Goal: Information Seeking & Learning: Learn about a topic

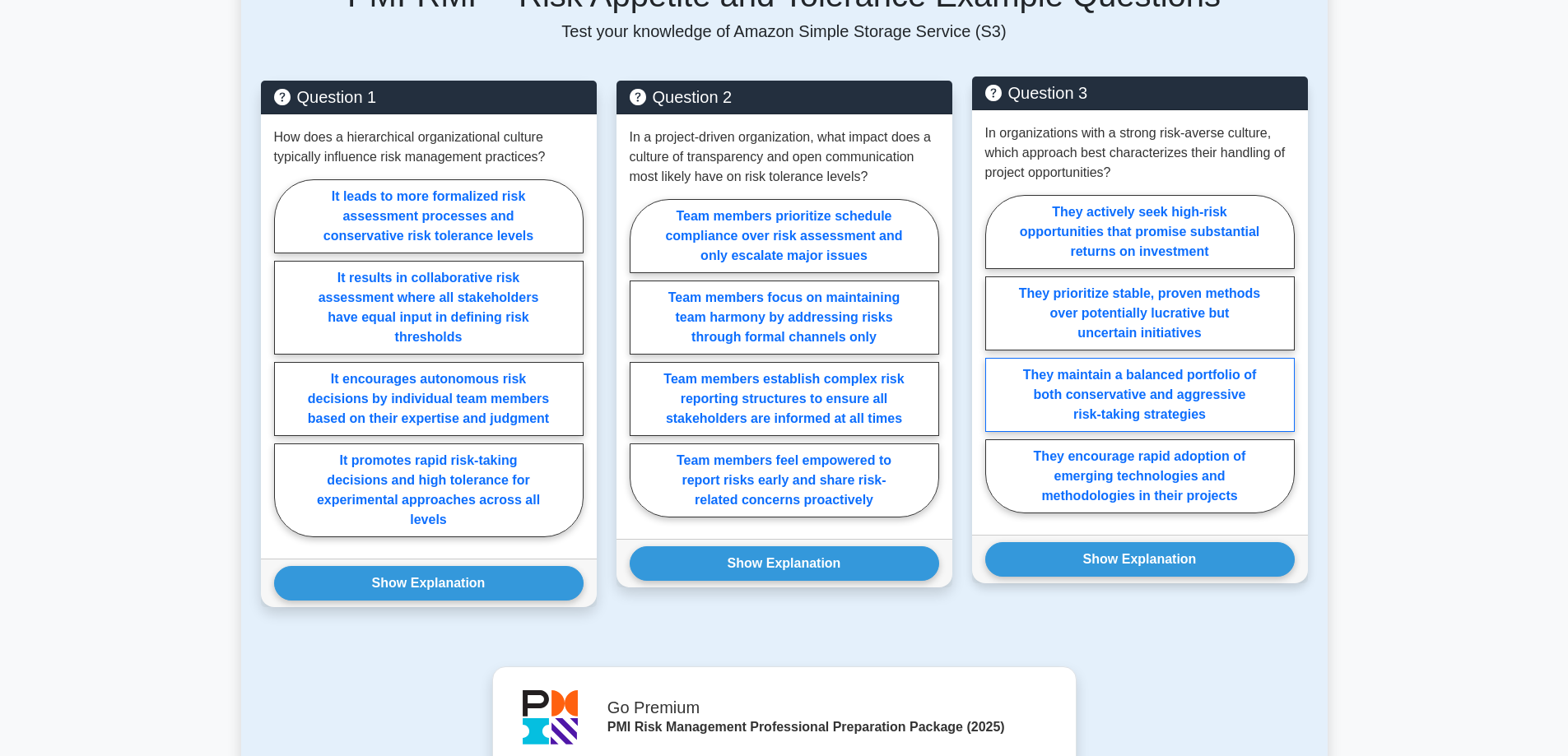
scroll to position [3209, 0]
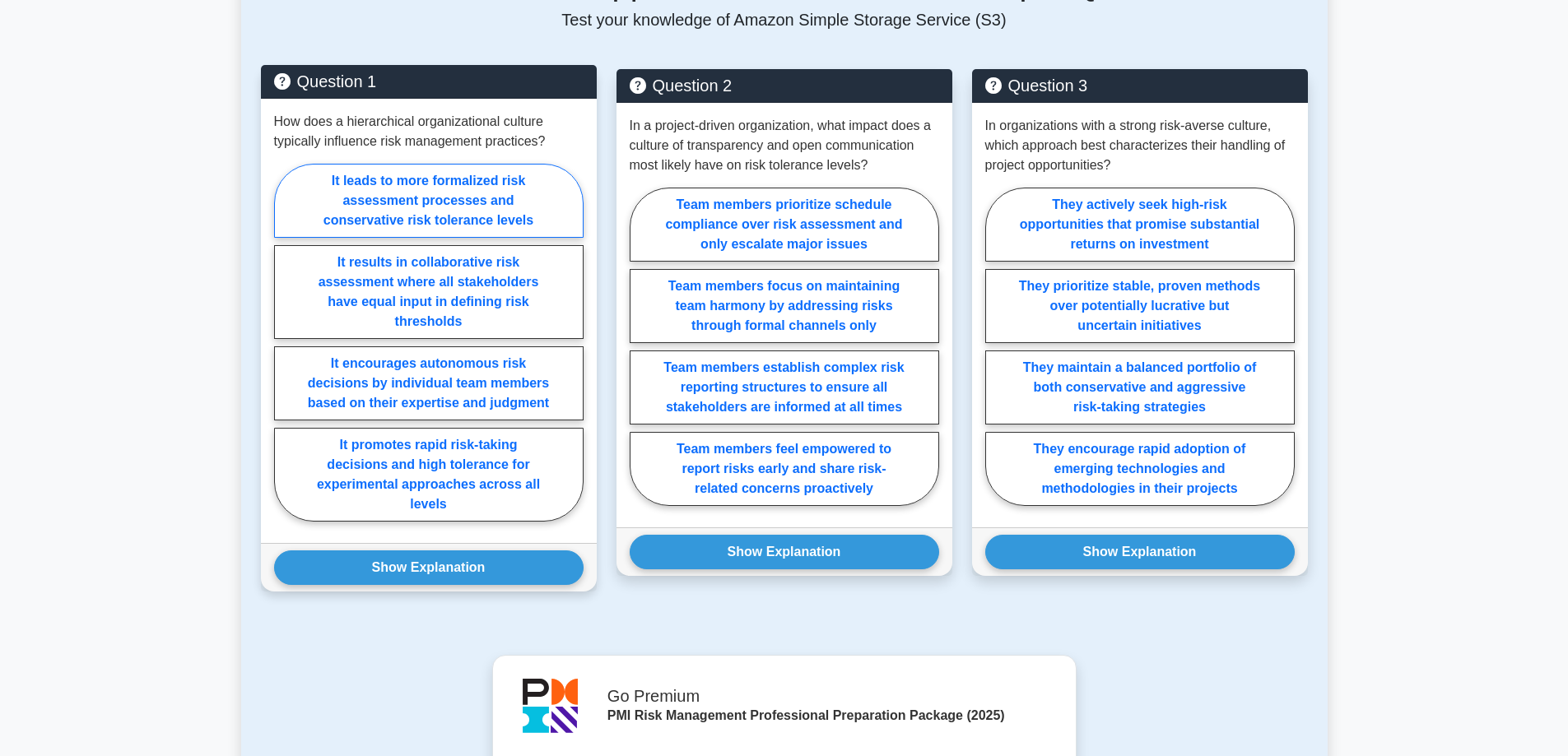
click at [554, 204] on label "It leads to more formalized risk assessment processes and conservative risk tol…" at bounding box center [429, 200] width 310 height 74
click at [285, 342] on input "It leads to more formalized risk assessment processes and conservative risk tol…" at bounding box center [279, 347] width 10 height 10
radio input "true"
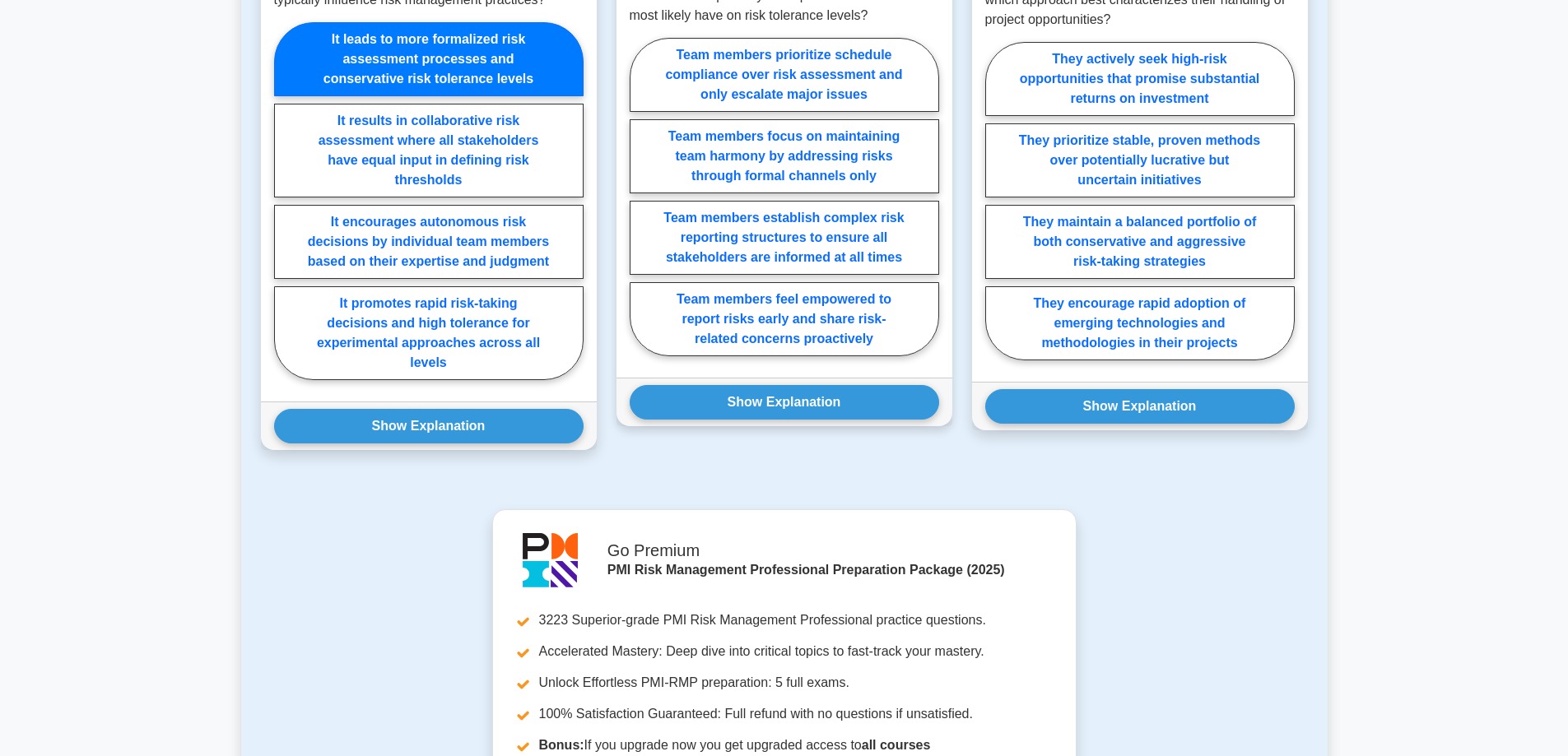
scroll to position [3374, 0]
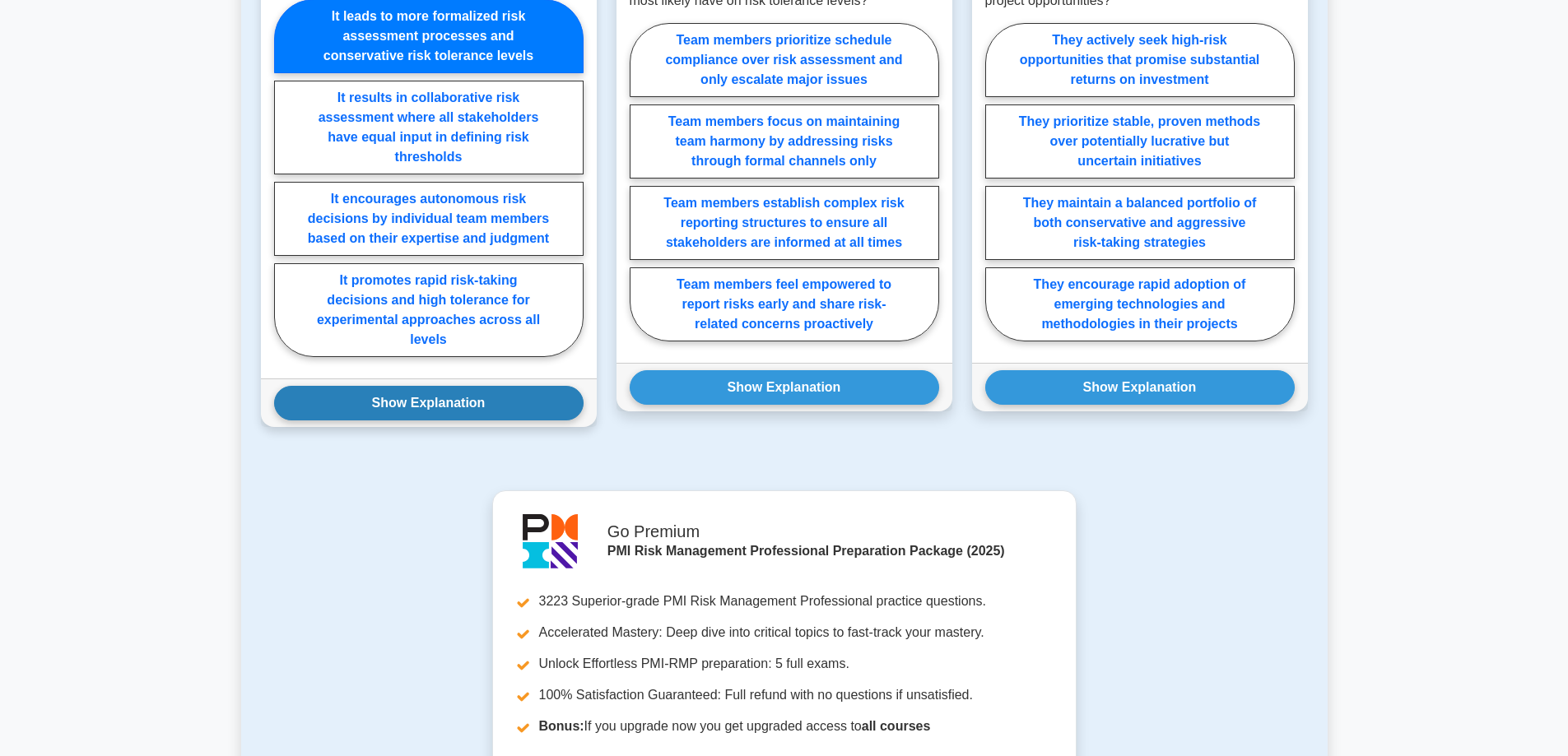
click at [543, 403] on button "Show Explanation" at bounding box center [429, 404] width 310 height 35
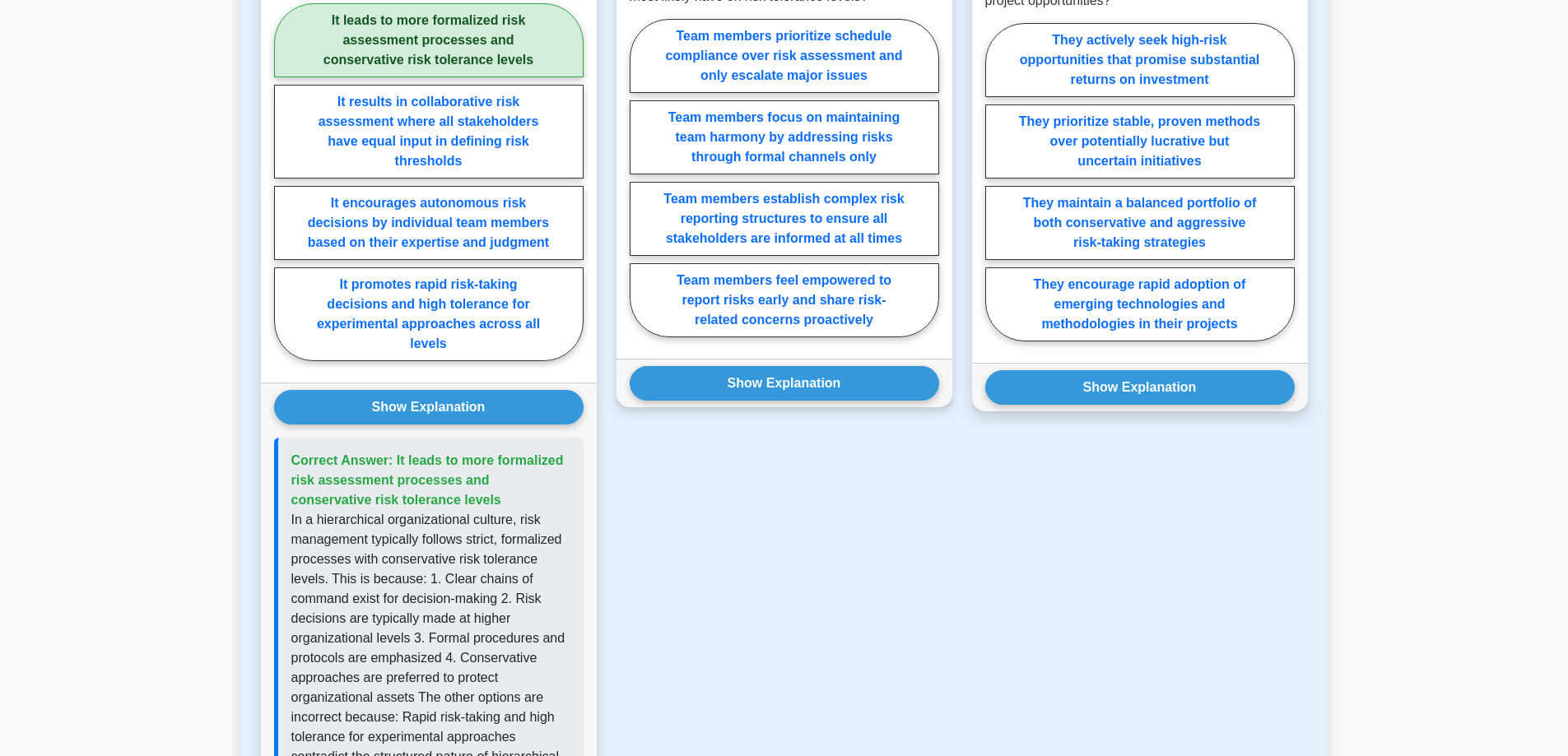
scroll to position [3045, 0]
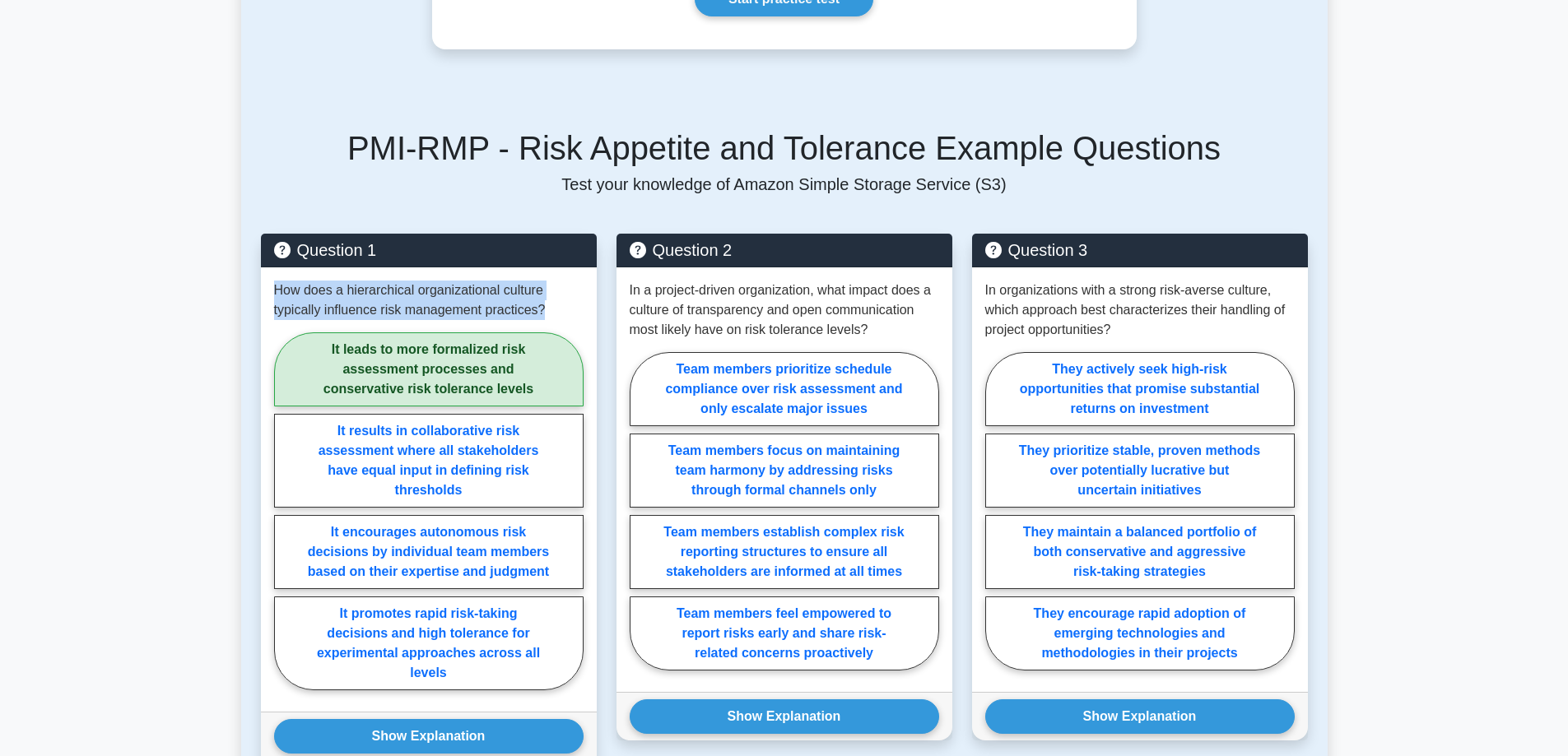
drag, startPoint x: 554, startPoint y: 309, endPoint x: 207, endPoint y: 295, distance: 347.3
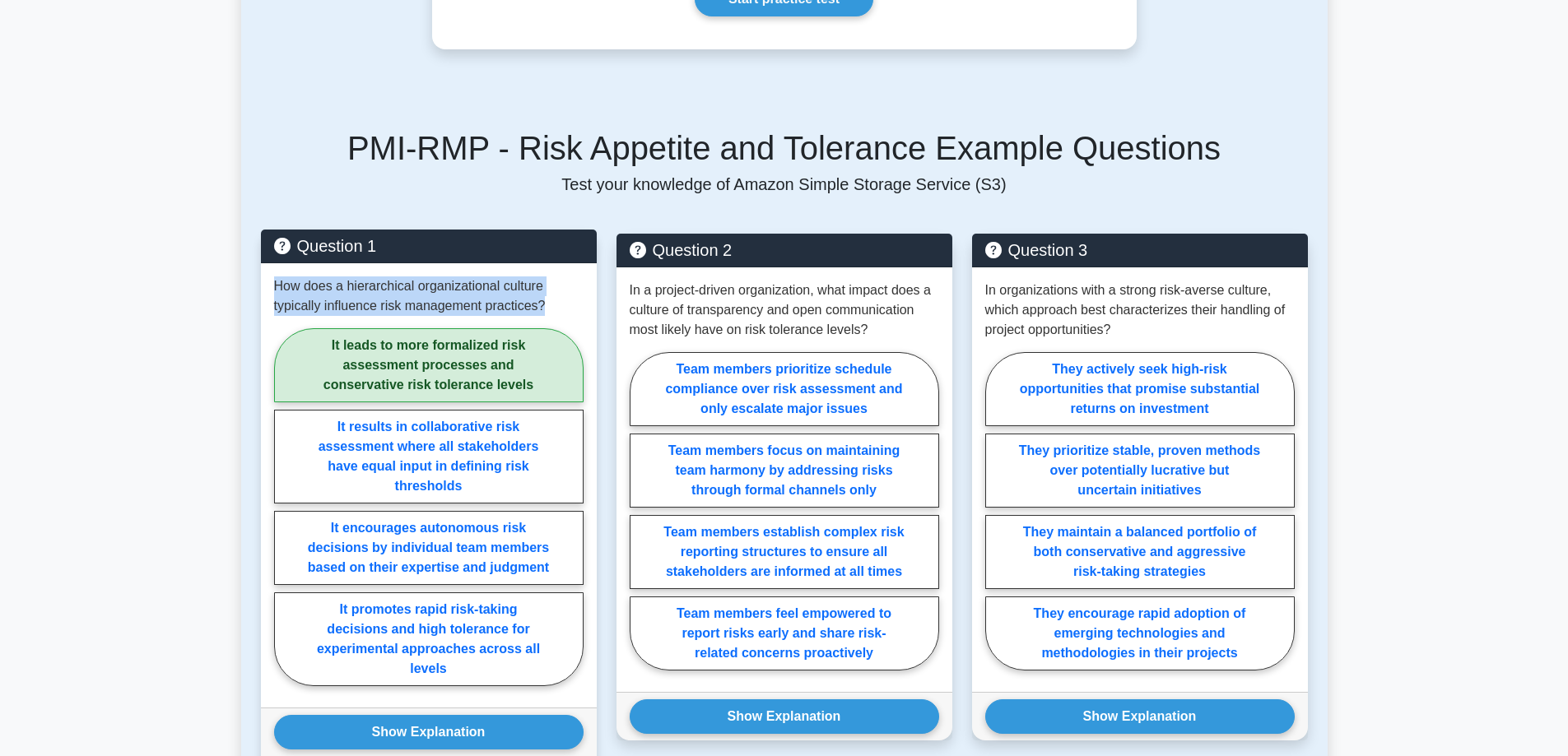
copy p "How does a hierarchical organizational culture typically influence risk managem…"
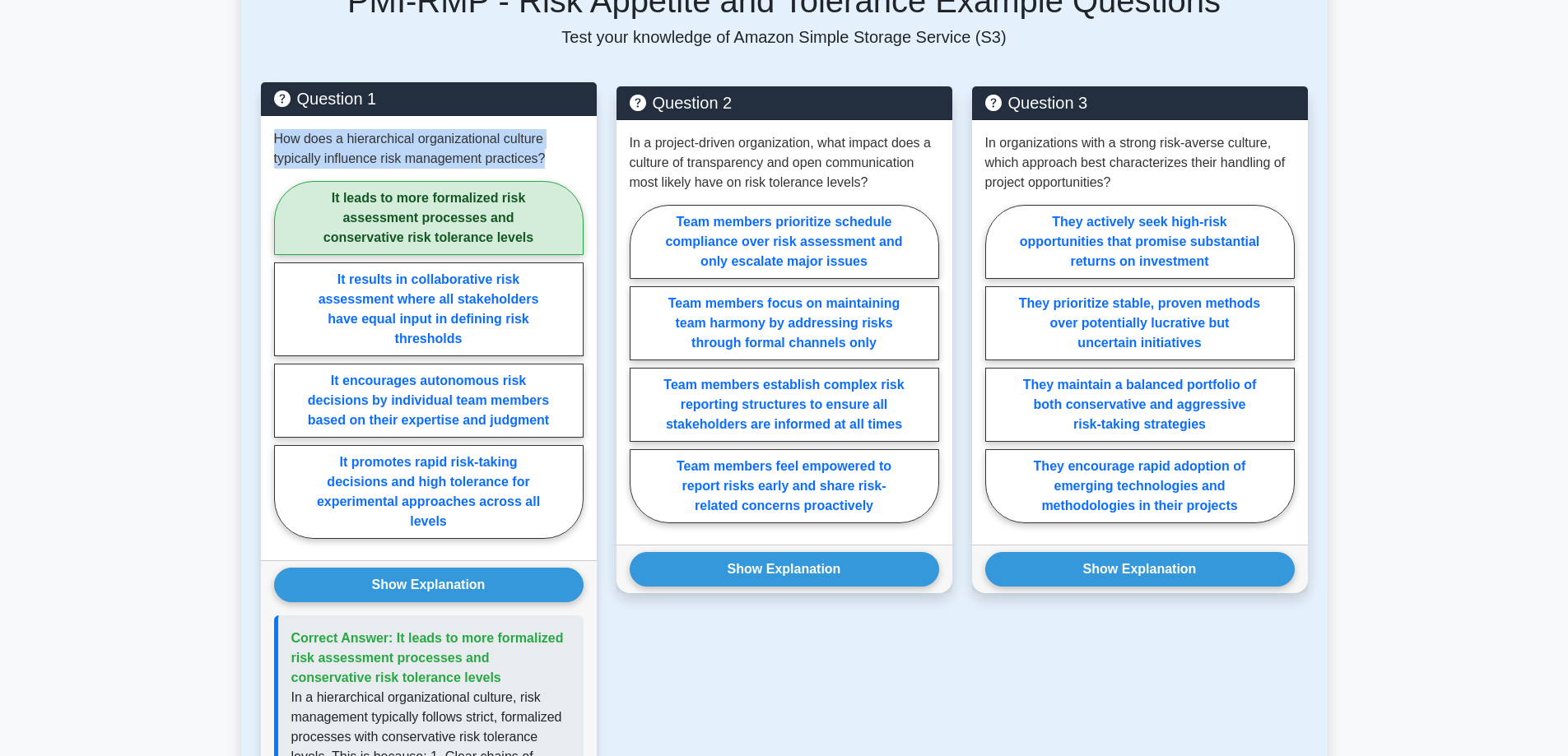
scroll to position [3209, 0]
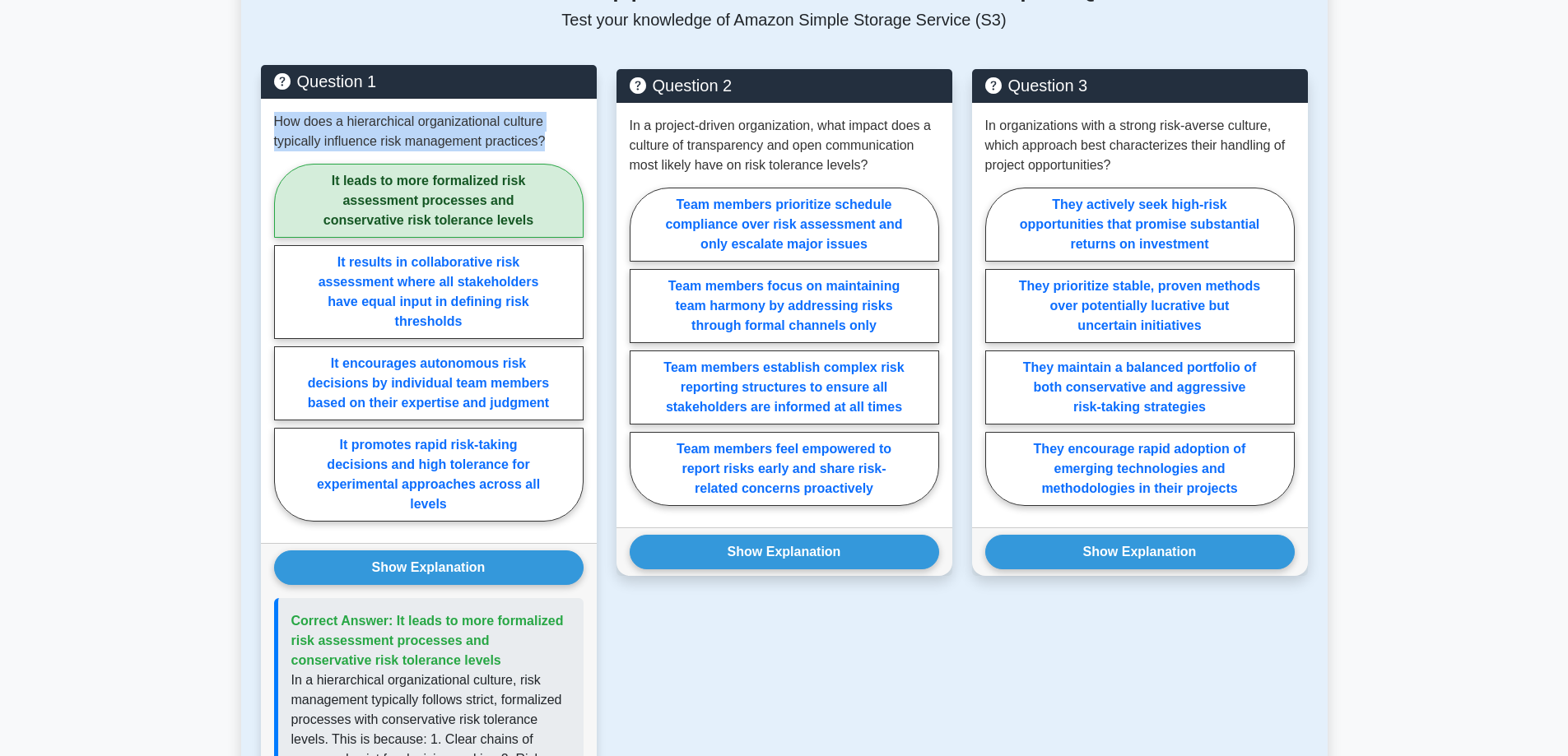
drag, startPoint x: 421, startPoint y: 665, endPoint x: 392, endPoint y: 620, distance: 53.5
click at [392, 620] on p "Correct Answer: It leads to more formalized risk assessment processes and conse…" at bounding box center [431, 641] width 279 height 59
copy span "It leads to more formalized risk assessment processes and conservative risk tol…"
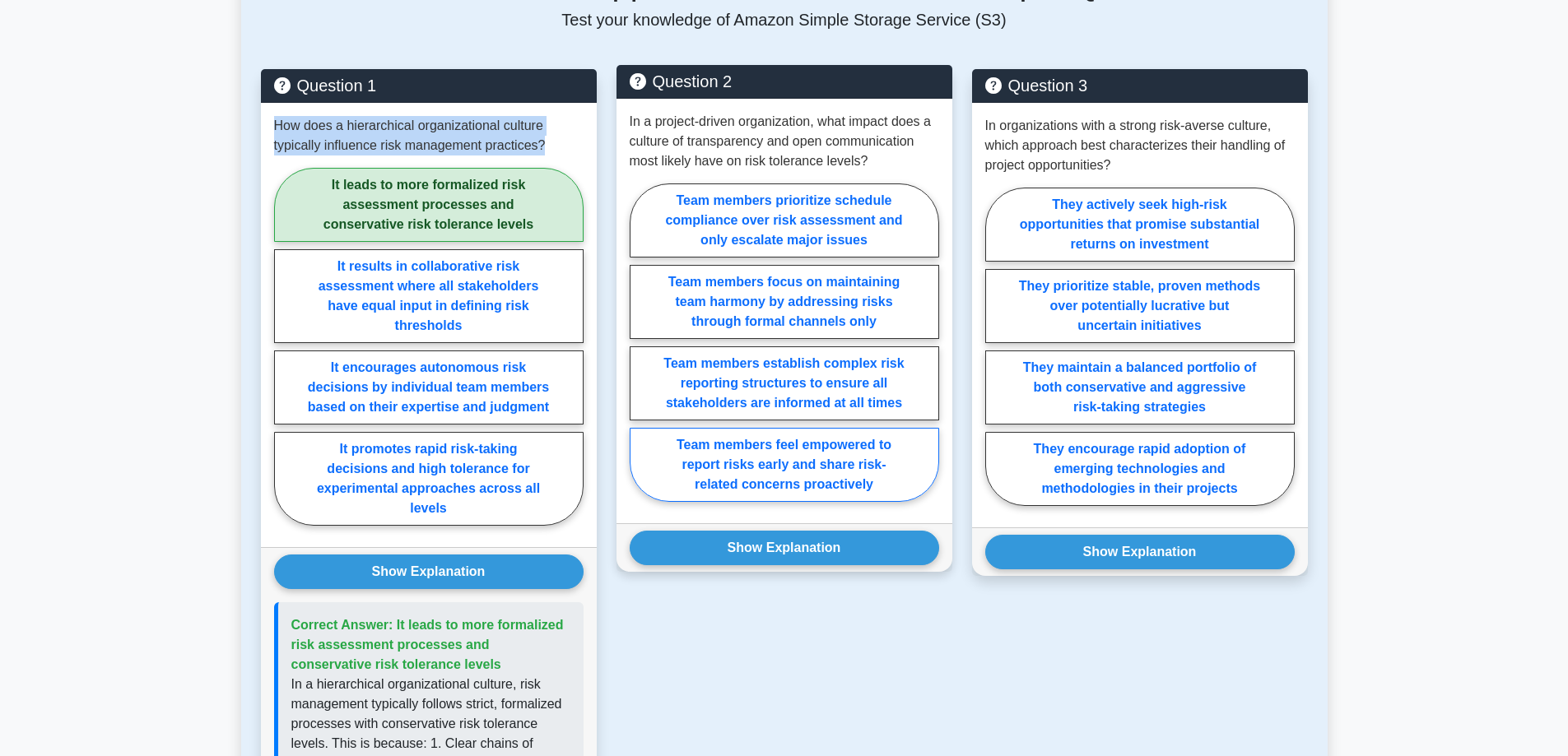
click at [909, 458] on label "Team members feel empowered to report risks early and share risk-related concer…" at bounding box center [785, 465] width 310 height 74
click at [640, 353] on input "Team members feel empowered to report risks early and share risk-related concer…" at bounding box center [635, 347] width 10 height 10
radio input "true"
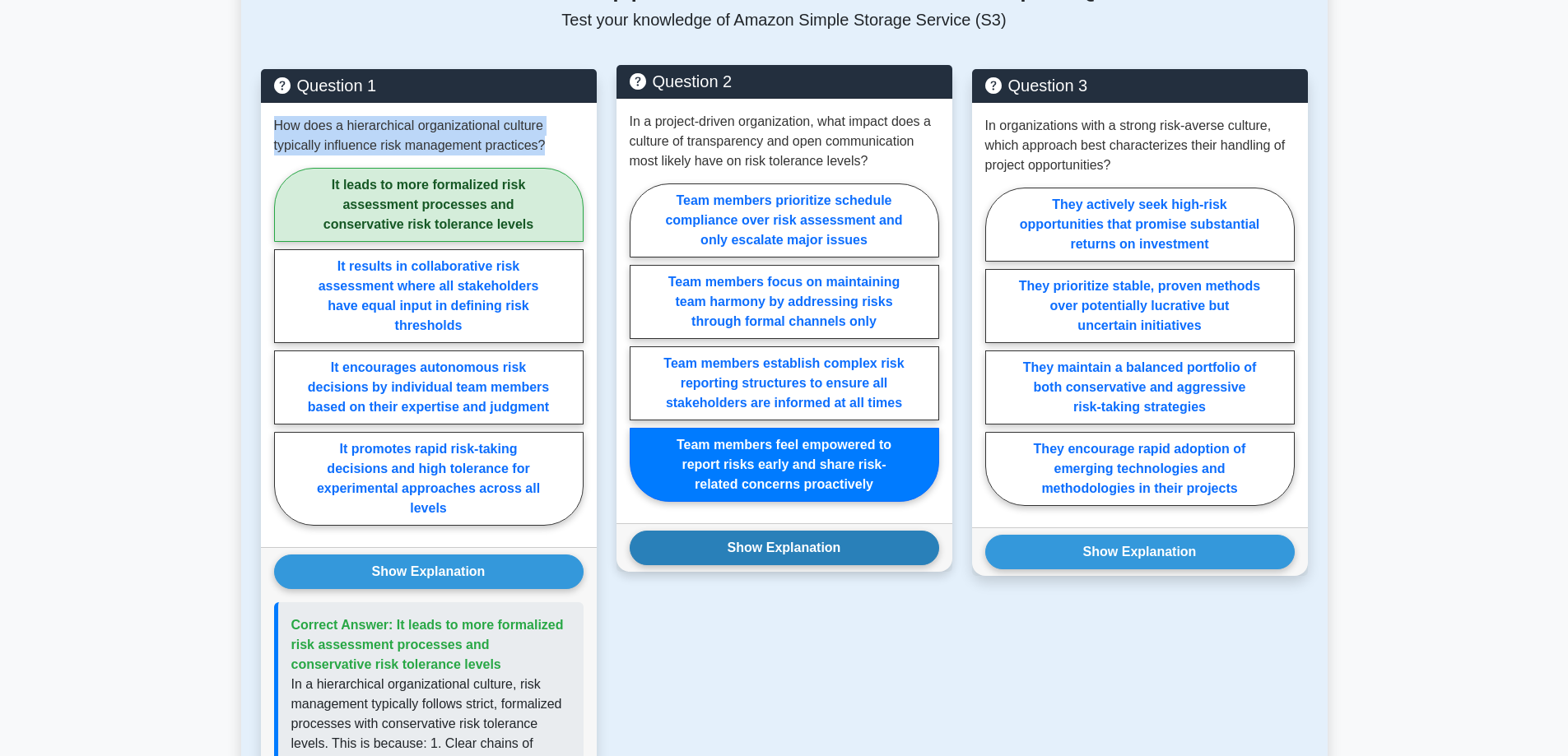
click at [869, 545] on button "Show Explanation" at bounding box center [785, 548] width 310 height 35
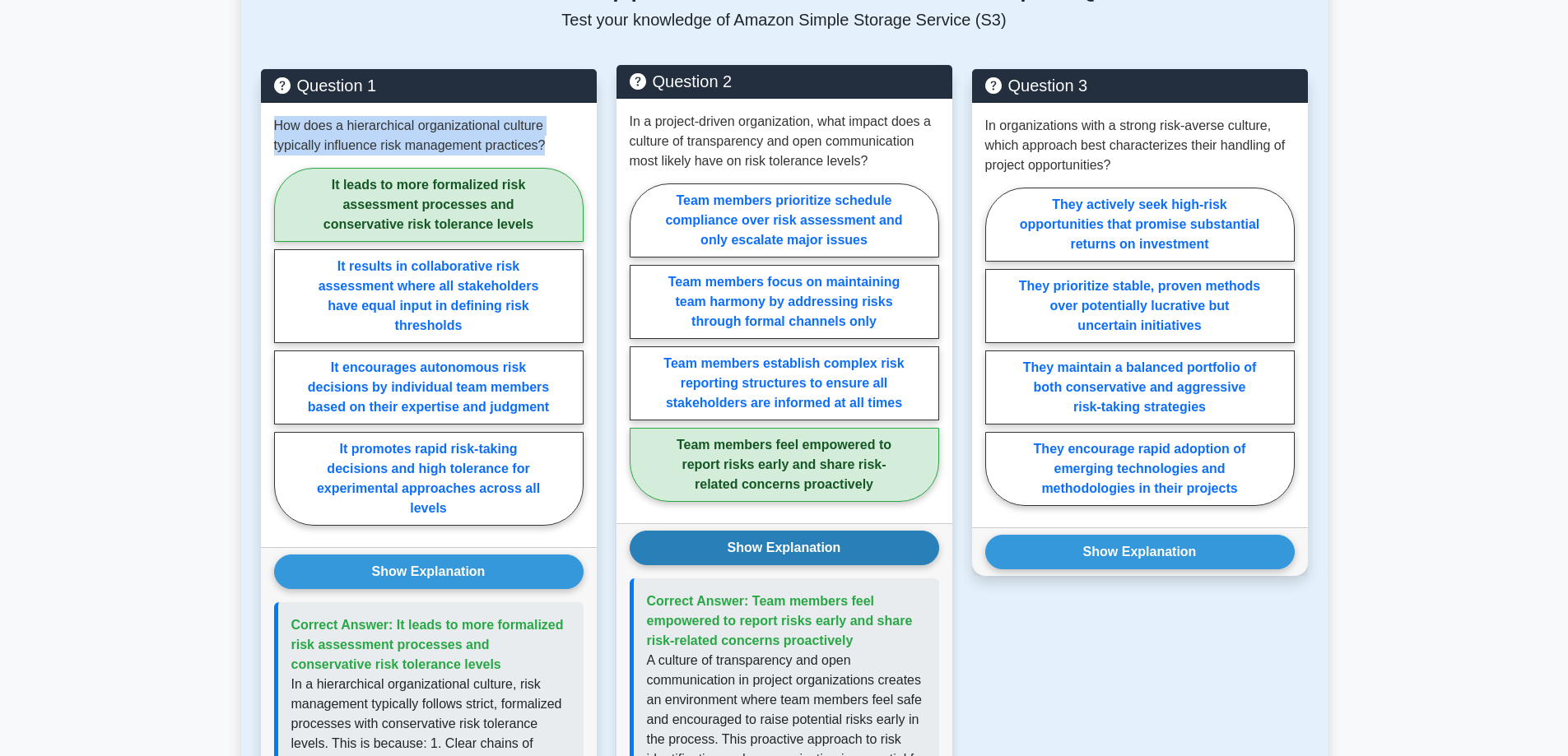
click at [869, 545] on button "Show Explanation" at bounding box center [785, 548] width 310 height 35
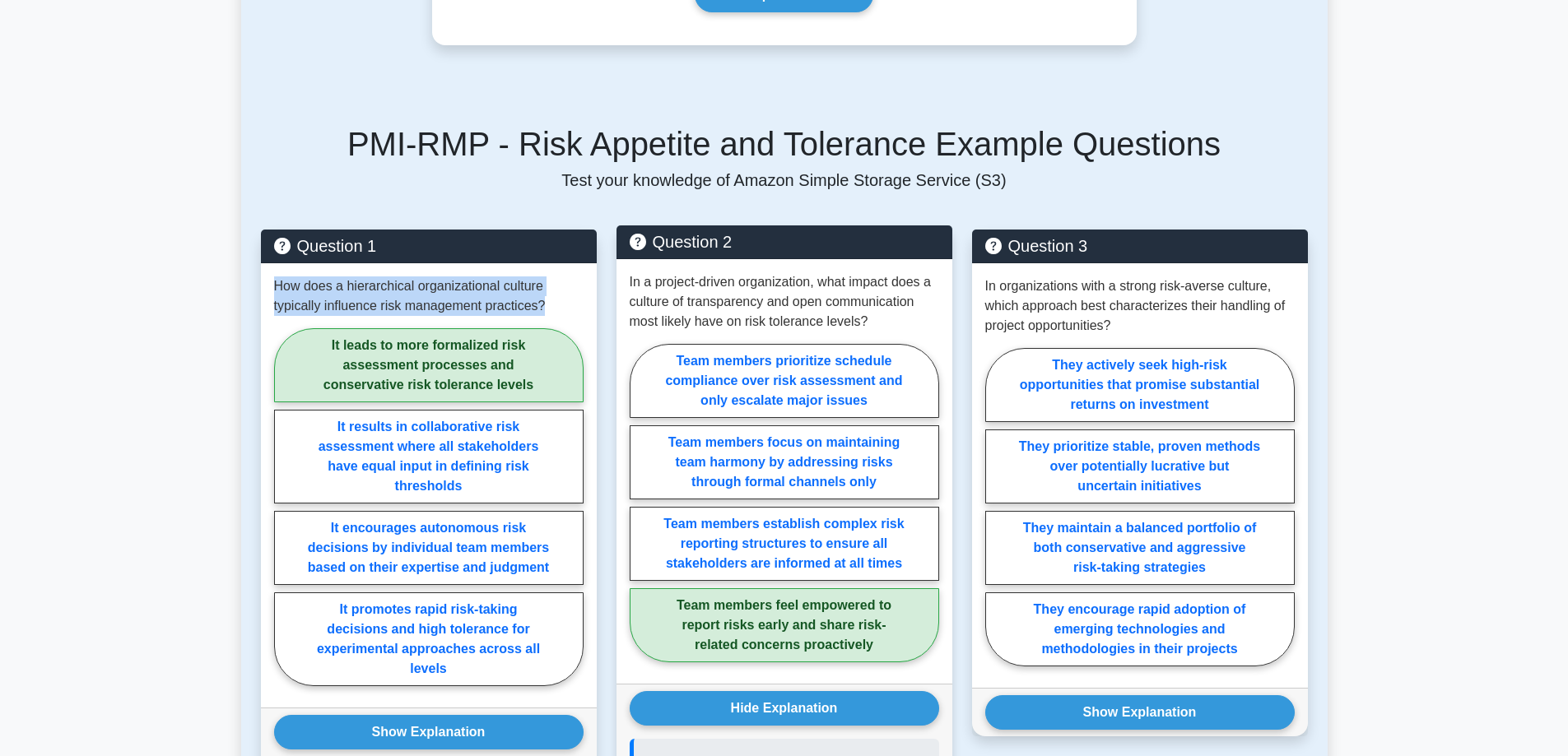
scroll to position [3045, 0]
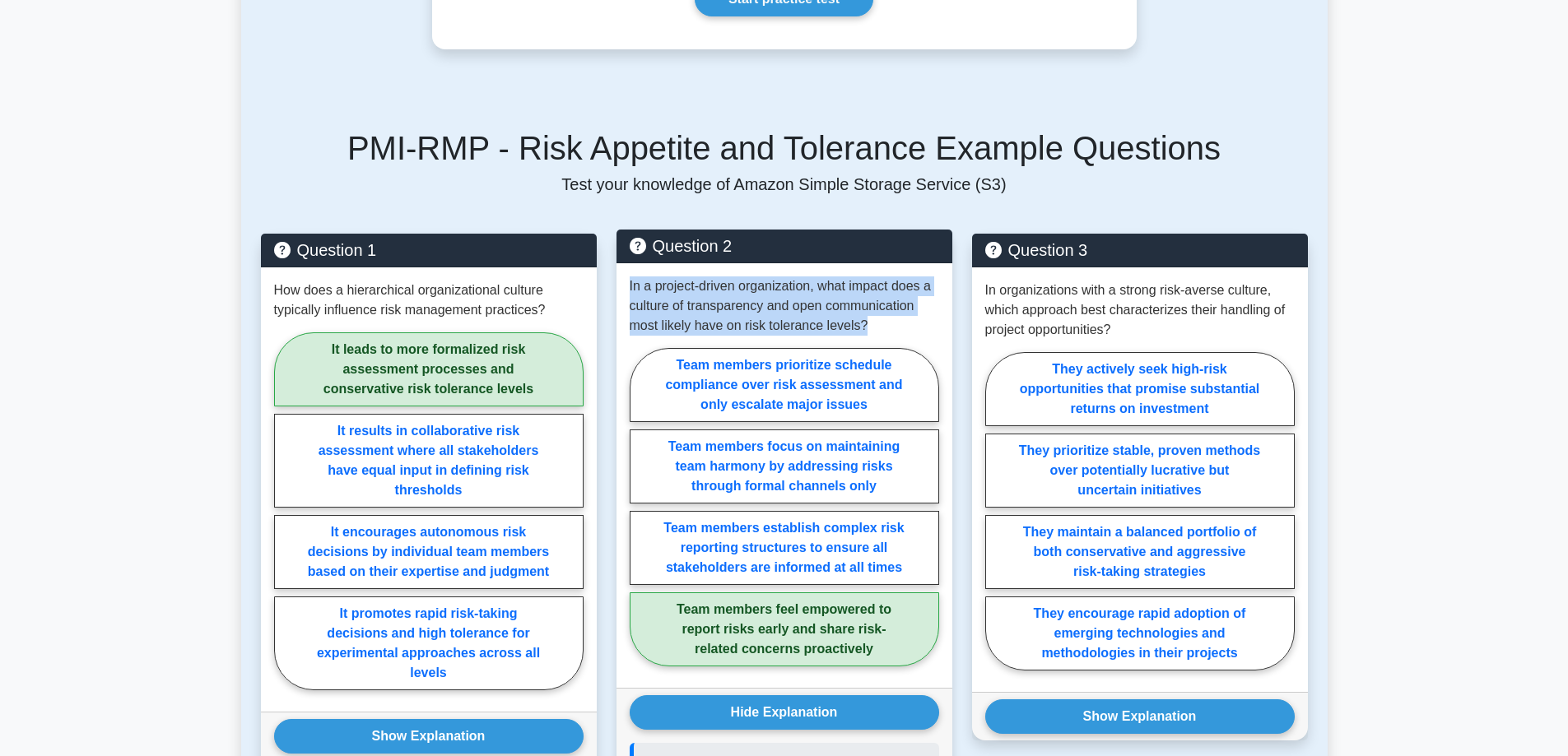
drag, startPoint x: 878, startPoint y: 324, endPoint x: 620, endPoint y: 284, distance: 261.1
click at [620, 284] on div "In a project-driven organization, what impact does a culture of transparency an…" at bounding box center [784, 476] width 336 height 425
copy p "In a project-driven organization, what impact does a culture of transparency an…"
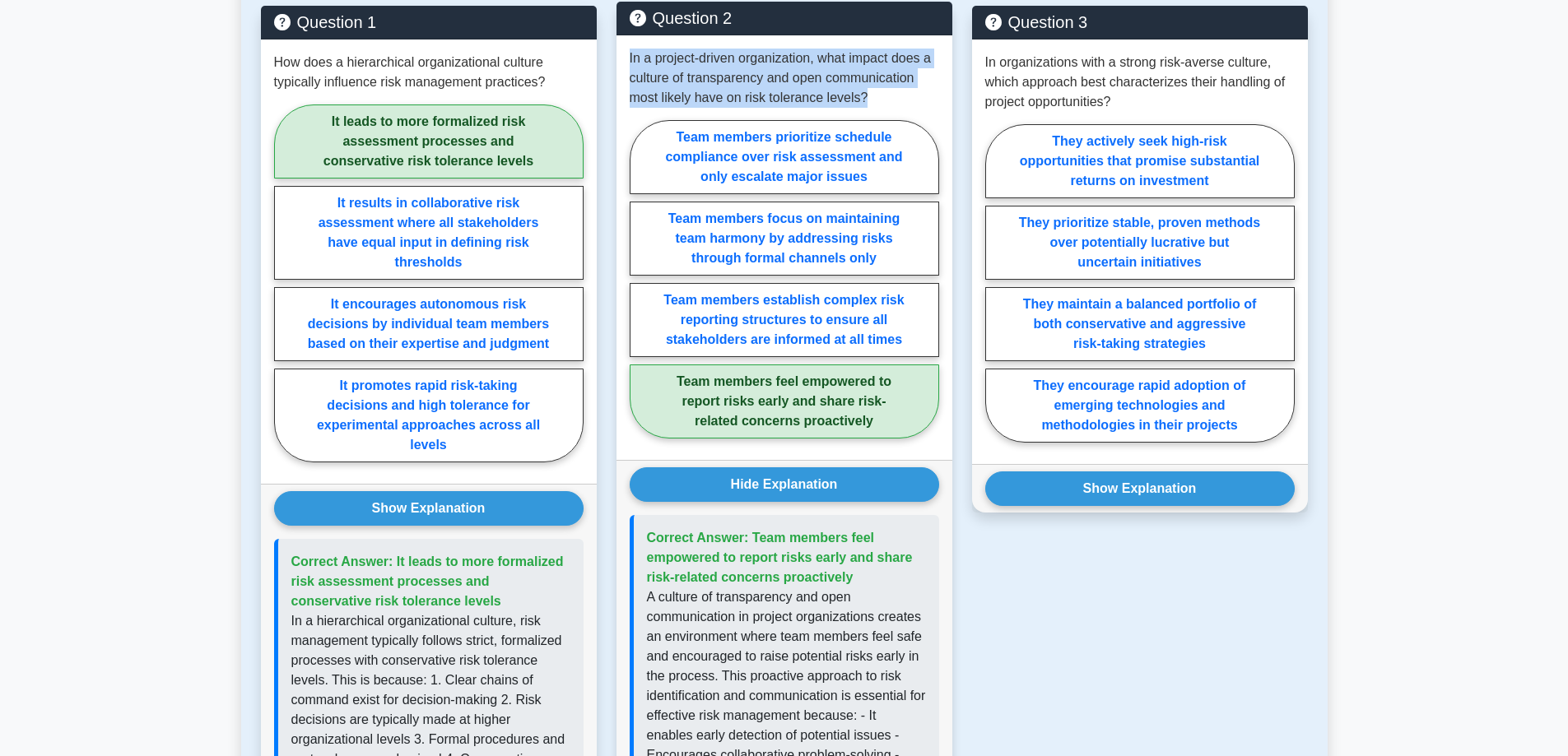
scroll to position [3291, 0]
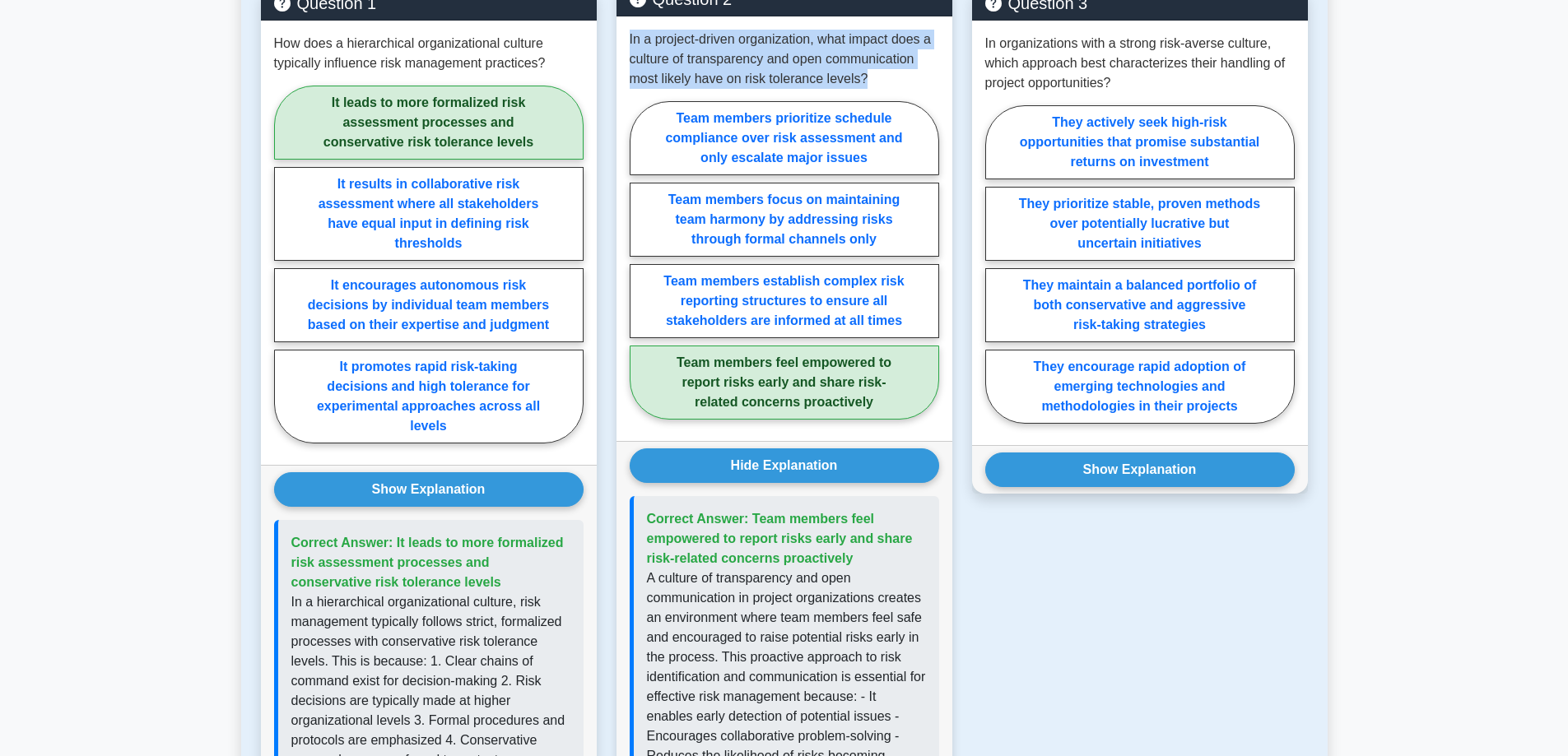
drag, startPoint x: 853, startPoint y: 560, endPoint x: 751, endPoint y: 513, distance: 112.3
click at [751, 513] on p "Correct Answer: Team members feel empowered to report risks early and share ris…" at bounding box center [786, 539] width 279 height 59
copy span "Team members feel empowered to report risks early and share risk-related concer…"
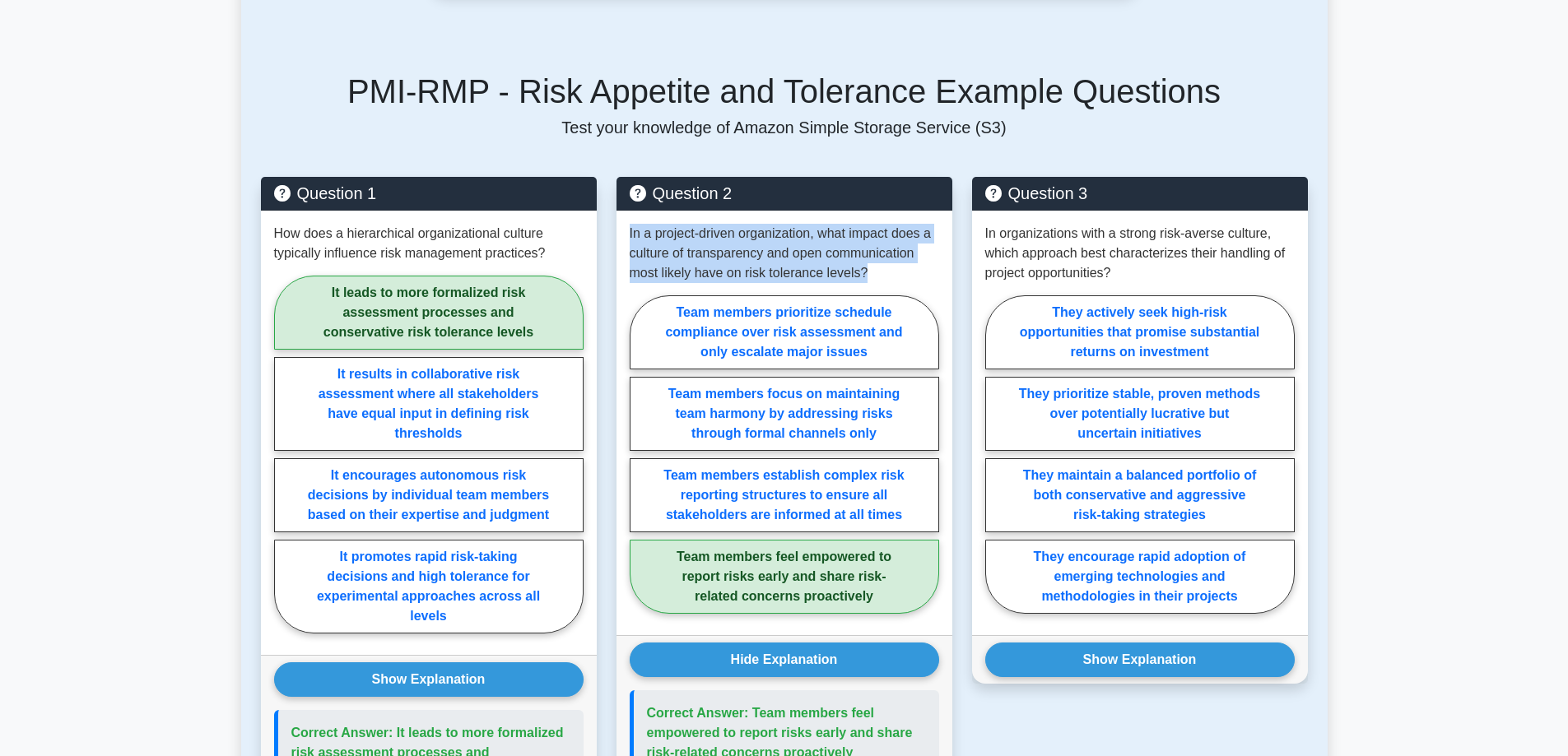
scroll to position [3127, 0]
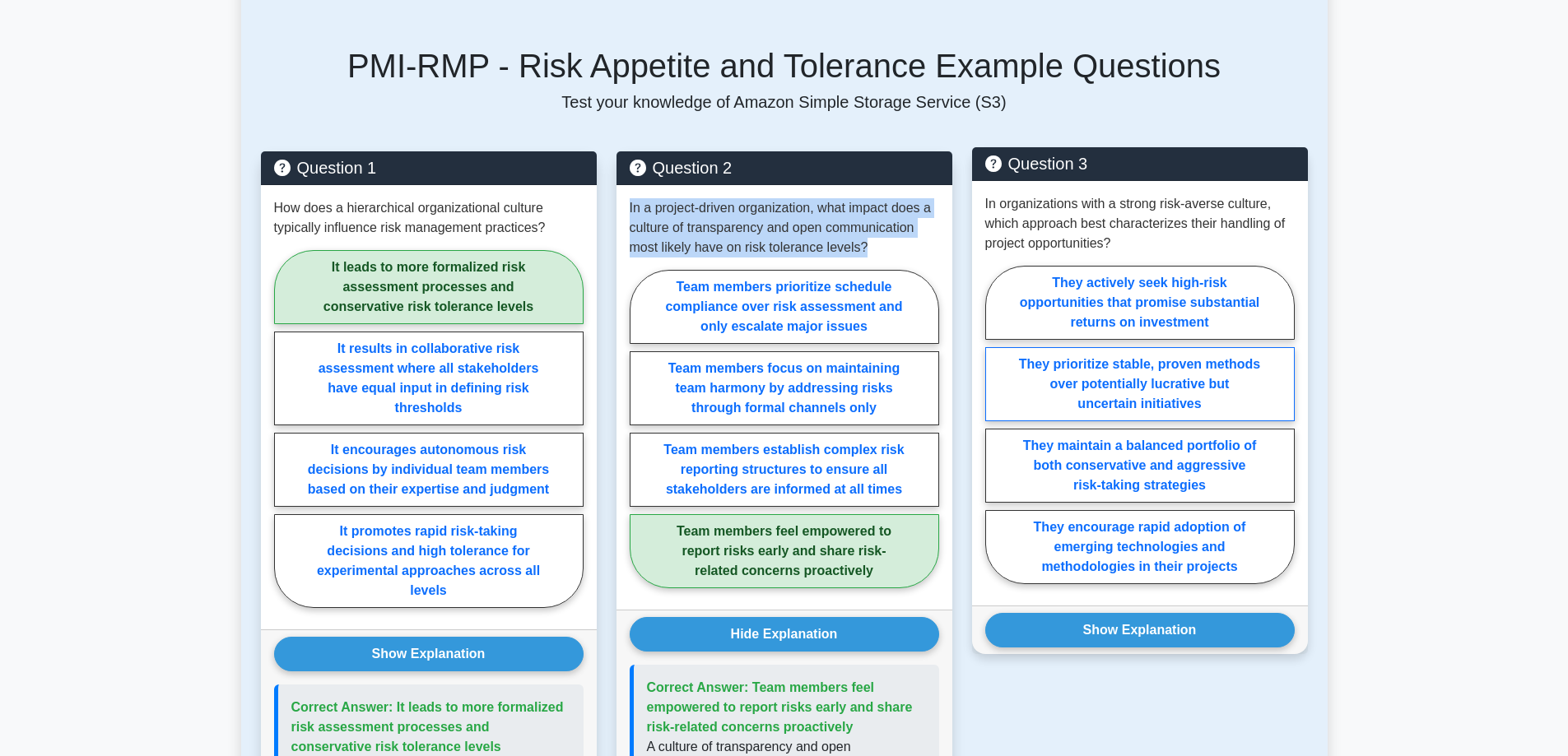
click at [1266, 395] on label "They prioritize stable, proven methods over potentially lucrative but uncertain…" at bounding box center [1140, 384] width 310 height 74
click at [995, 425] on input "They prioritize stable, proven methods over potentially lucrative but uncertain…" at bounding box center [990, 430] width 10 height 10
radio input "true"
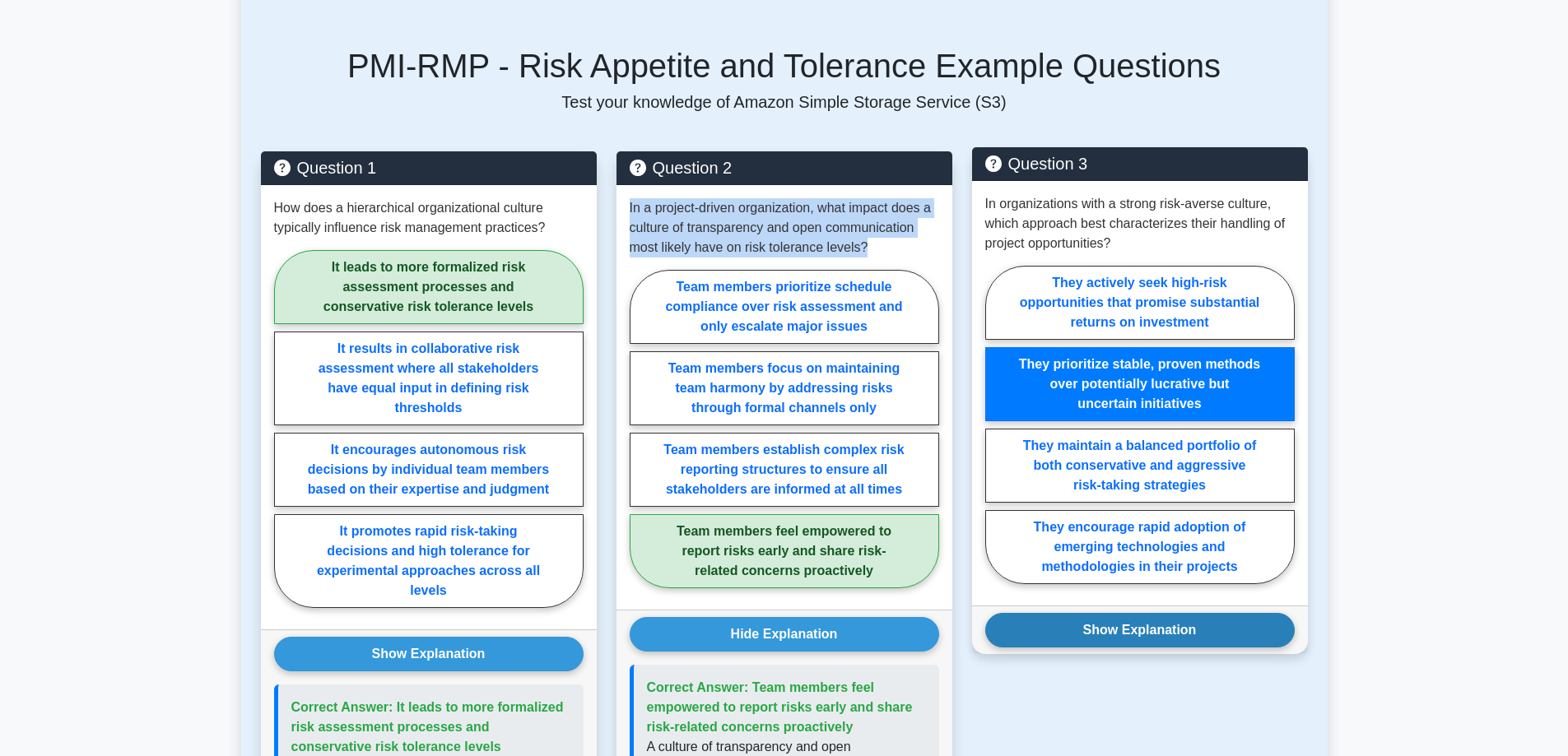
click at [1255, 631] on button "Show Explanation" at bounding box center [1140, 631] width 310 height 35
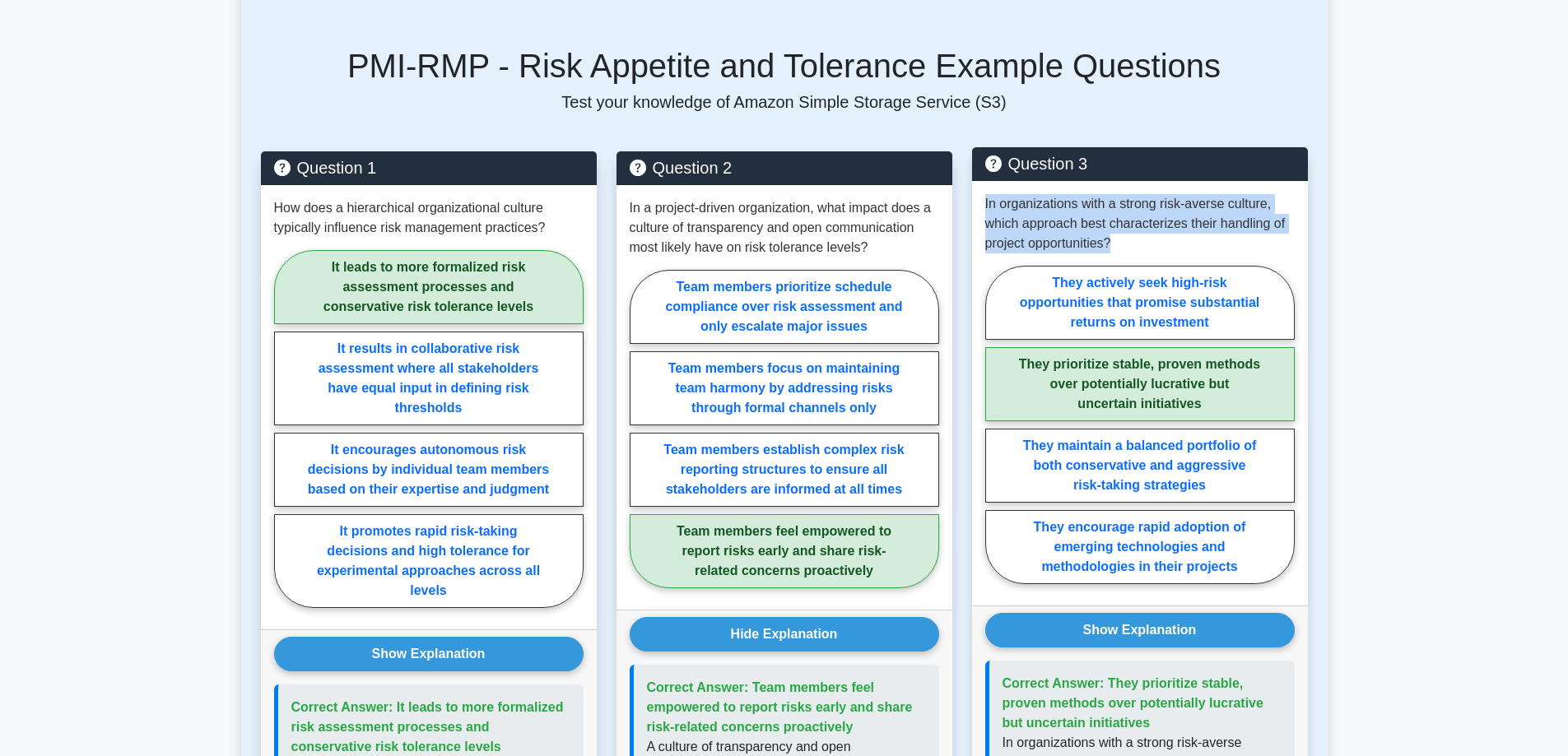
drag, startPoint x: 1115, startPoint y: 244, endPoint x: 977, endPoint y: 211, distance: 141.9
click at [977, 211] on div "In organizations with a strong risk-averse culture, which approach best charact…" at bounding box center [1140, 393] width 336 height 425
copy p "In organizations with a strong risk-averse culture, which approach best charact…"
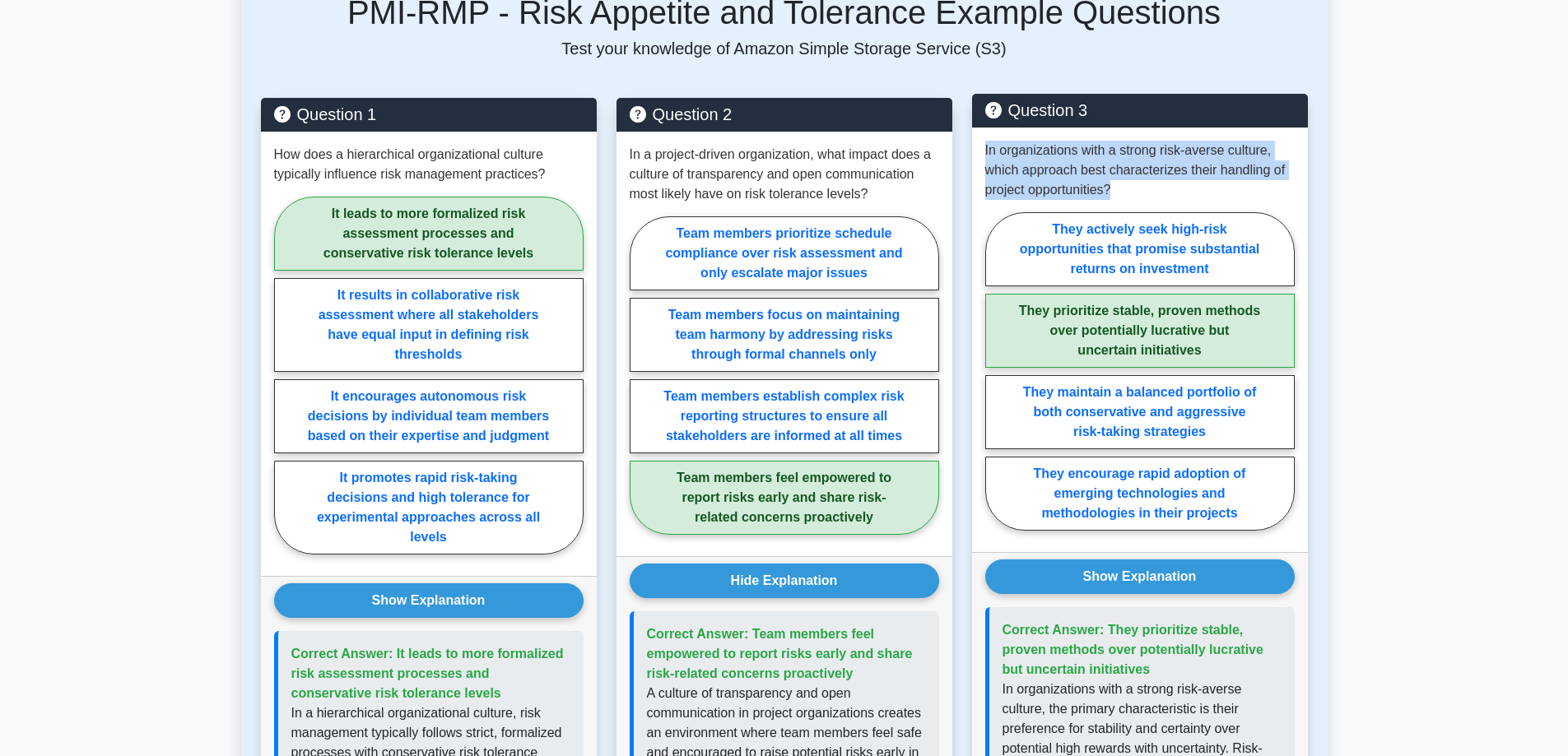
scroll to position [3209, 0]
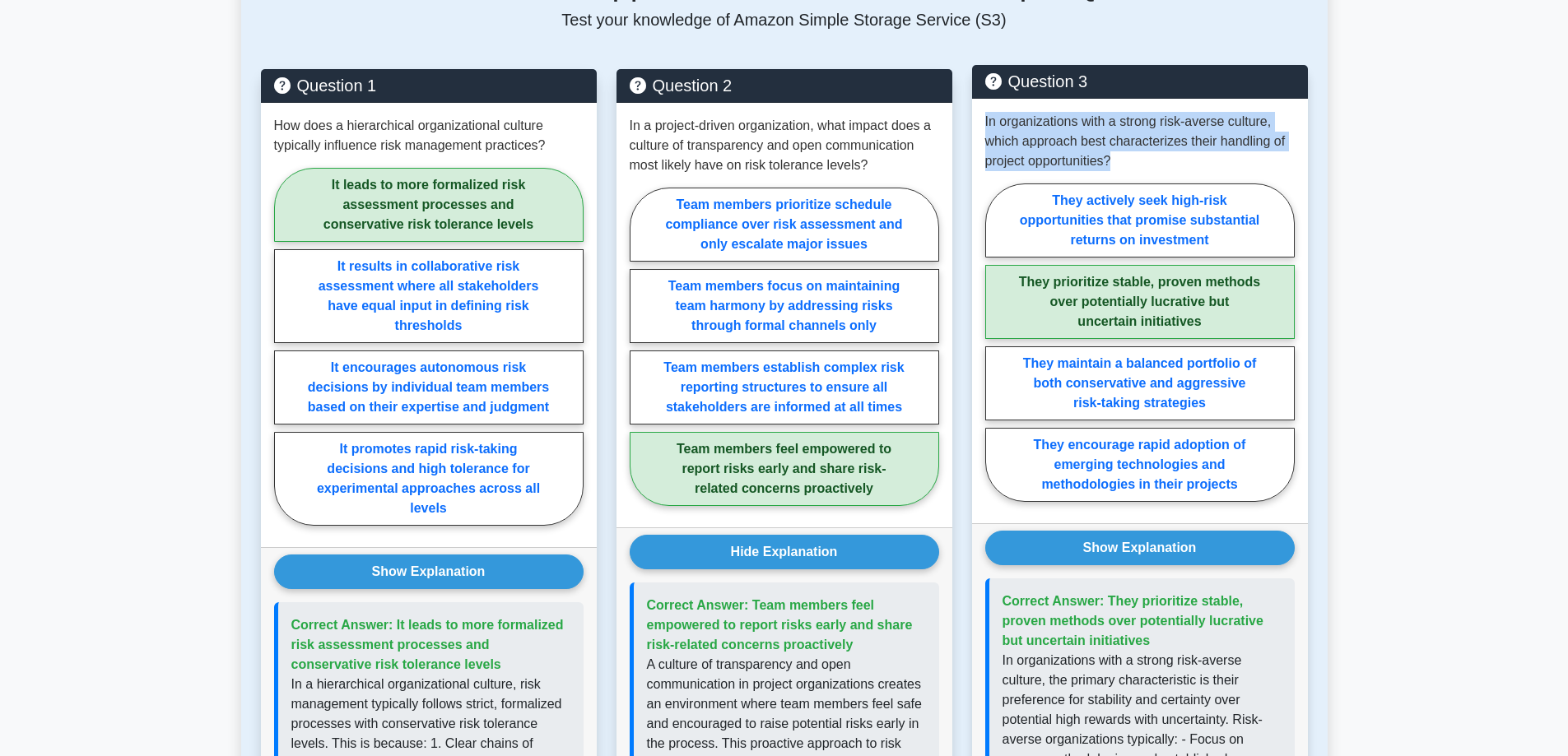
drag, startPoint x: 1148, startPoint y: 645, endPoint x: 1107, endPoint y: 605, distance: 57.3
click at [1107, 605] on span "Correct Answer: They prioritize stable, proven methods over potentially lucrati…" at bounding box center [1133, 620] width 261 height 53
copy span "They prioritize stable, proven methods over potentially lucrative but uncertain…"
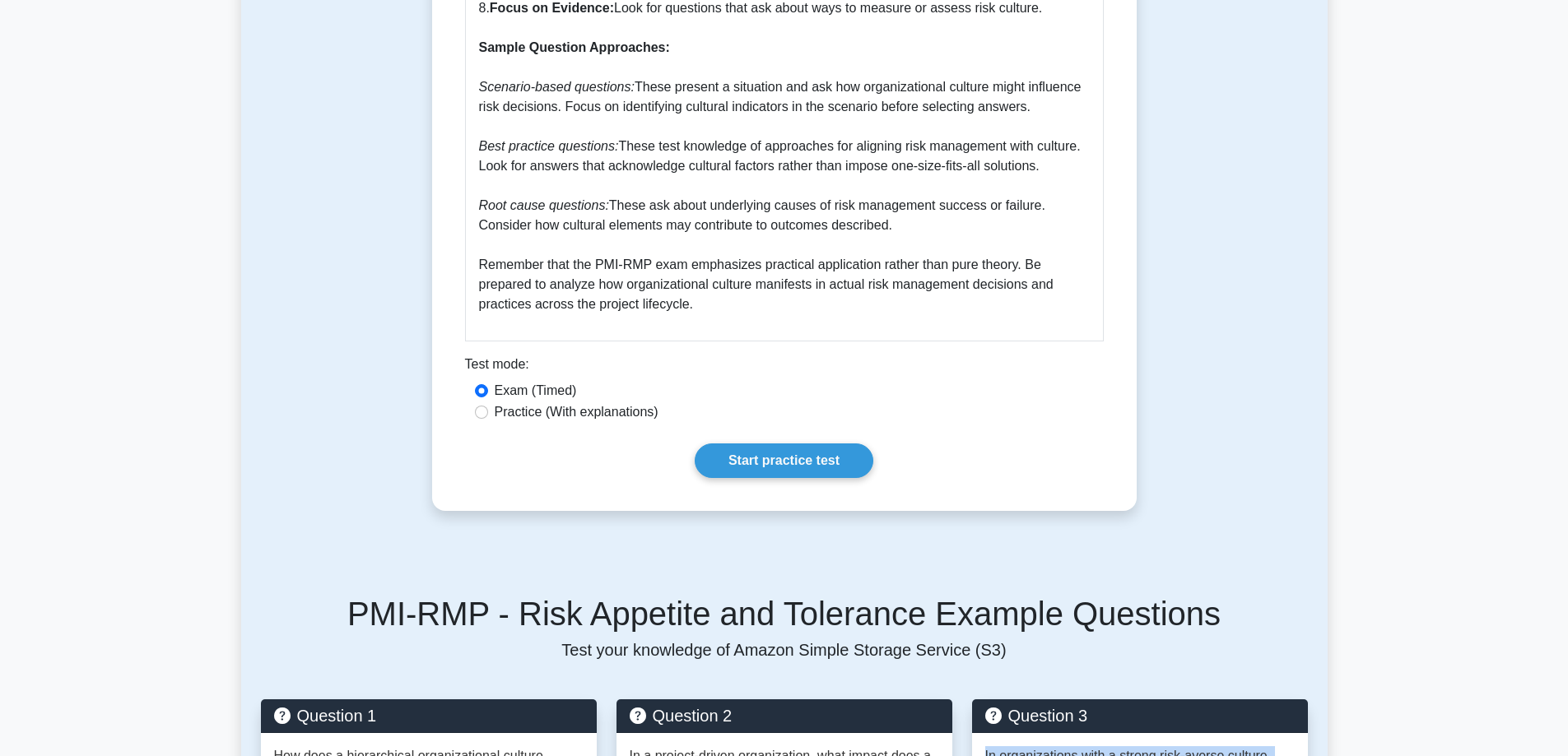
scroll to position [2633, 0]
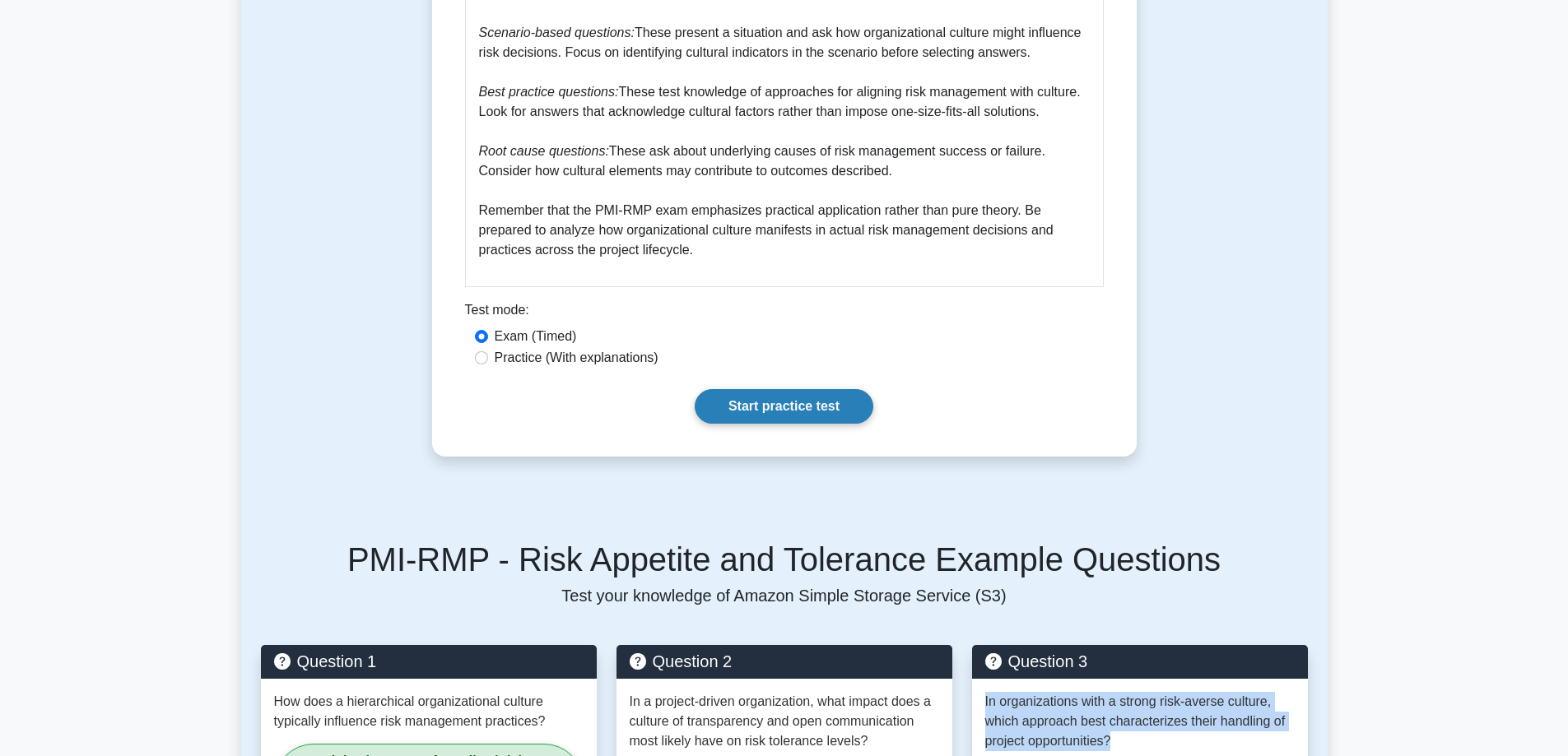
click at [847, 410] on link "Start practice test" at bounding box center [783, 406] width 178 height 35
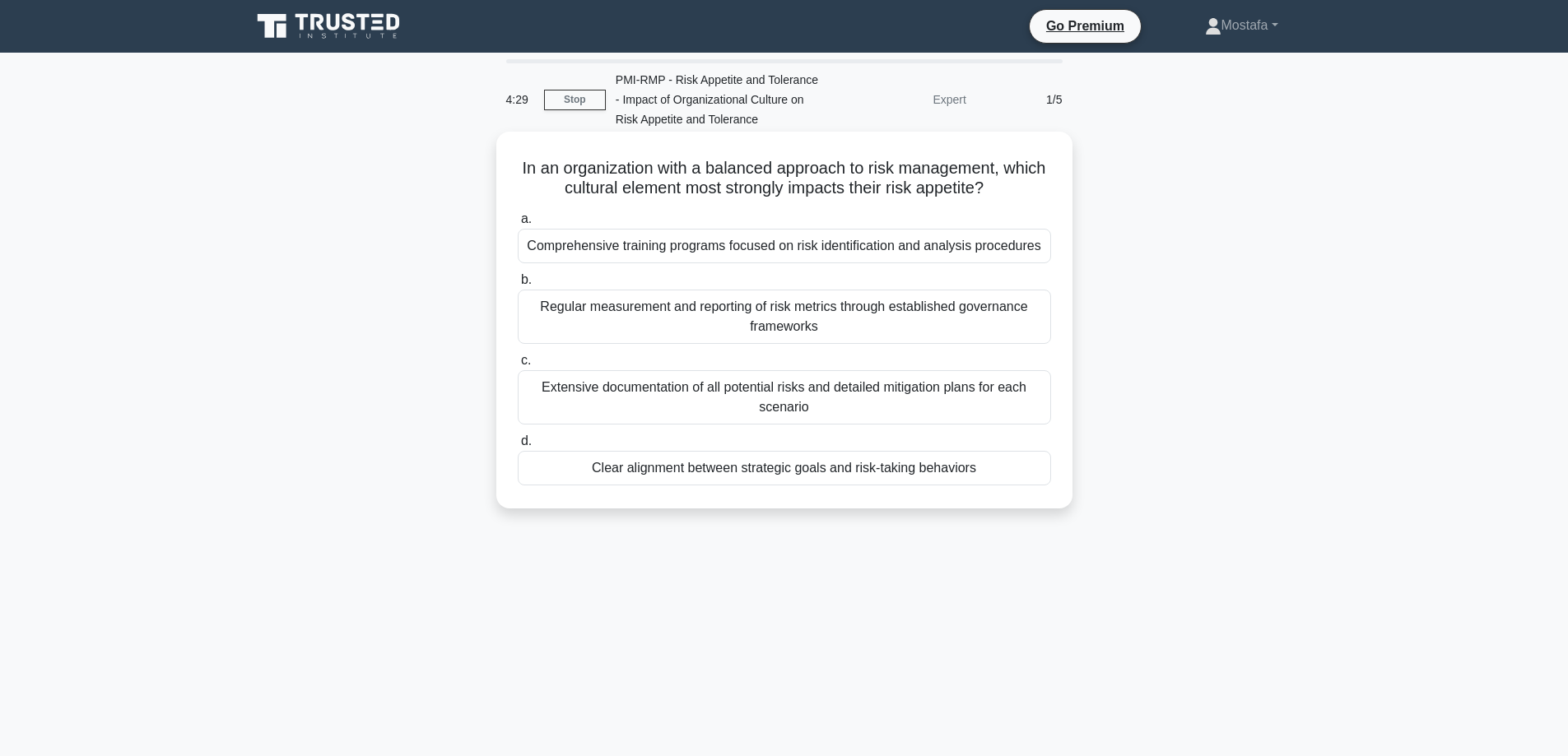
click at [1024, 467] on div "Clear alignment between strategic goals and risk-taking behaviors" at bounding box center [784, 468] width 533 height 35
click at [518, 447] on input "d. Clear alignment between strategic goals and risk-taking behaviors" at bounding box center [518, 441] width 0 height 10
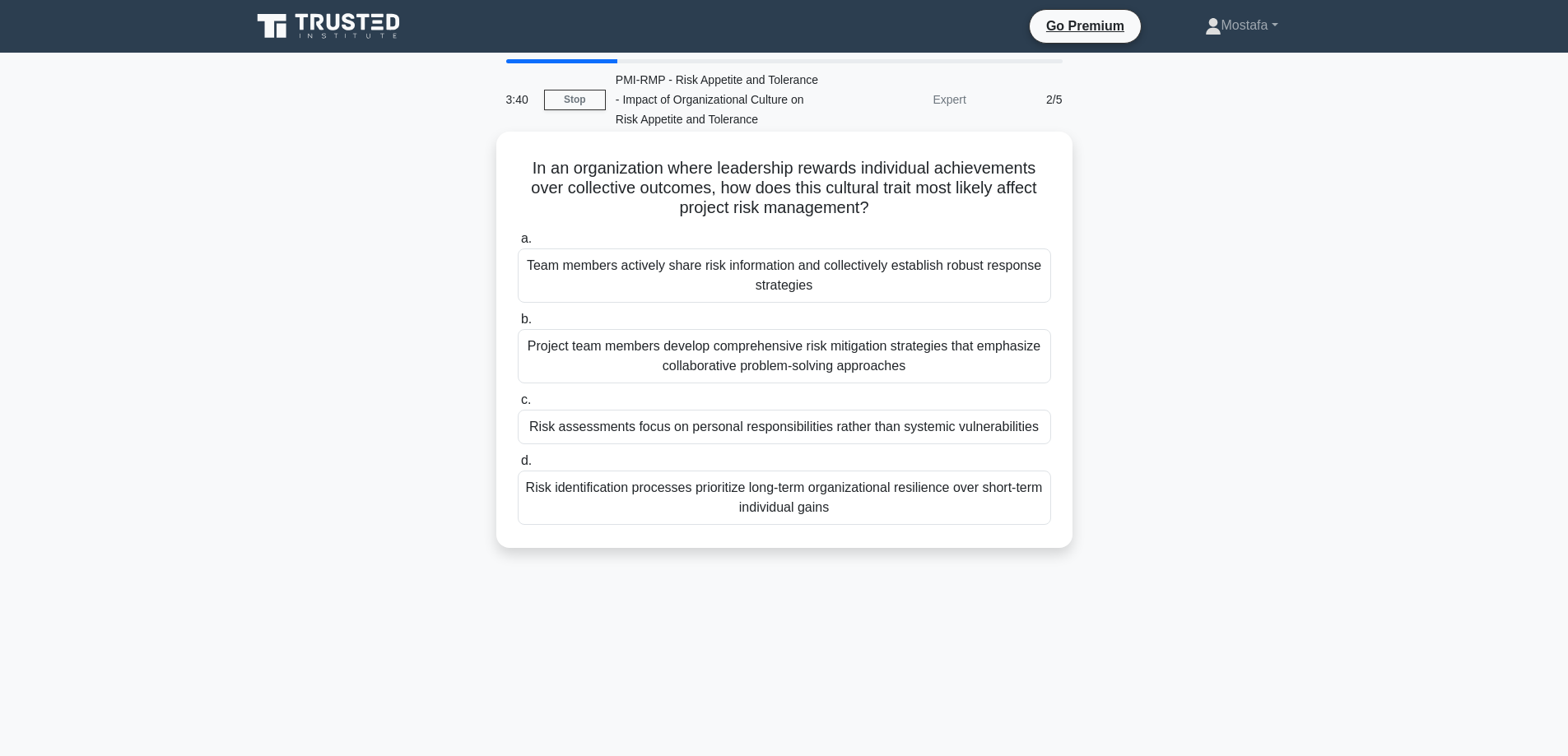
click at [1038, 431] on div "Risk assessments focus on personal responsibilities rather than systemic vulner…" at bounding box center [784, 427] width 533 height 35
click at [518, 405] on input "c. Risk assessments focus on personal responsibilities rather than systemic vul…" at bounding box center [518, 400] width 0 height 10
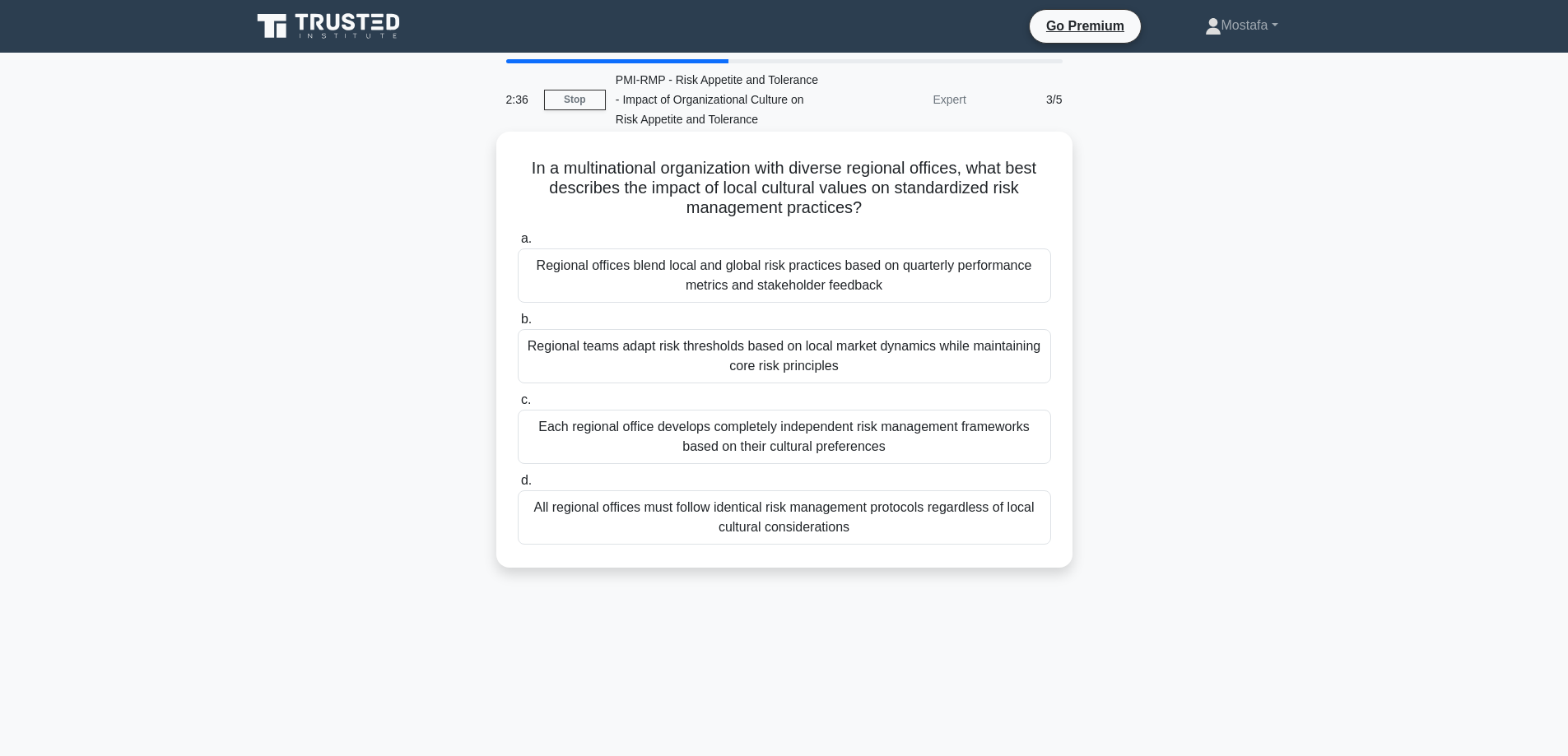
click at [1043, 368] on div "Regional teams adapt risk thresholds based on local market dynamics while maint…" at bounding box center [784, 356] width 533 height 54
click at [518, 325] on input "b. Regional teams adapt risk thresholds based on local market dynamics while ma…" at bounding box center [518, 319] width 0 height 10
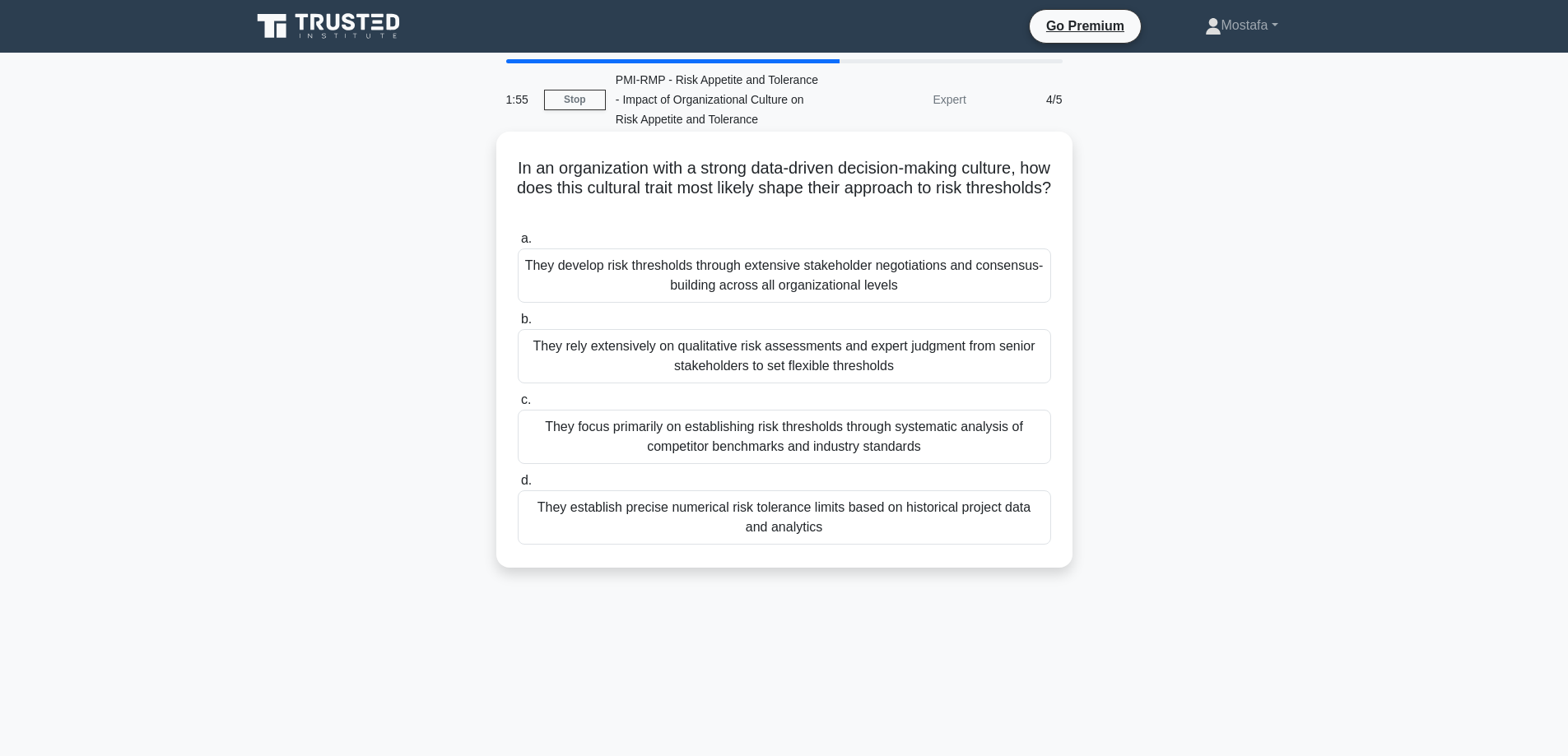
click at [1024, 445] on div "They focus primarily on establishing risk thresholds through systematic analysi…" at bounding box center [784, 437] width 533 height 54
click at [518, 405] on input "c. They focus primarily on establishing risk thresholds through systematic anal…" at bounding box center [518, 400] width 0 height 10
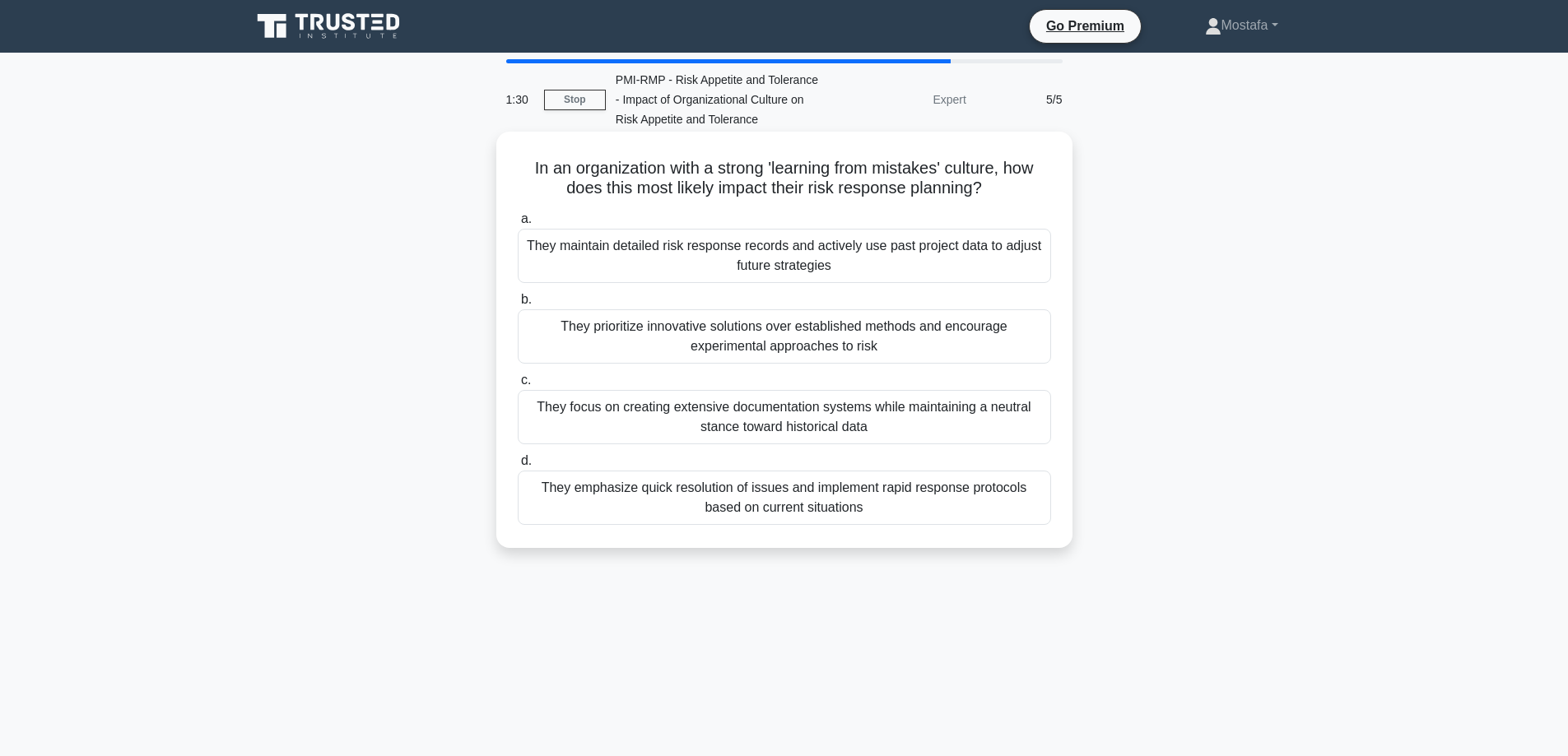
click at [1023, 340] on div "They prioritize innovative solutions over established methods and encourage exp…" at bounding box center [784, 337] width 533 height 54
click at [518, 305] on input "b. They prioritize innovative solutions over established methods and encourage …" at bounding box center [518, 300] width 0 height 10
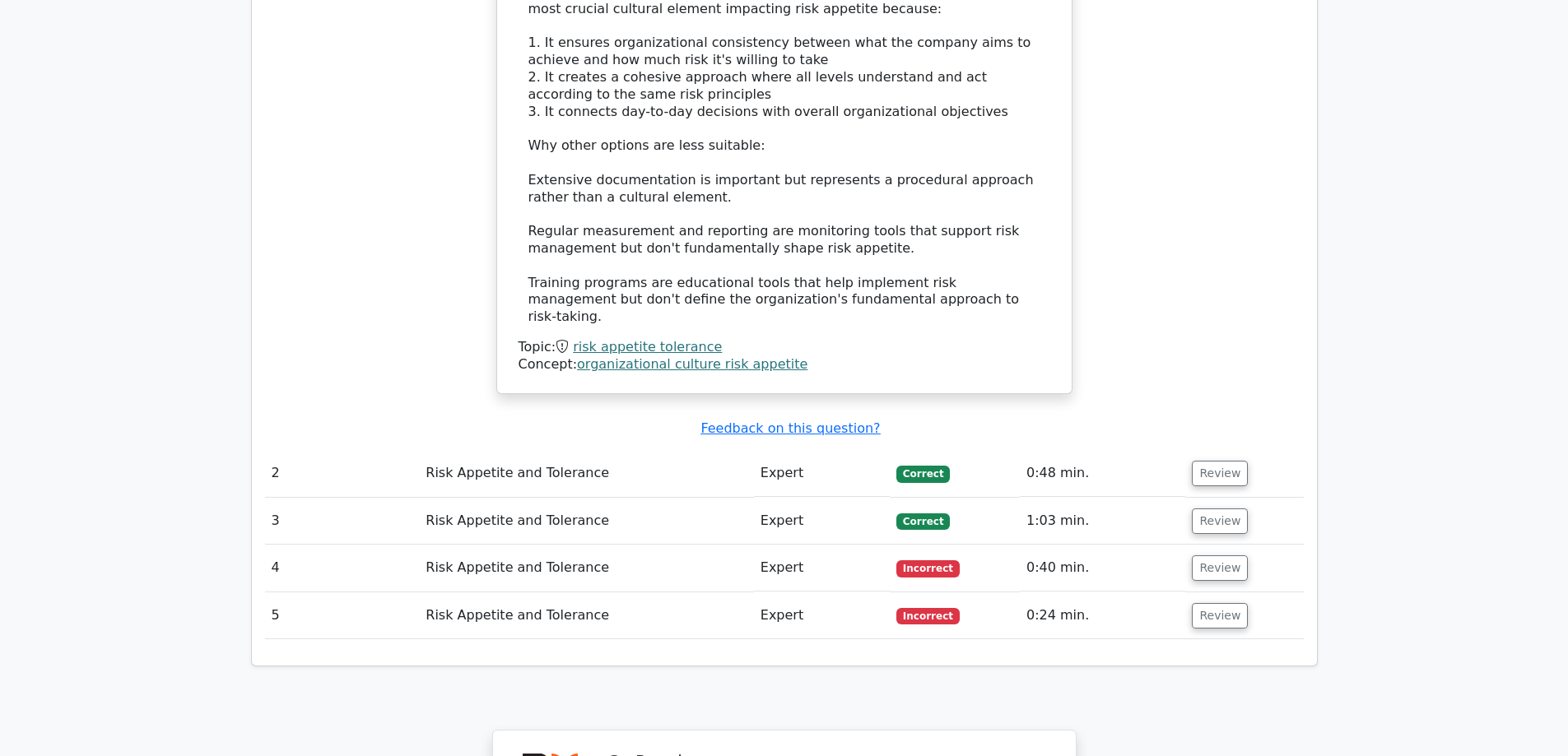
scroll to position [2057, 0]
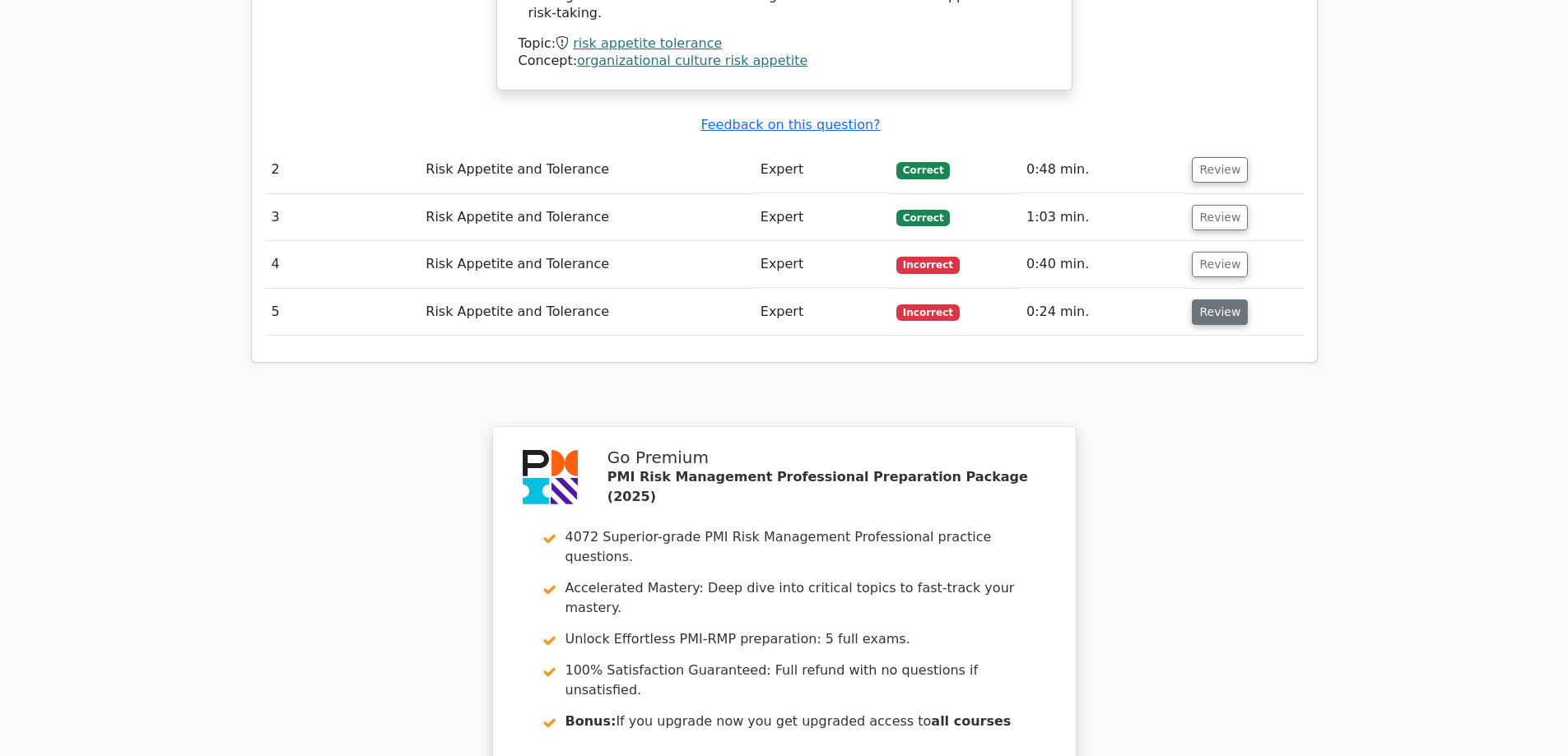
click at [1218, 299] on button "Review" at bounding box center [1220, 311] width 56 height 25
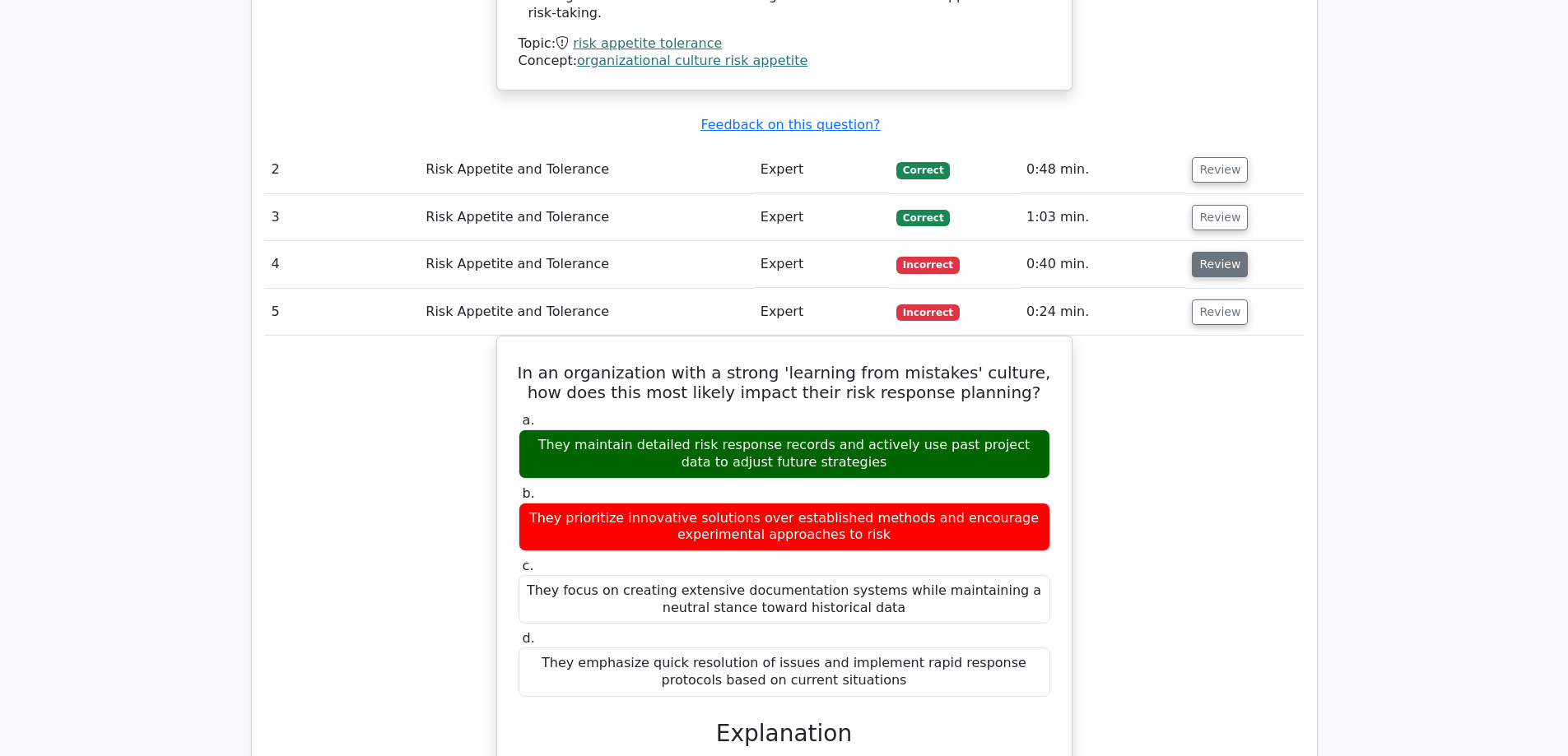
click at [1216, 251] on button "Review" at bounding box center [1220, 264] width 56 height 25
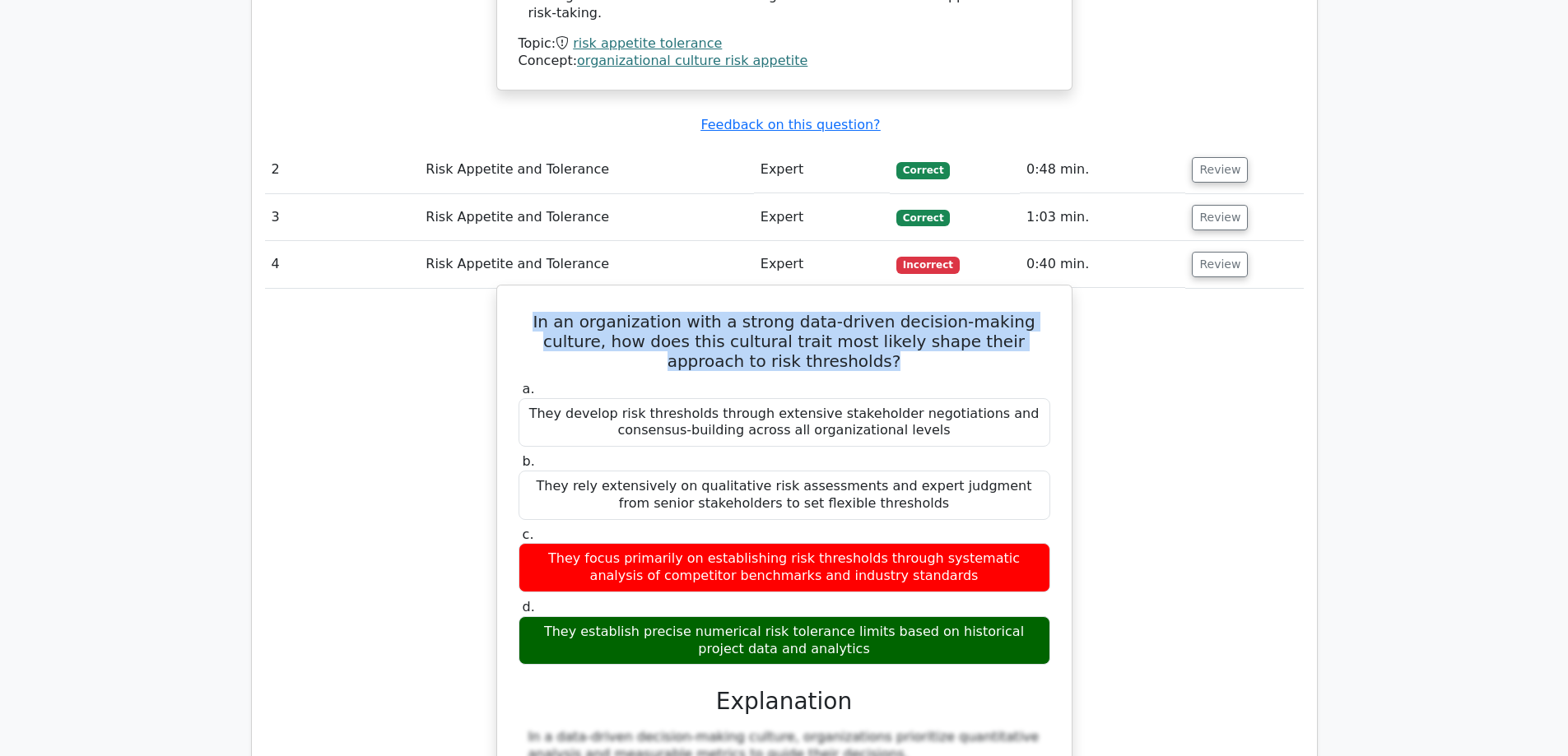
drag, startPoint x: 851, startPoint y: 252, endPoint x: 539, endPoint y: 203, distance: 315.8
click at [526, 311] on h5 "In an organization with a strong data-driven decision-making culture, how does …" at bounding box center [784, 341] width 535 height 59
copy h5 "In an organization with a strong data-driven decision-making culture, how does …"
drag, startPoint x: 833, startPoint y: 535, endPoint x: 562, endPoint y: 532, distance: 271.0
click at [463, 507] on div "In an organization with a strong data-driven decision-making culture, how does …" at bounding box center [785, 752] width 1039 height 926
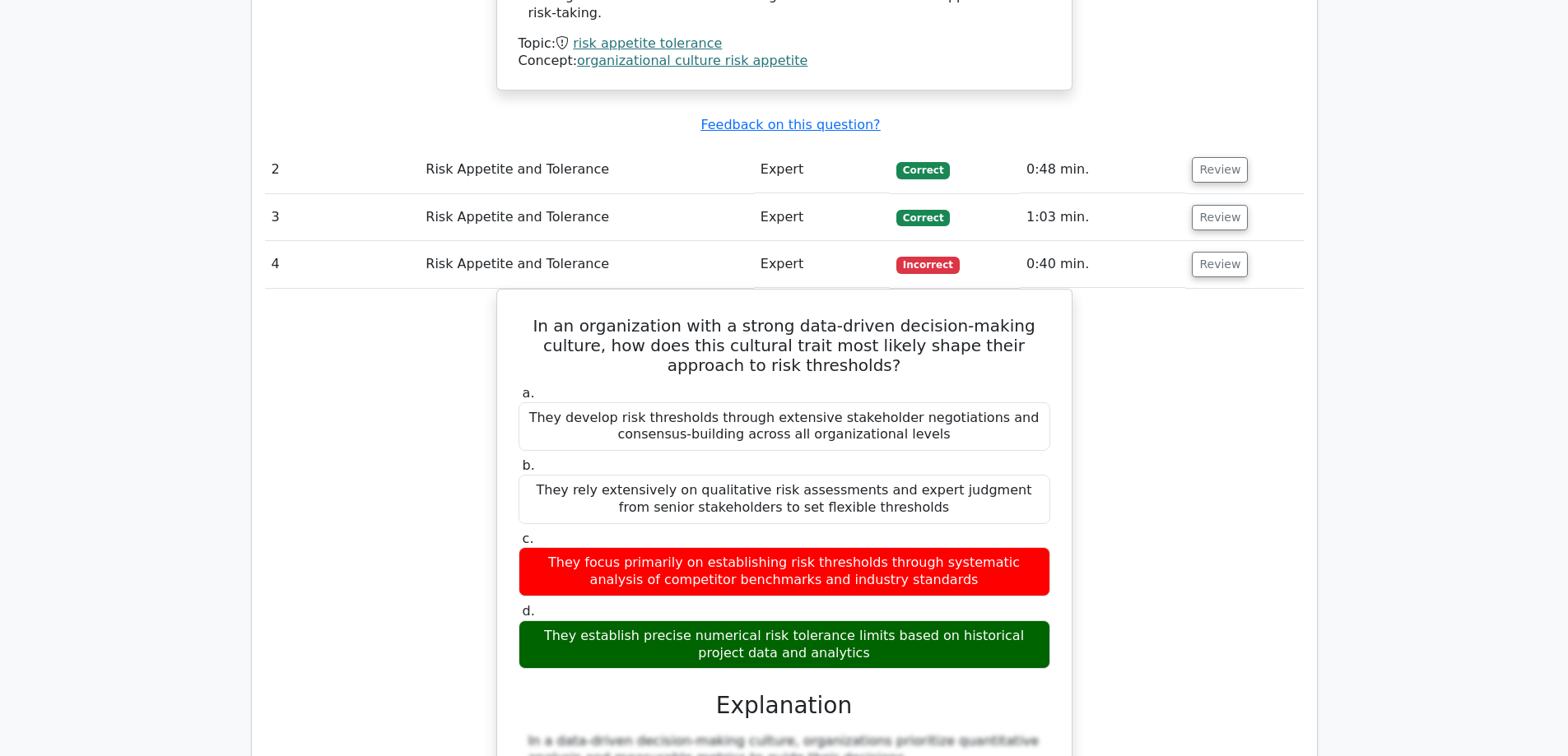
click at [1236, 620] on div "In an organization with a strong data-driven decision-making culture, how does …" at bounding box center [785, 752] width 1039 height 926
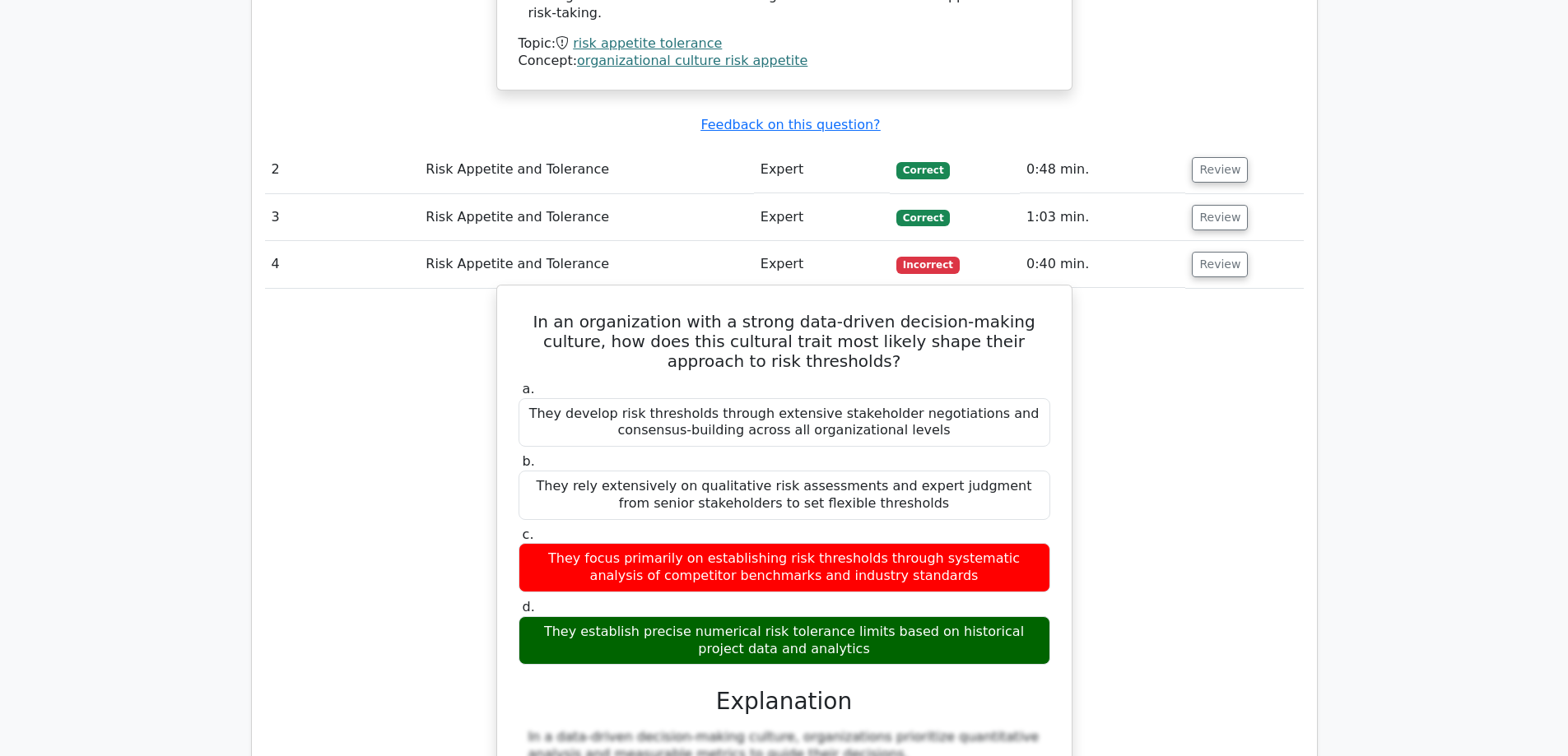
drag, startPoint x: 827, startPoint y: 538, endPoint x: 513, endPoint y: 512, distance: 315.1
click at [513, 599] on div "d. They establish precise numerical risk tolerance limits based on historical p…" at bounding box center [785, 632] width 552 height 66
copy div "They establish precise numerical risk tolerance limits based on historical proj…"
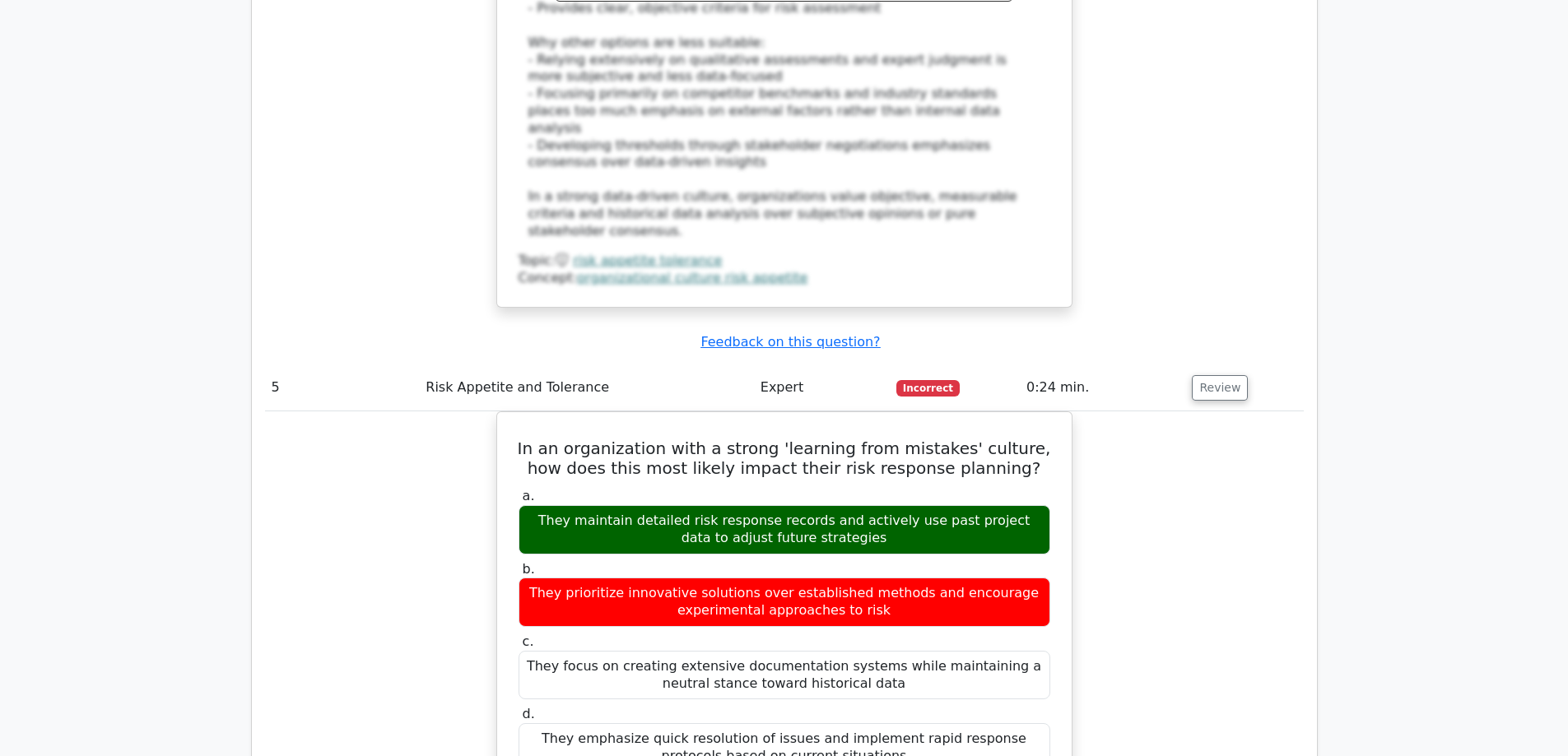
scroll to position [3045, 0]
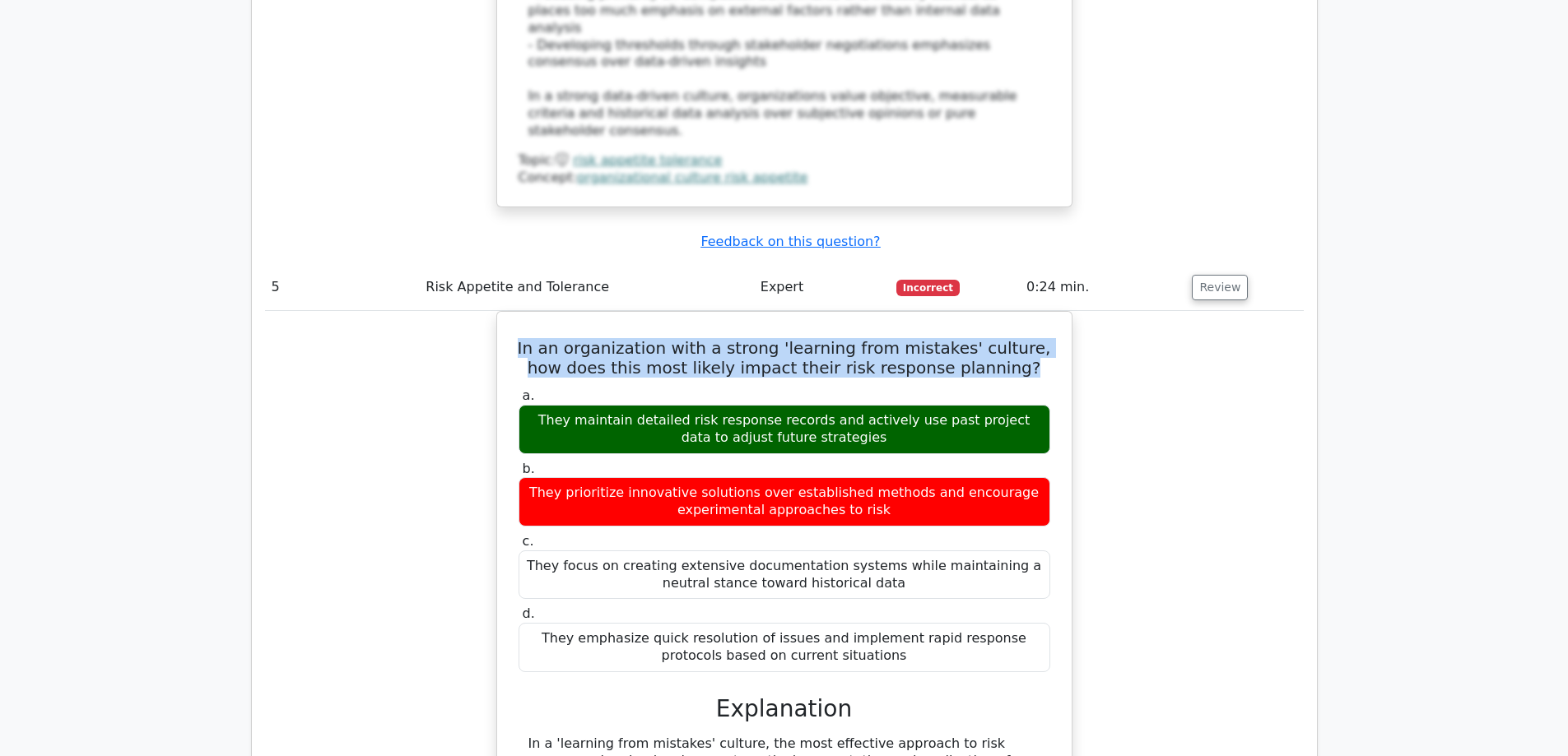
drag, startPoint x: 1022, startPoint y: 228, endPoint x: 521, endPoint y: 226, distance: 501.0
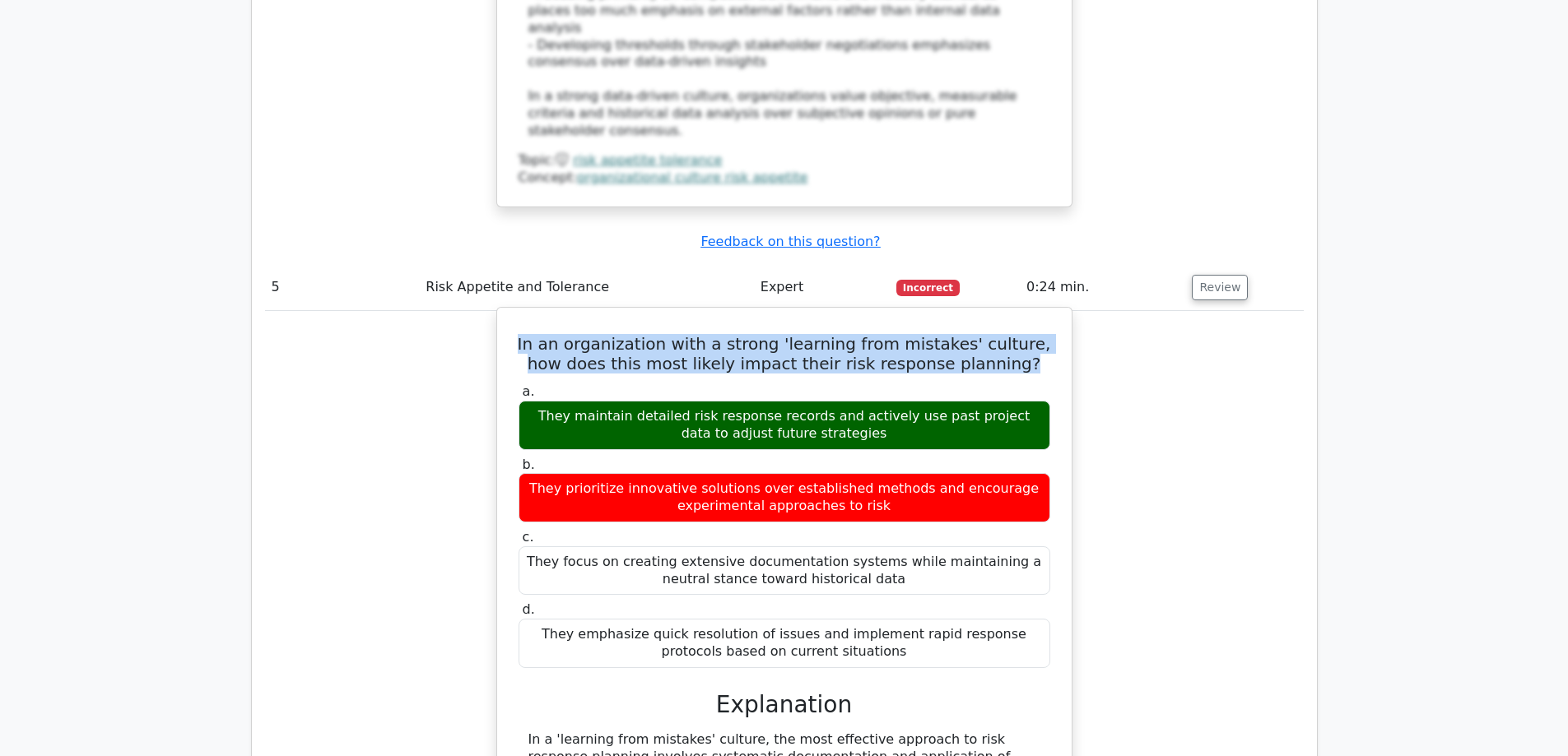
click at [466, 311] on div "In an organization with a strong 'learning from mistakes' culture, how does thi…" at bounding box center [785, 755] width 1039 height 888
copy h5 "In an organization with a strong 'learning from mistakes' culture, how does thi…"
drag, startPoint x: 885, startPoint y: 291, endPoint x: 533, endPoint y: 264, distance: 353.0
click at [533, 401] on div "They maintain detailed risk response records and actively use past project data…" at bounding box center [784, 425] width 532 height 50
copy div "They maintain detailed risk response records and actively use past project data…"
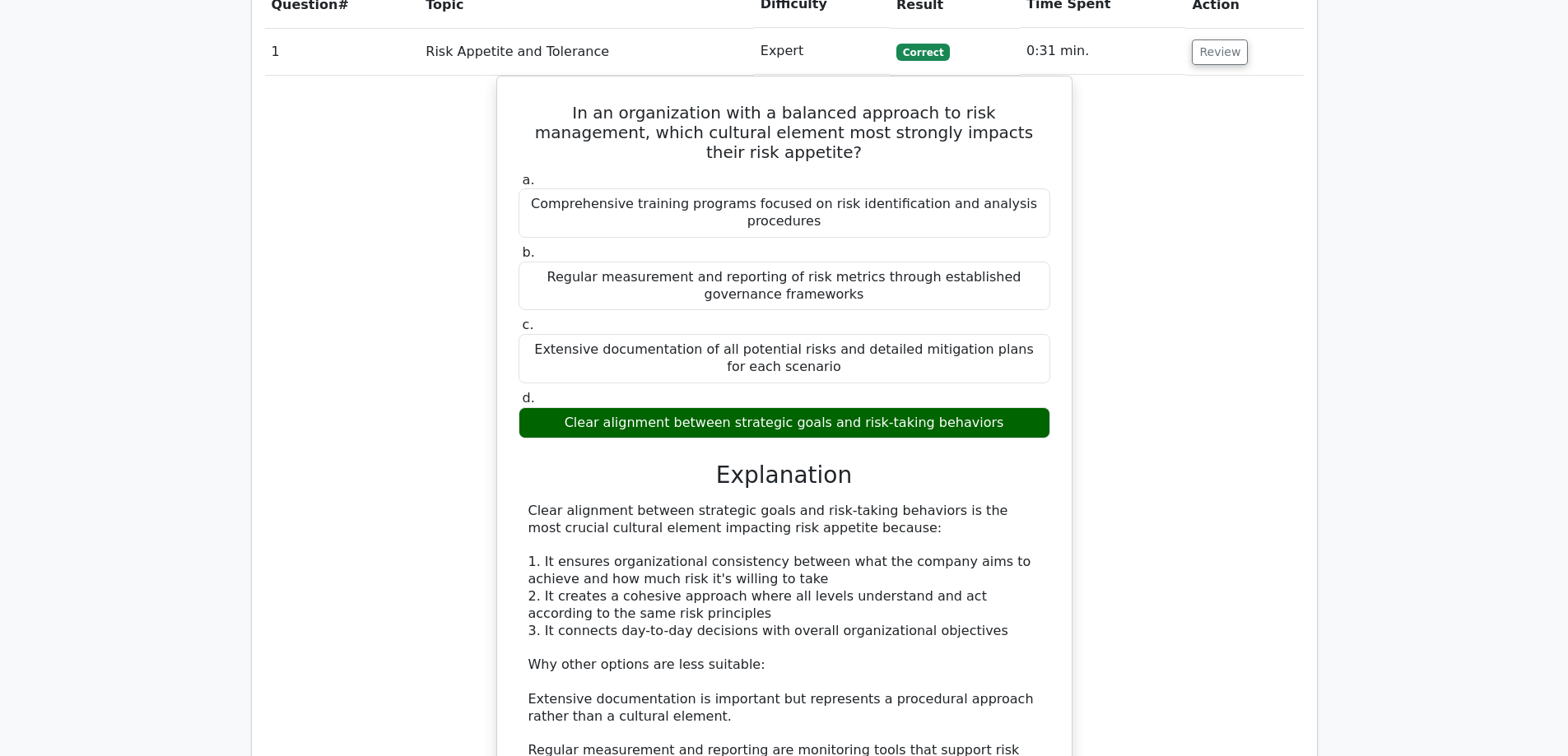
scroll to position [987, 0]
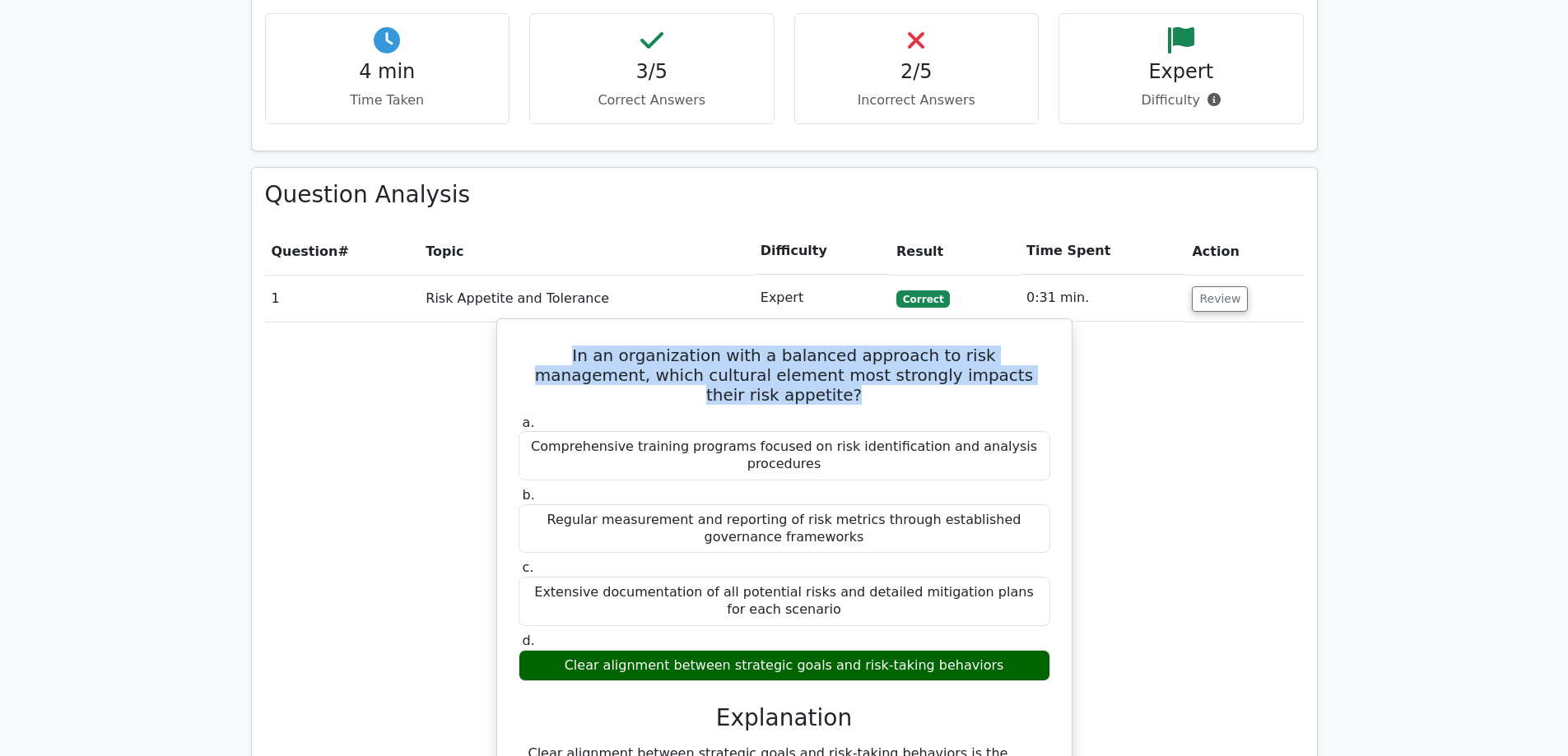
drag, startPoint x: 1042, startPoint y: 323, endPoint x: 499, endPoint y: 299, distance: 543.5
click at [499, 318] on div "In an organization with a balanced approach to risk management, which cultural …" at bounding box center [784, 737] width 576 height 838
copy h5 "In an organization with a balanced approach to risk management, which cultural …"
drag, startPoint x: 988, startPoint y: 567, endPoint x: 581, endPoint y: 575, distance: 407.1
click at [581, 650] on div "Clear alignment between strategic goals and risk-taking behaviors" at bounding box center [784, 666] width 532 height 32
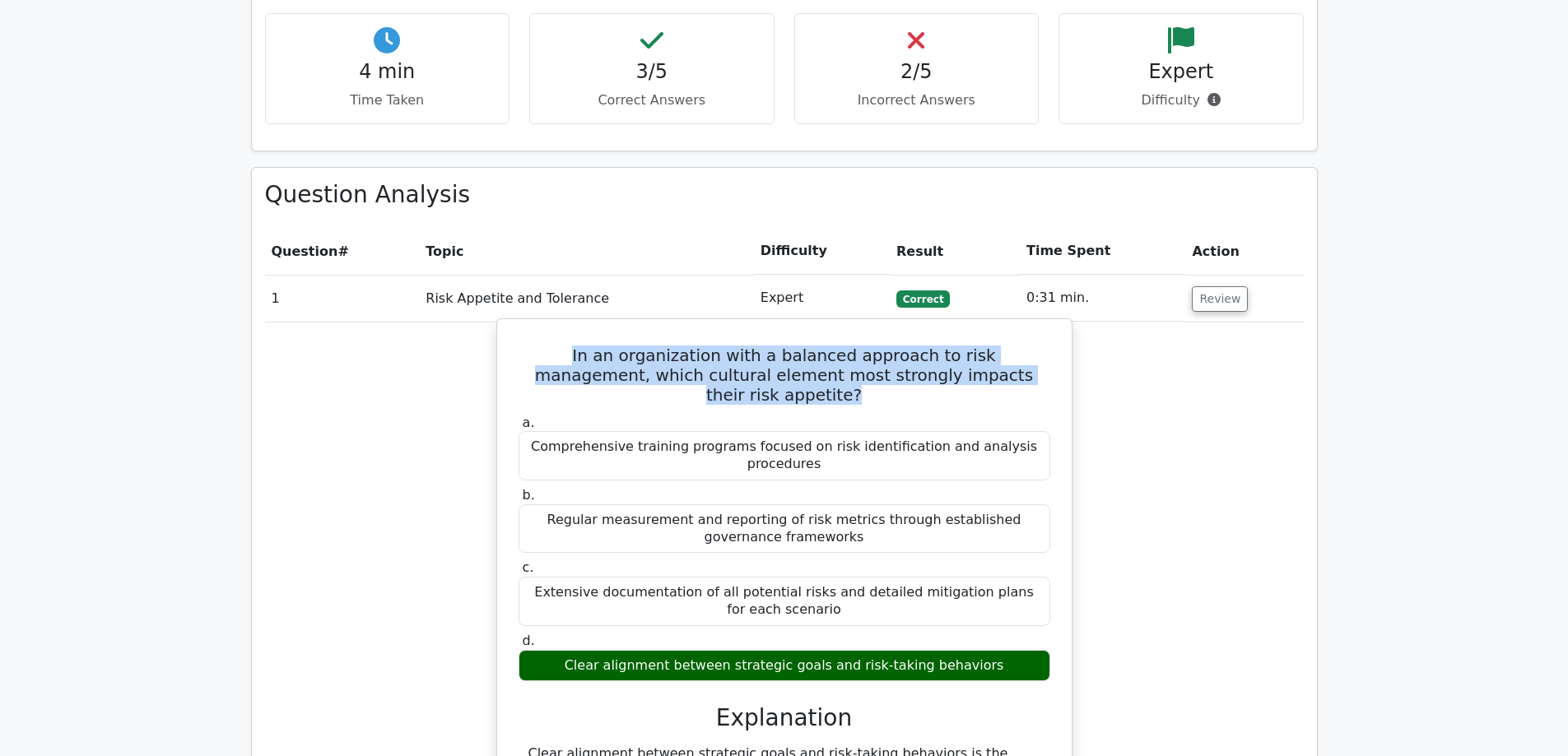
copy div "Clear alignment between strategic goals and risk-taking behaviors"
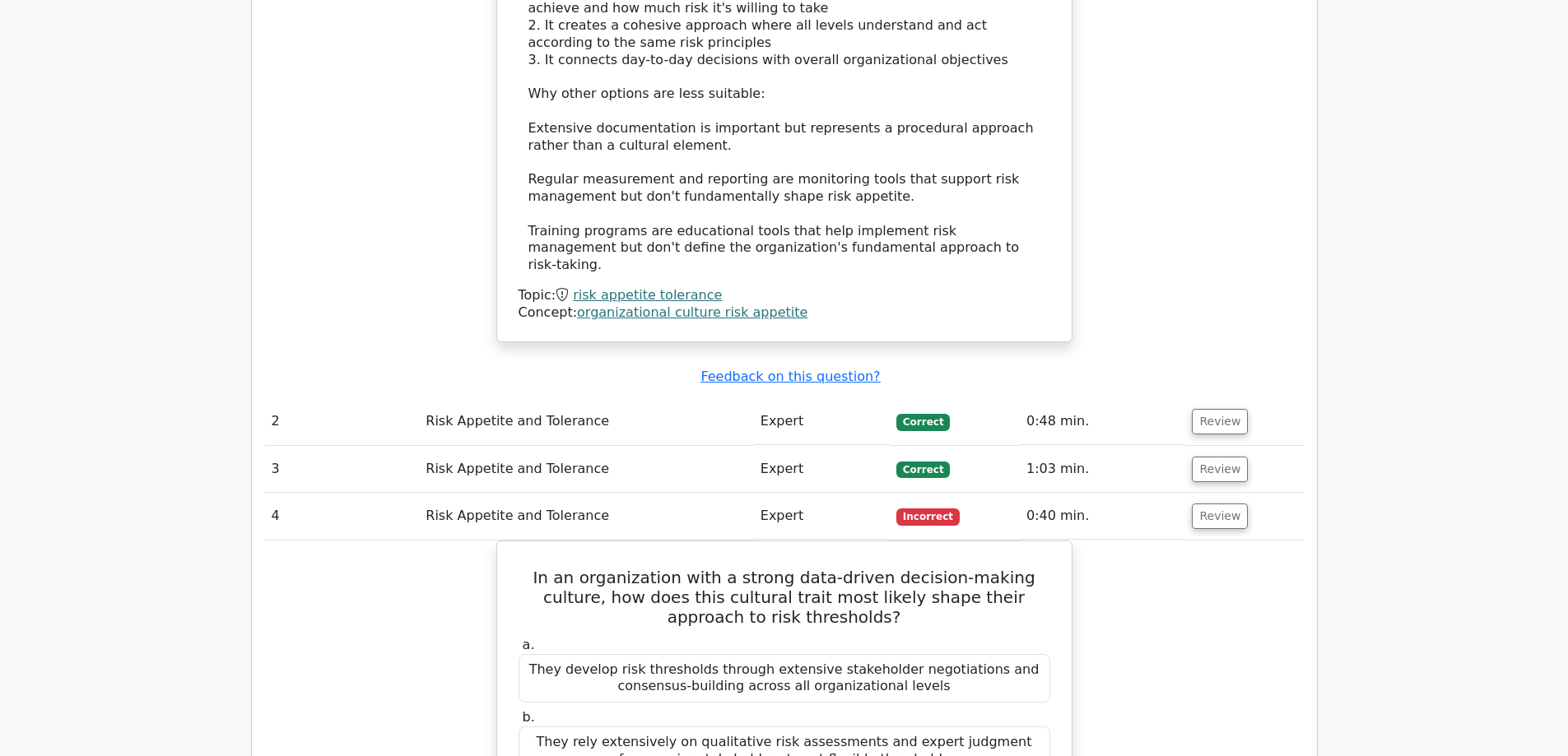
scroll to position [1810, 0]
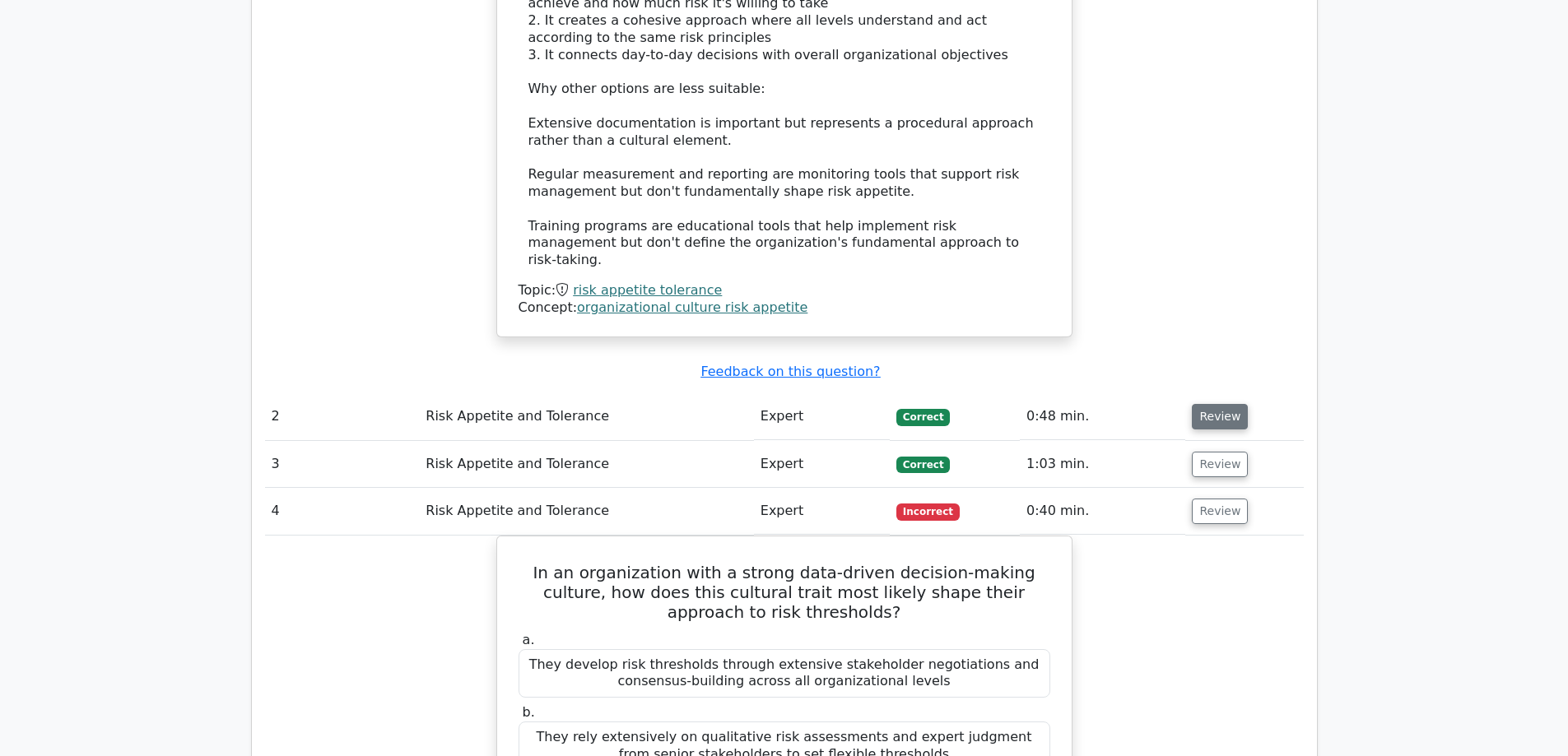
click at [1219, 404] on button "Review" at bounding box center [1220, 416] width 56 height 25
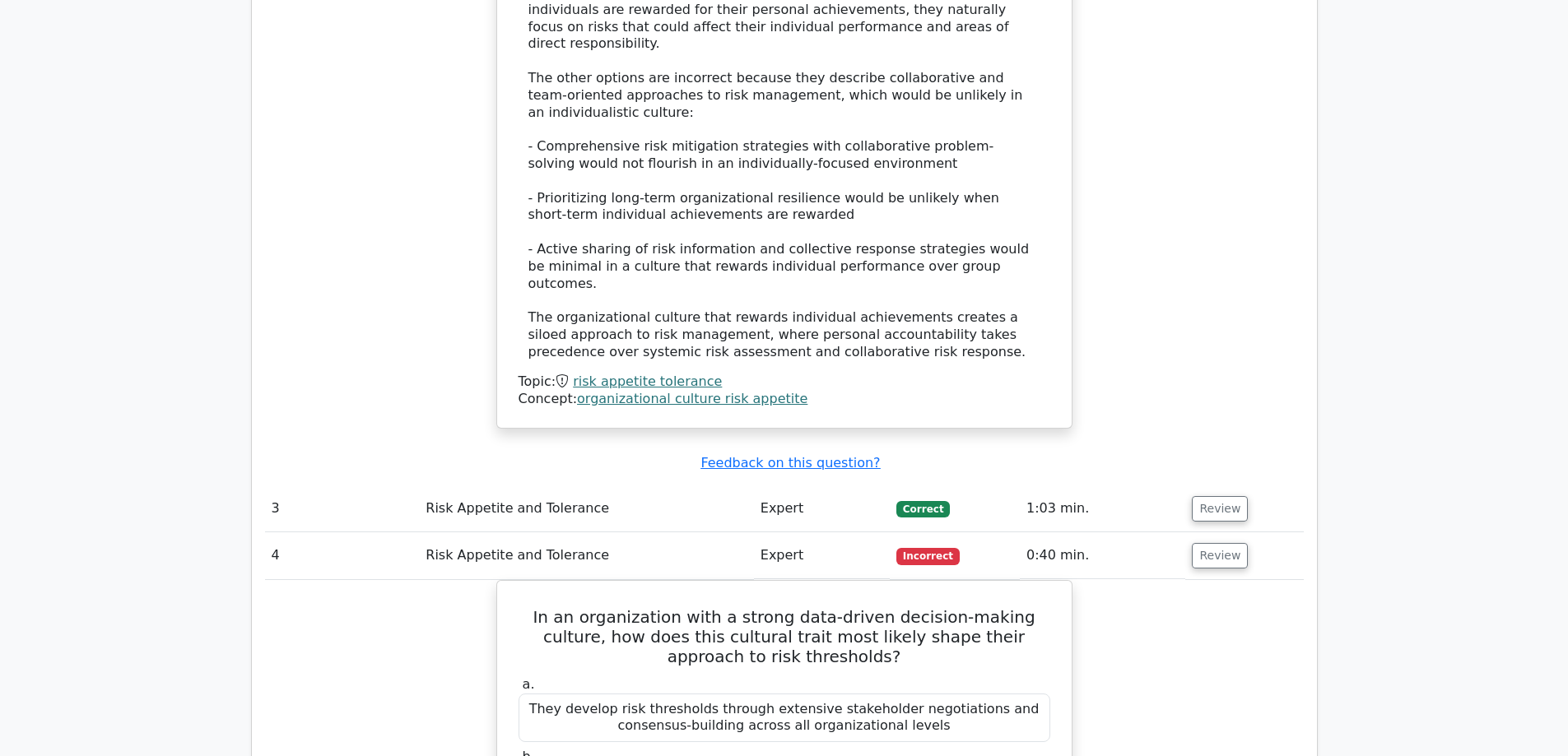
scroll to position [2798, 0]
click at [1218, 495] on button "Review" at bounding box center [1220, 507] width 56 height 25
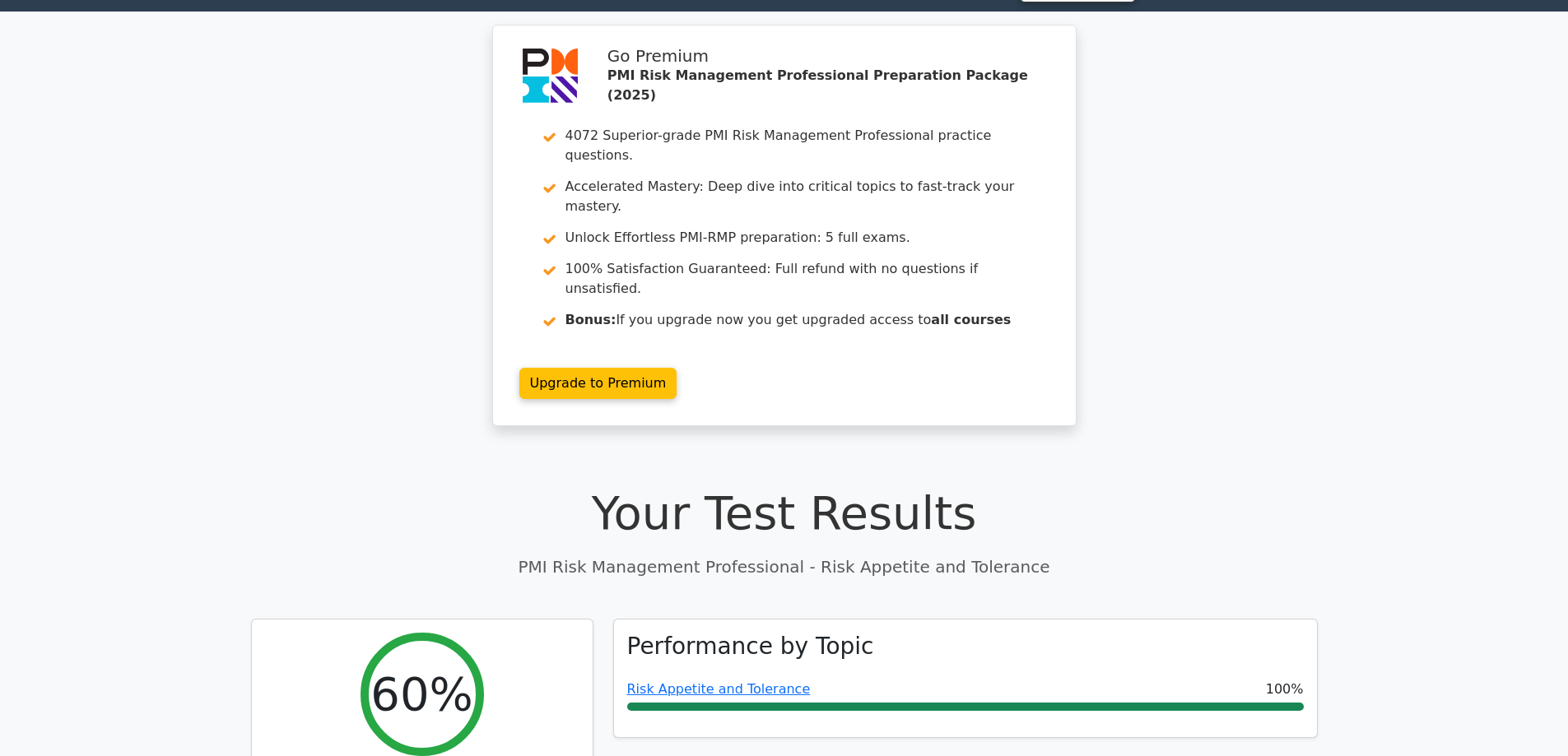
scroll to position [0, 0]
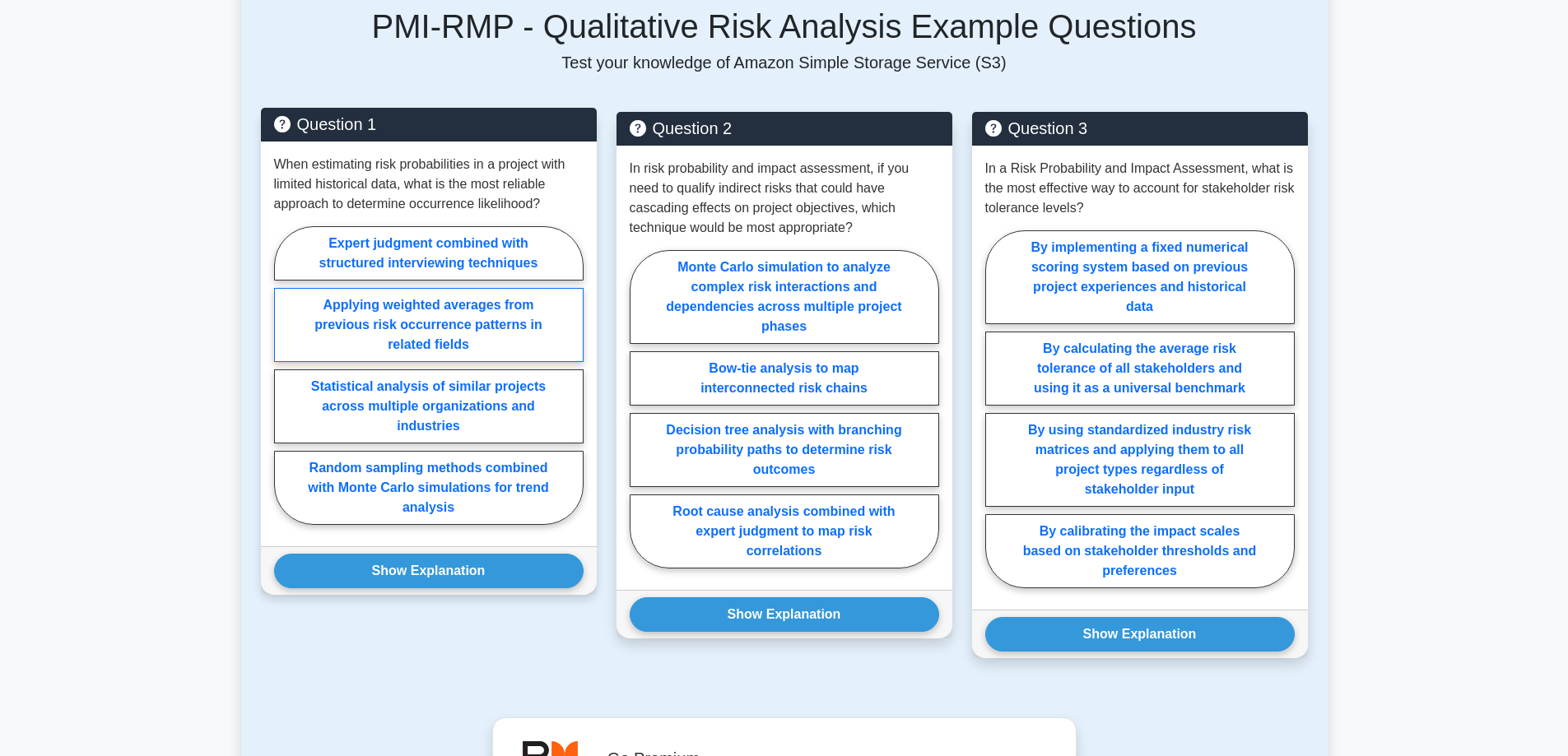
scroll to position [2880, 0]
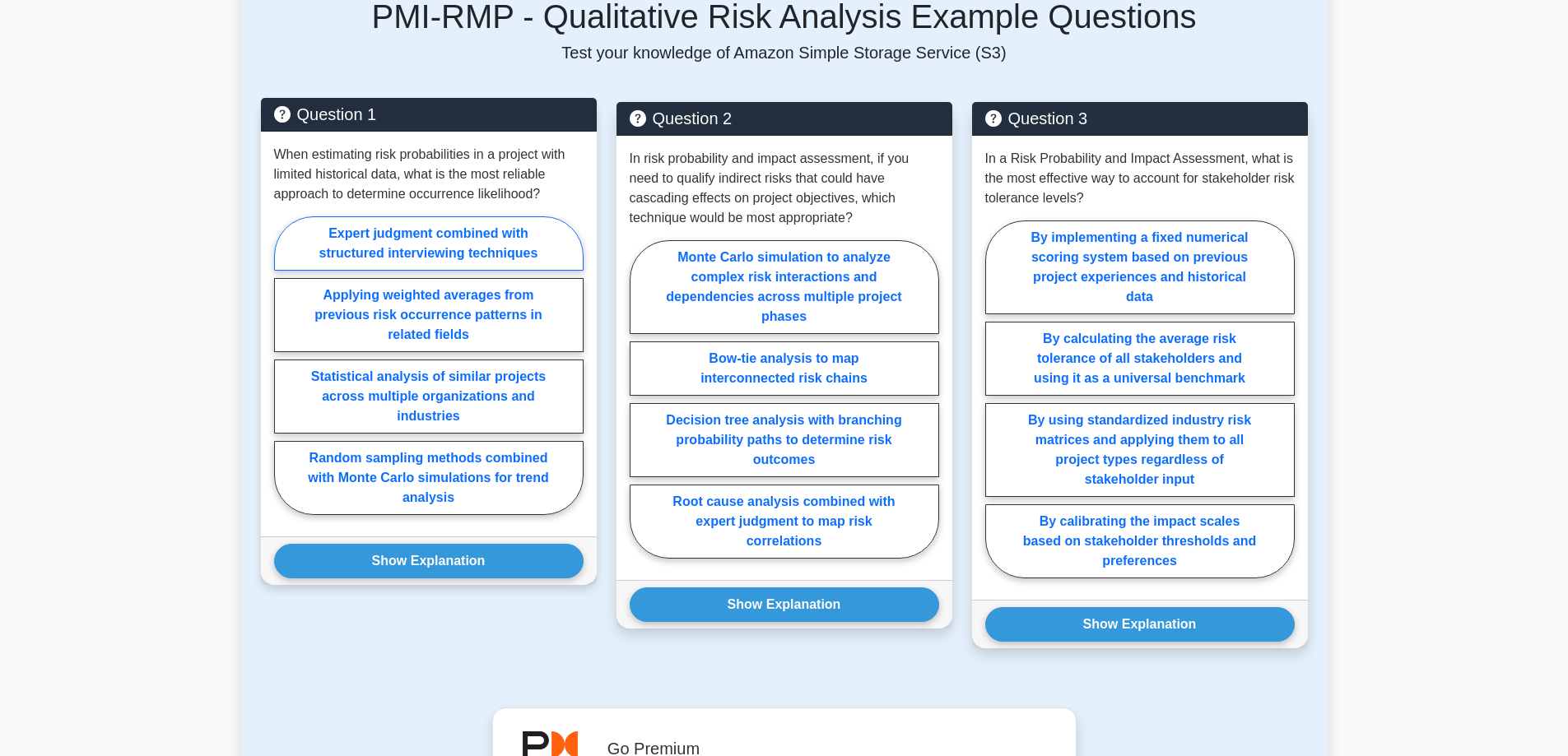
click at [546, 228] on label "Expert judgment combined with structured interviewing techniques" at bounding box center [429, 244] width 310 height 54
click at [285, 365] on input "Expert judgment combined with structured interviewing techniques" at bounding box center [279, 371] width 10 height 10
radio input "true"
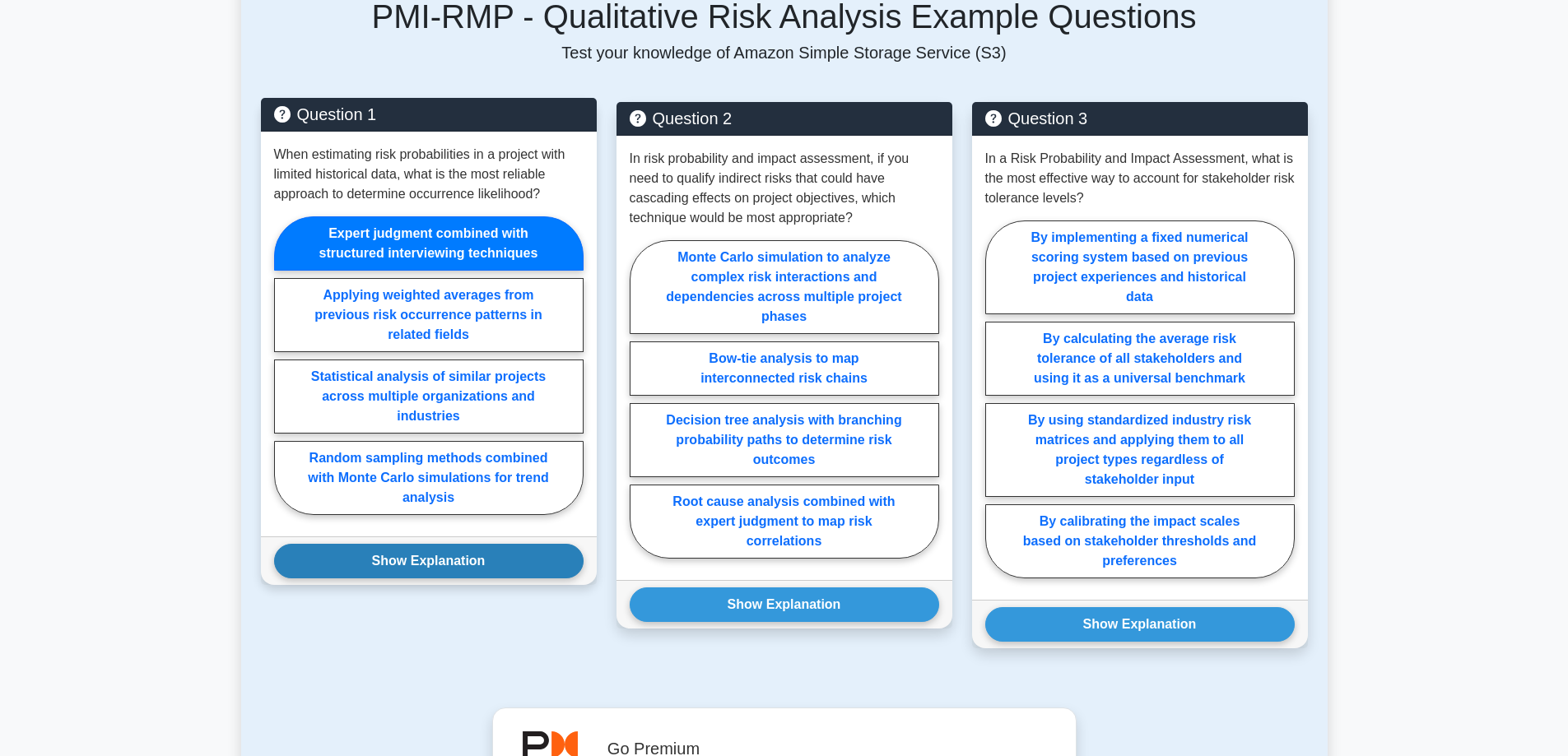
click at [526, 544] on button "Show Explanation" at bounding box center [429, 561] width 310 height 35
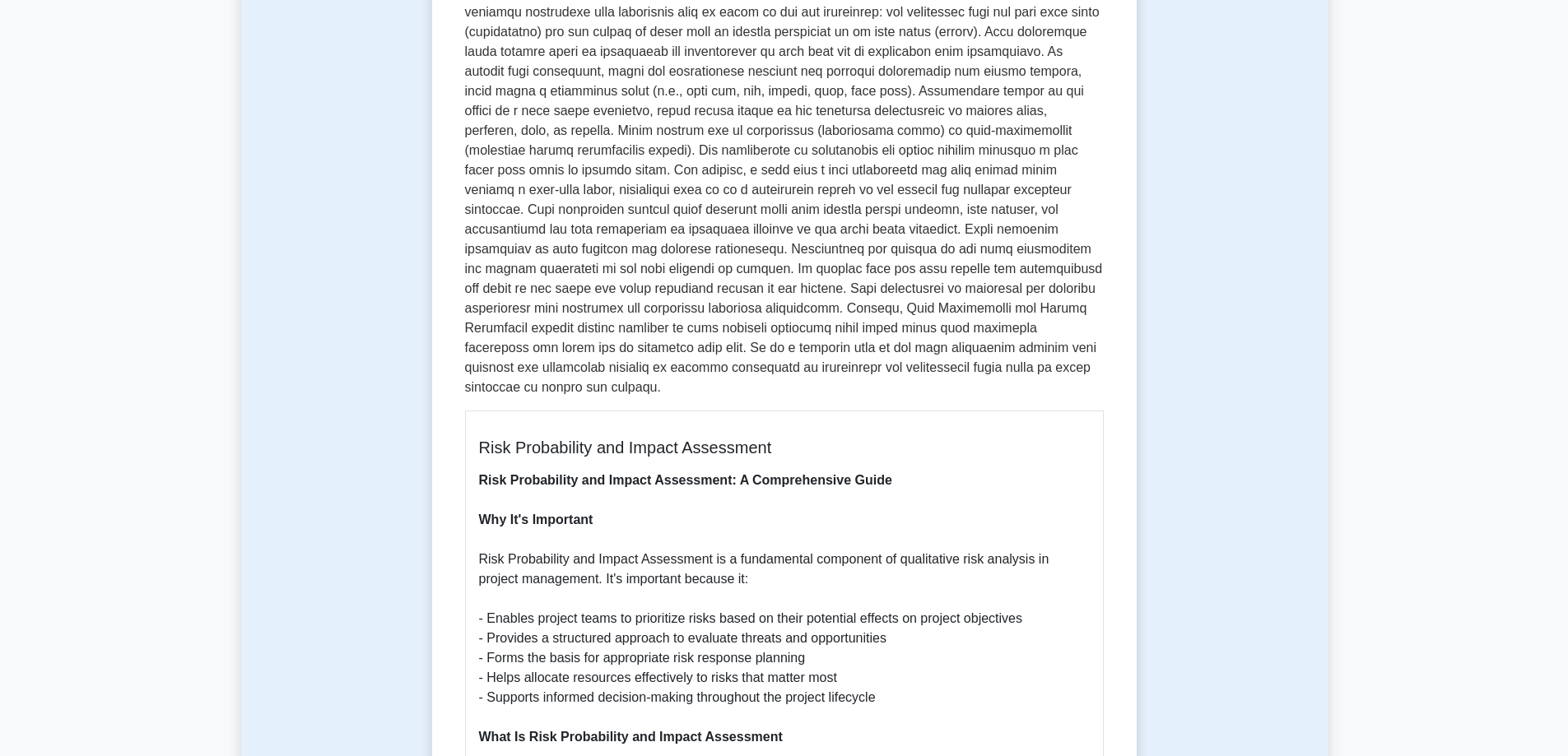
scroll to position [0, 0]
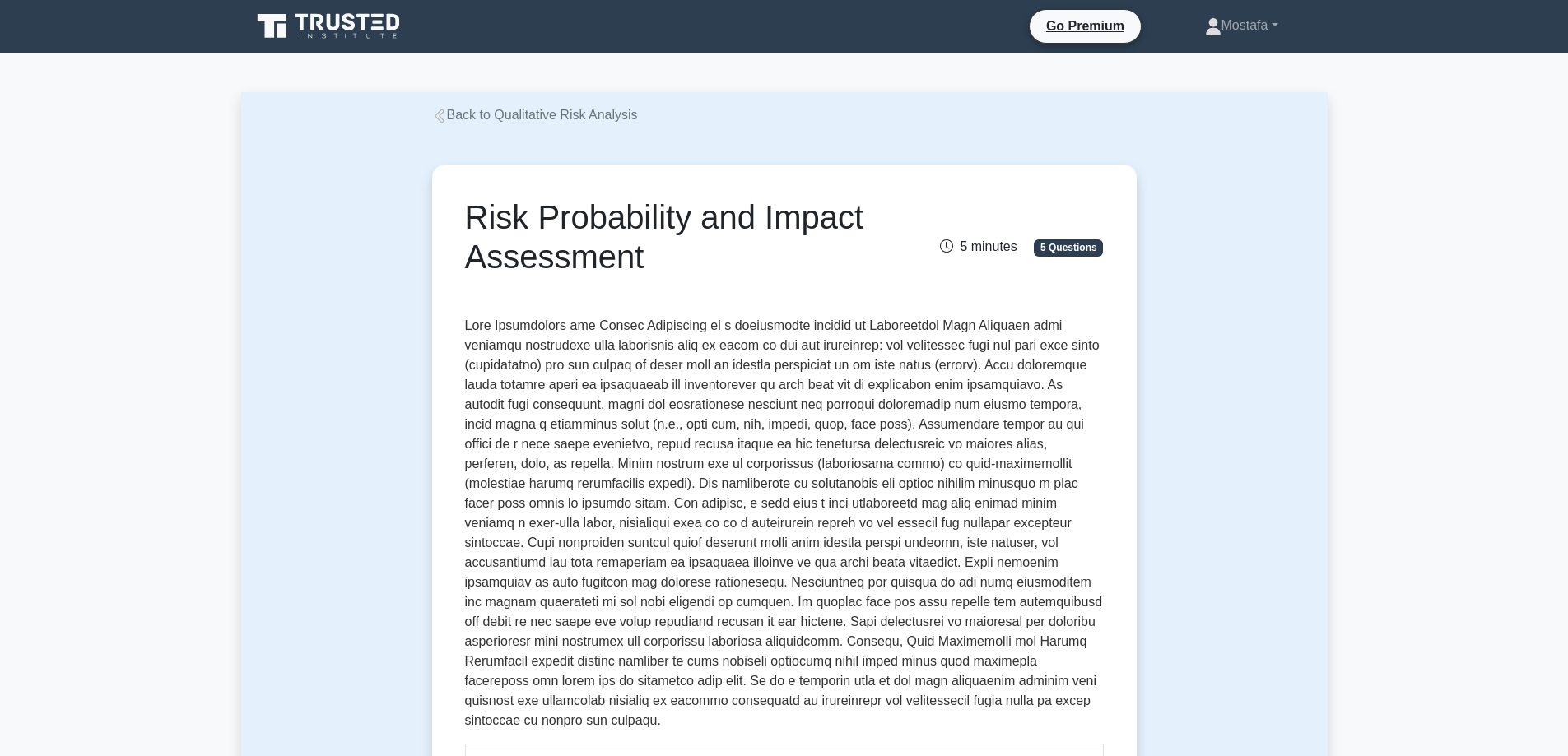
drag, startPoint x: 677, startPoint y: 270, endPoint x: 405, endPoint y: 213, distance: 277.9
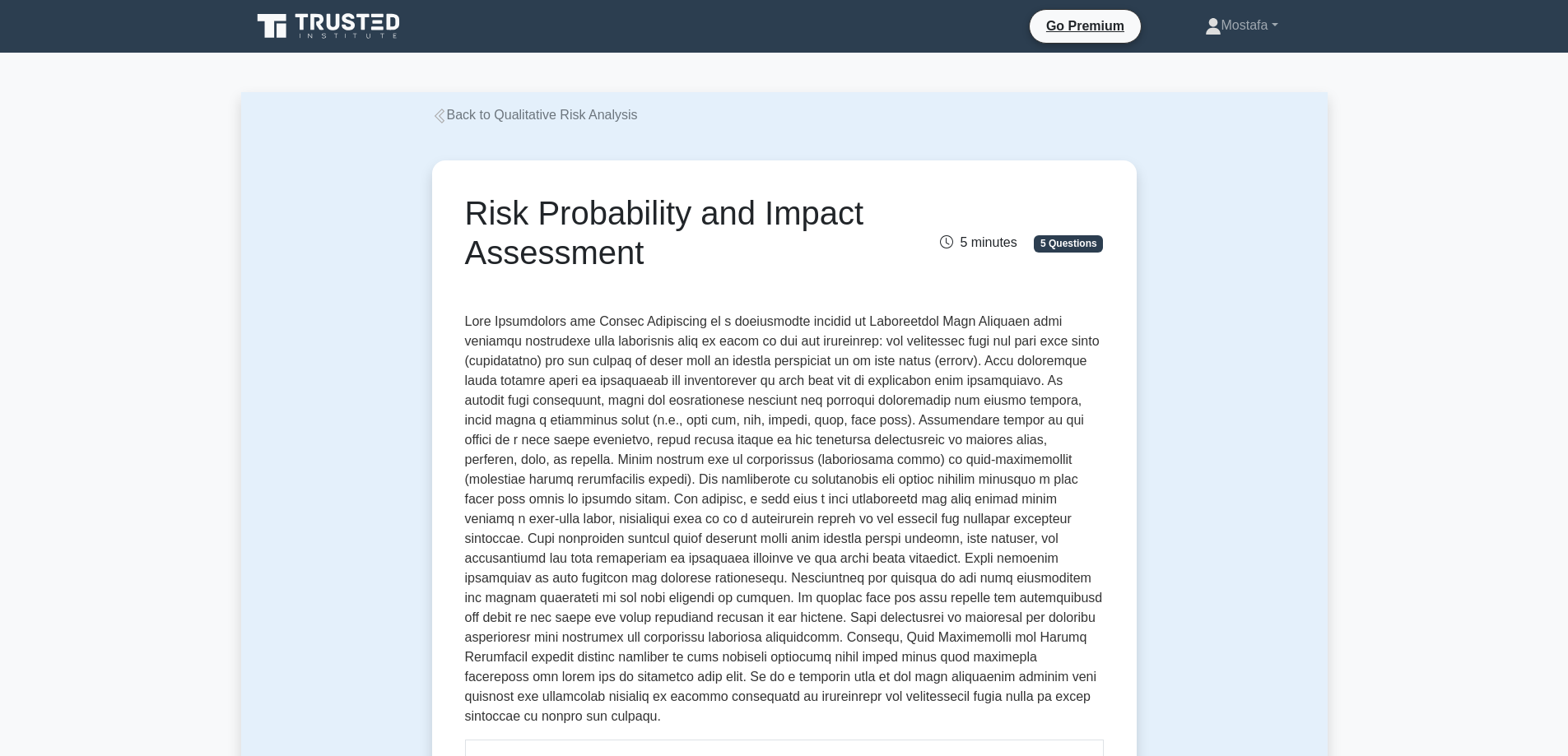
copy h1 "Risk Probability and Impact Assessment"
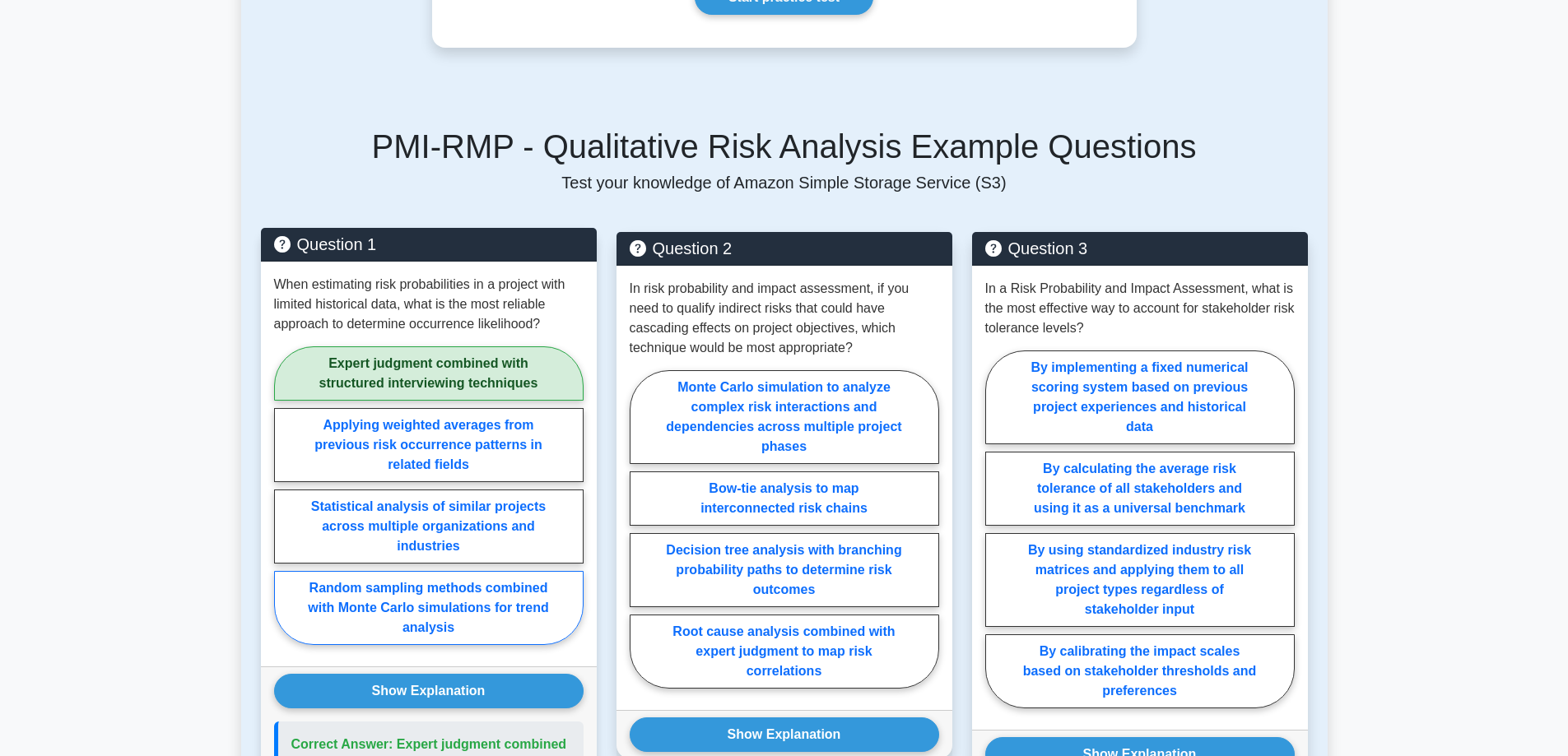
scroll to position [2798, 0]
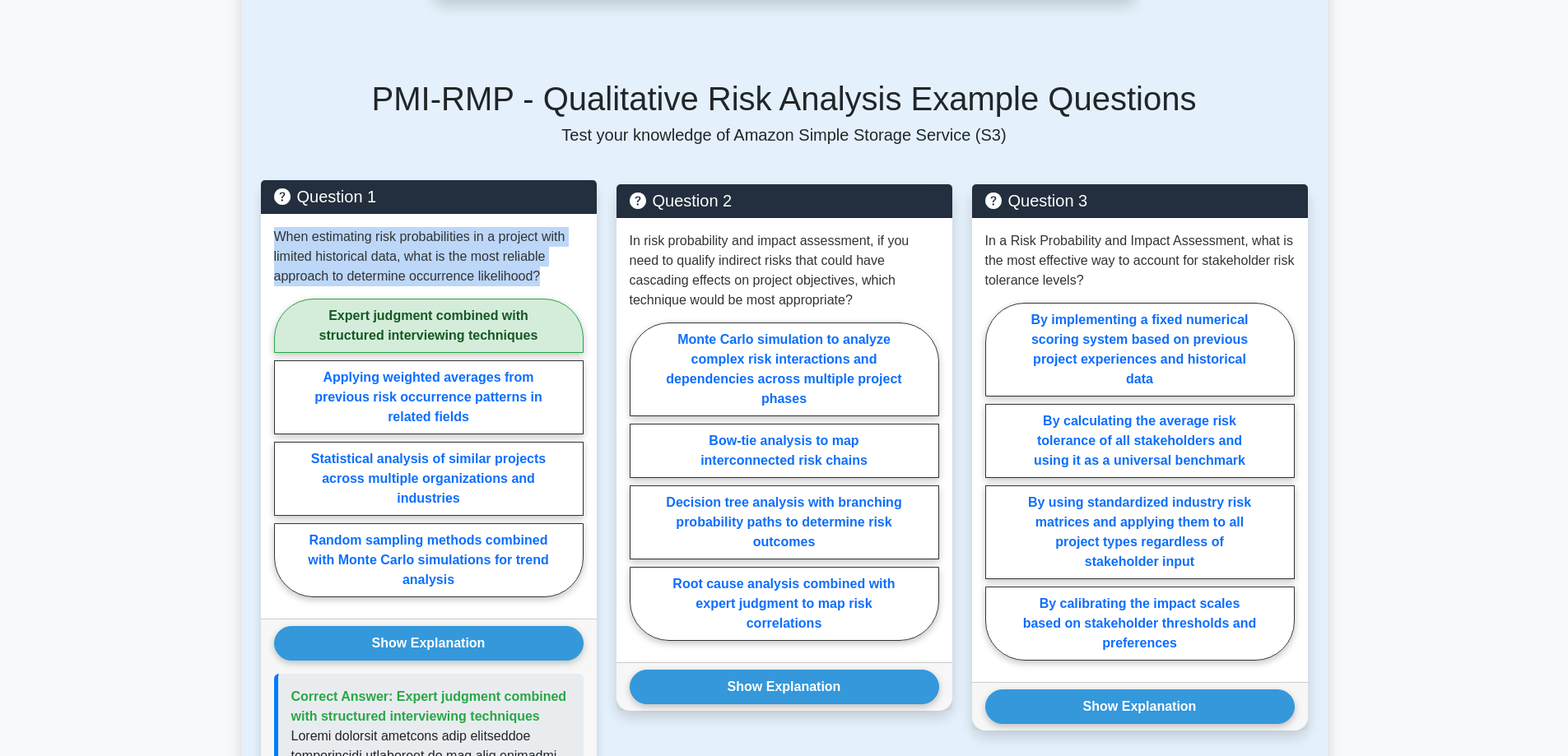
drag, startPoint x: 542, startPoint y: 259, endPoint x: 267, endPoint y: 217, distance: 278.2
click at [267, 217] on div "When estimating risk probabilities in a project with limited historical data, w…" at bounding box center [429, 416] width 336 height 405
copy p "When estimating risk probabilities in a project with limited historical data, w…"
drag, startPoint x: 541, startPoint y: 699, endPoint x: 392, endPoint y: 685, distance: 149.7
click at [392, 687] on p "Correct Answer: Expert judgment combined with structured interviewing techniques" at bounding box center [431, 706] width 279 height 39
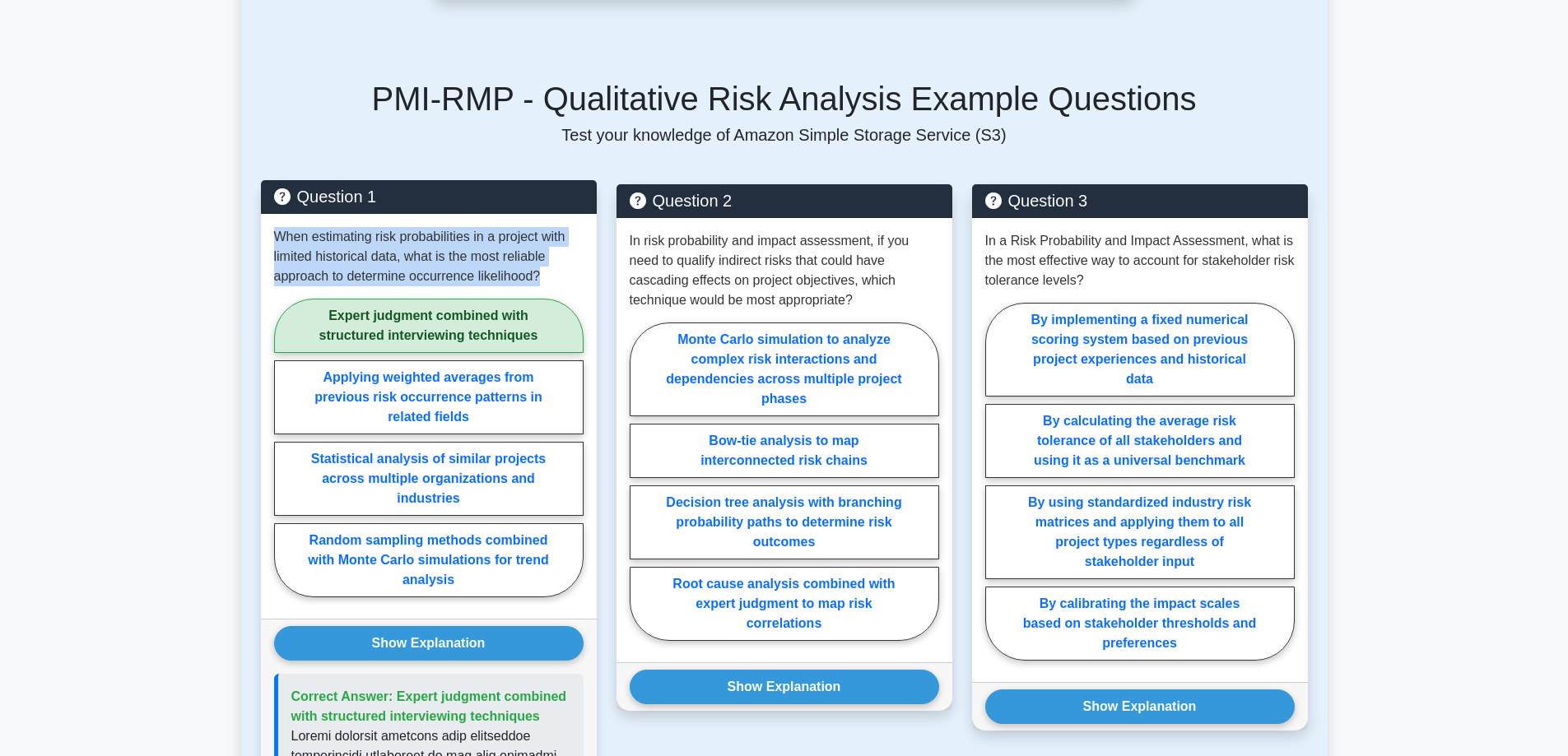
copy span "Expert judgment combined with structured interviewing techniques"
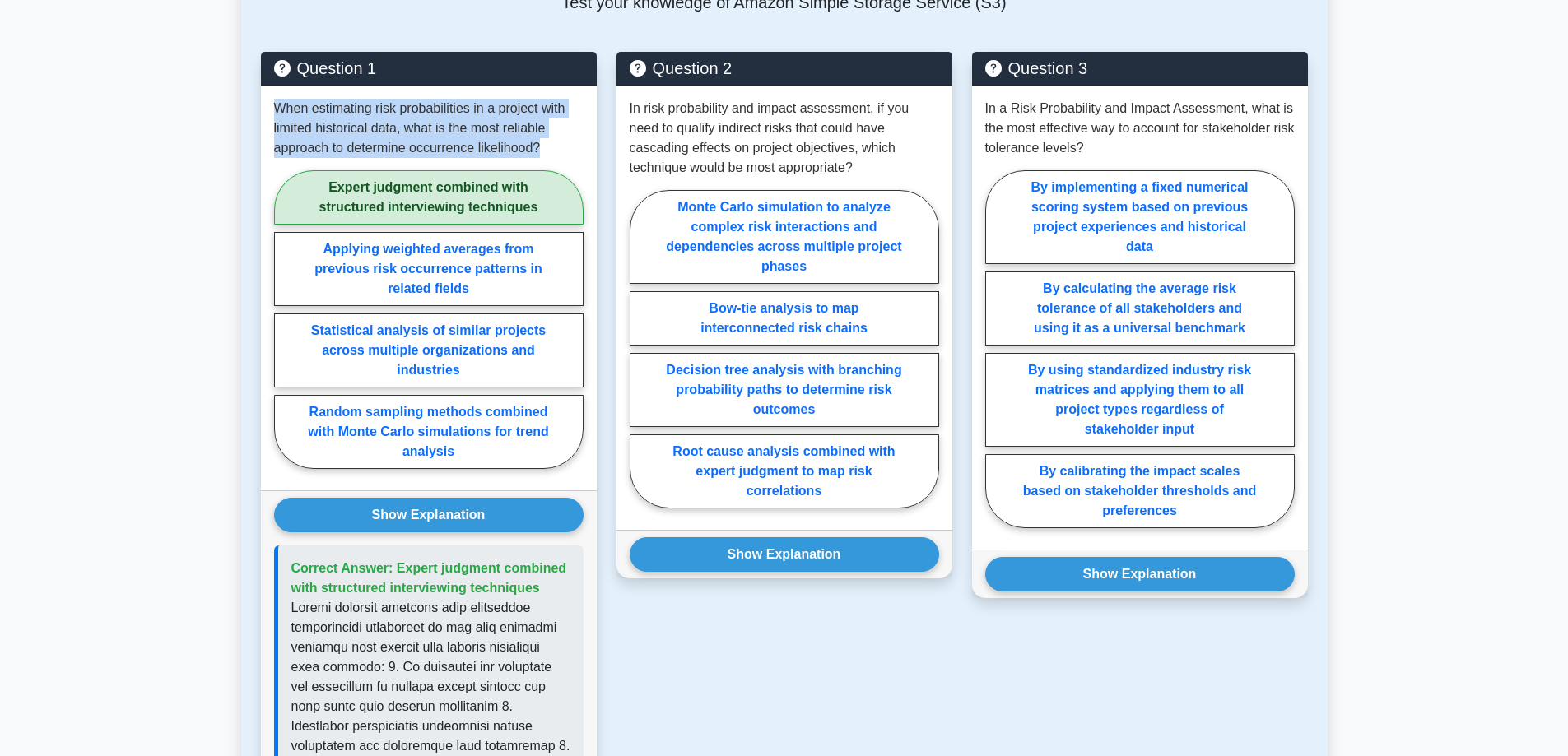
scroll to position [2962, 0]
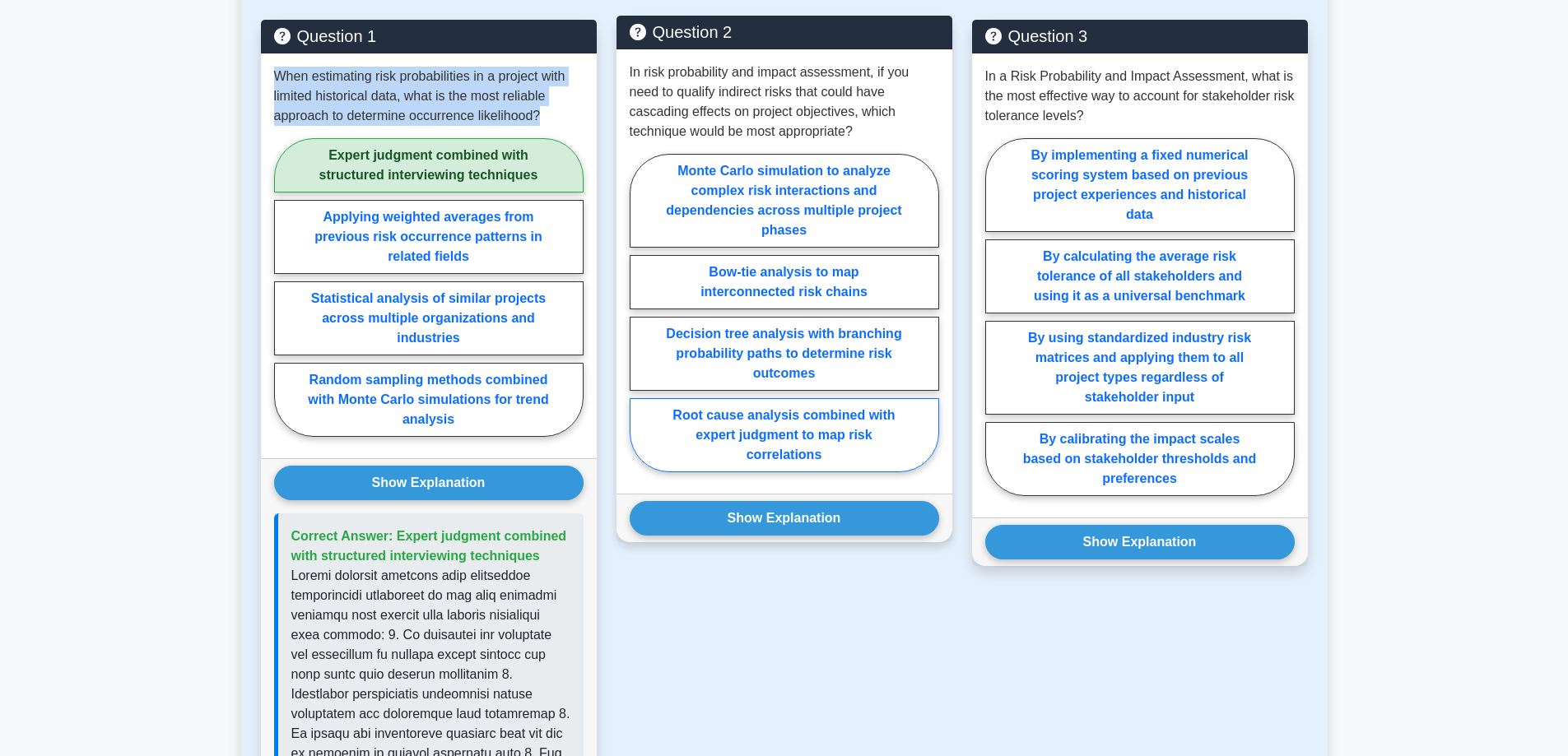
click at [895, 418] on label "Root cause analysis combined with expert judgment to map risk correlations" at bounding box center [785, 435] width 310 height 74
click at [640, 324] on input "Root cause analysis combined with expert judgment to map risk correlations" at bounding box center [635, 318] width 10 height 10
radio input "true"
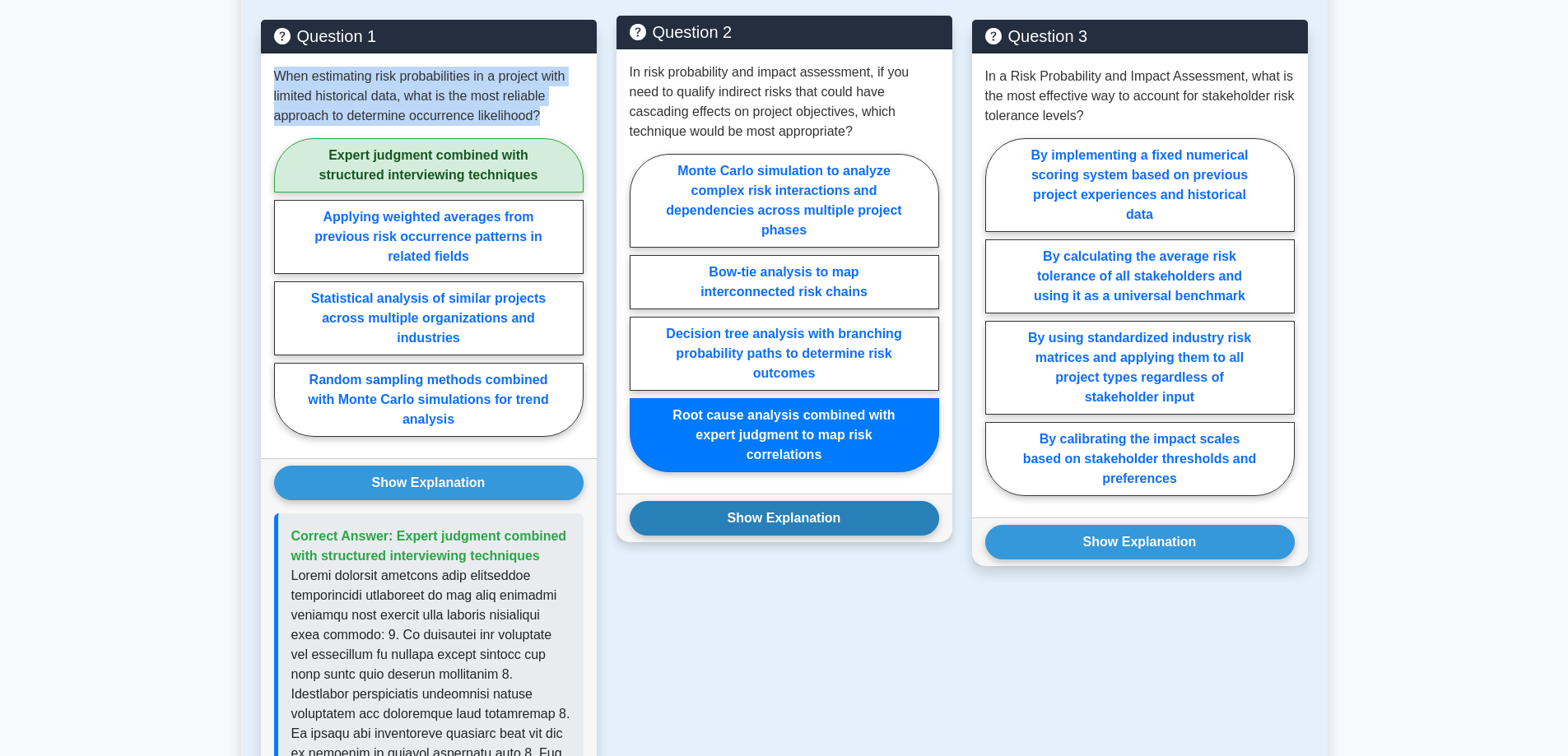
click at [885, 501] on button "Show Explanation" at bounding box center [785, 518] width 310 height 35
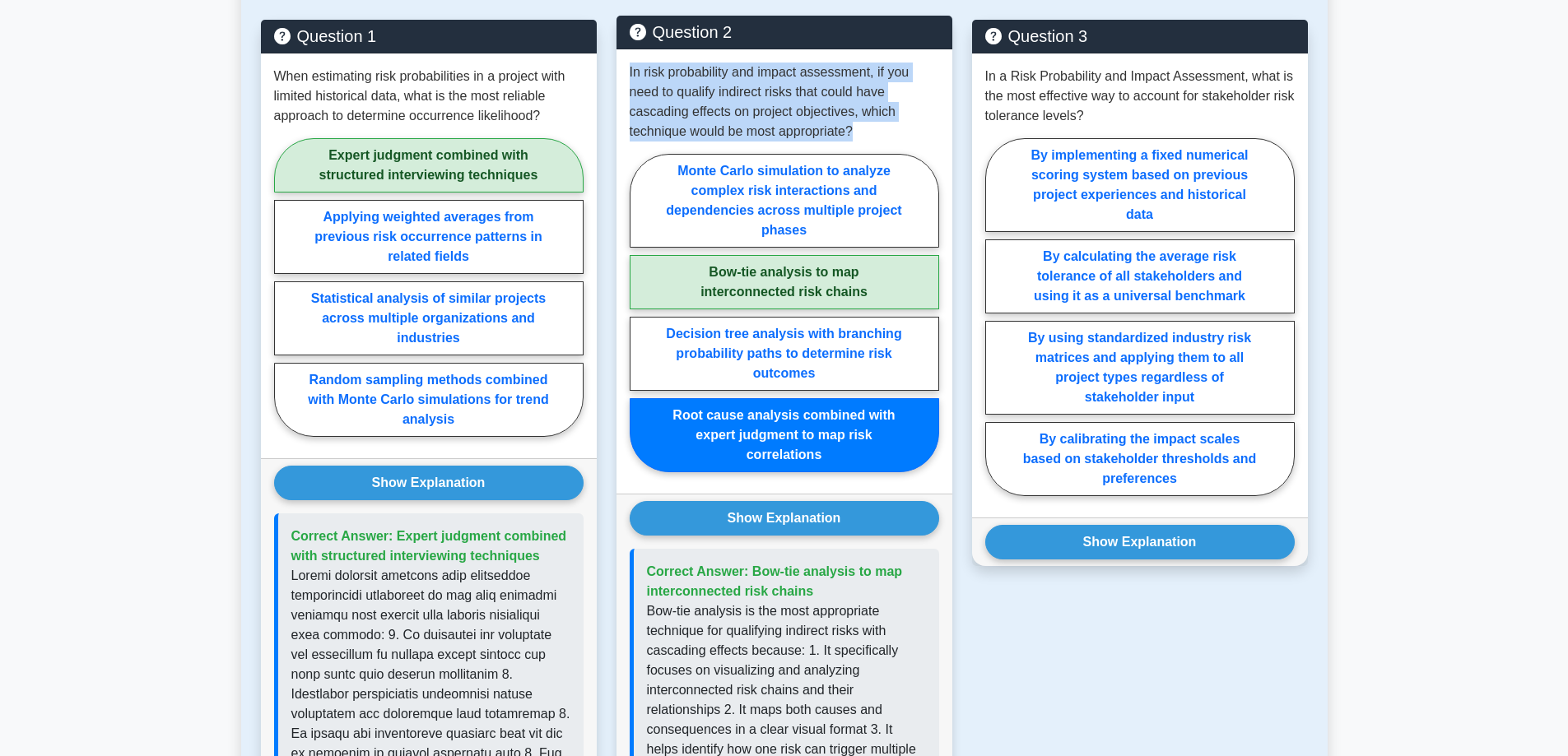
drag, startPoint x: 888, startPoint y: 110, endPoint x: 626, endPoint y: 57, distance: 267.3
click at [626, 57] on div "In risk probability and impact assessment, if you need to qualify indirect risk…" at bounding box center [784, 271] width 336 height 445
copy p "In risk probability and impact assessment, if you need to qualify indirect risk…"
drag, startPoint x: 821, startPoint y: 574, endPoint x: 750, endPoint y: 557, distance: 73.0
click at [750, 562] on p "Correct Answer: Bow-tie analysis to map interconnected risk chains" at bounding box center [786, 581] width 279 height 39
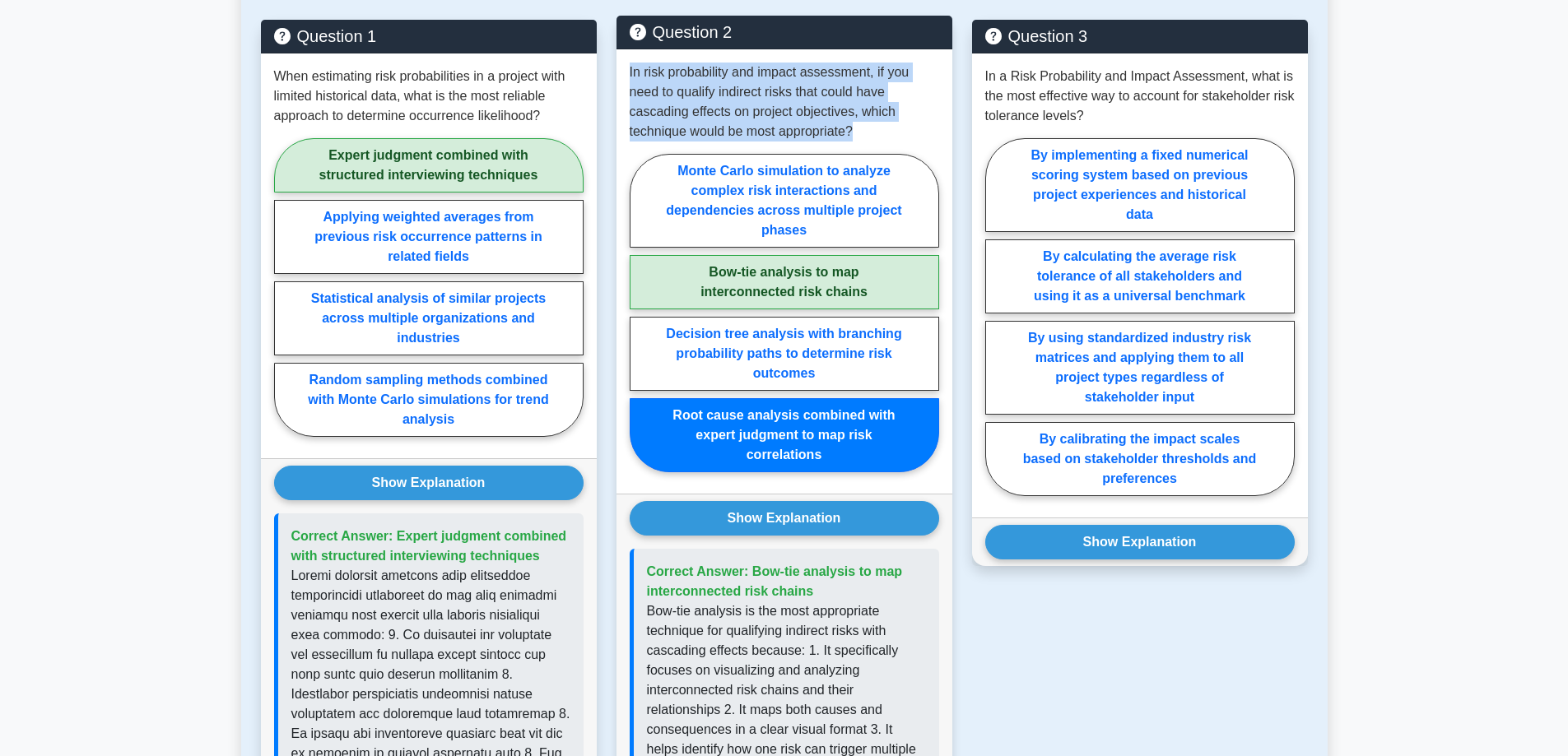
copy span "Bow-tie analysis to map interconnected risk chains"
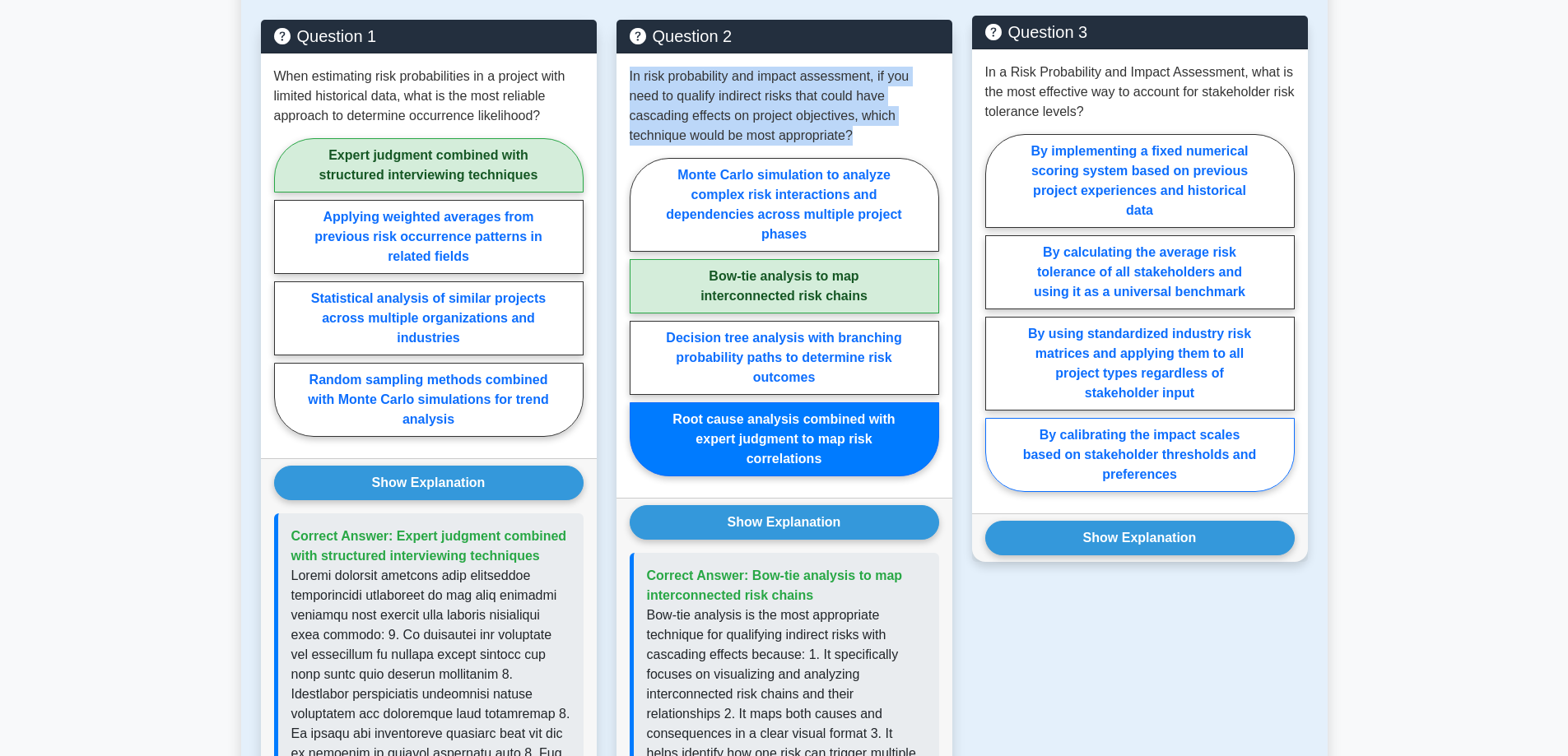
click at [1240, 444] on label "By calibrating the impact scales based on stakeholder thresholds and preferences" at bounding box center [1140, 454] width 310 height 74
click at [995, 324] on input "By calibrating the impact scales based on stakeholder thresholds and preferences" at bounding box center [990, 318] width 10 height 10
radio input "true"
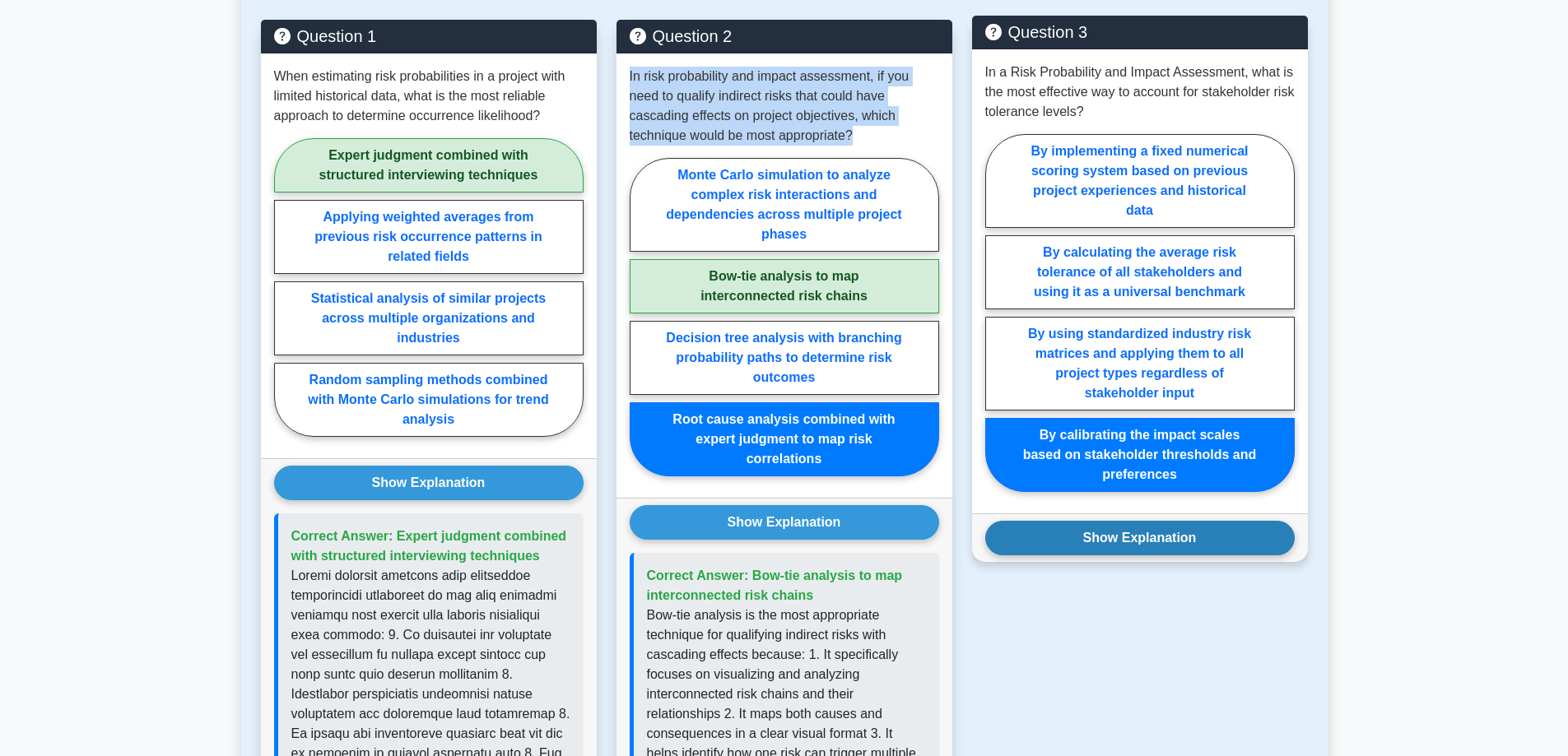
click at [1245, 521] on button "Show Explanation" at bounding box center [1140, 539] width 310 height 35
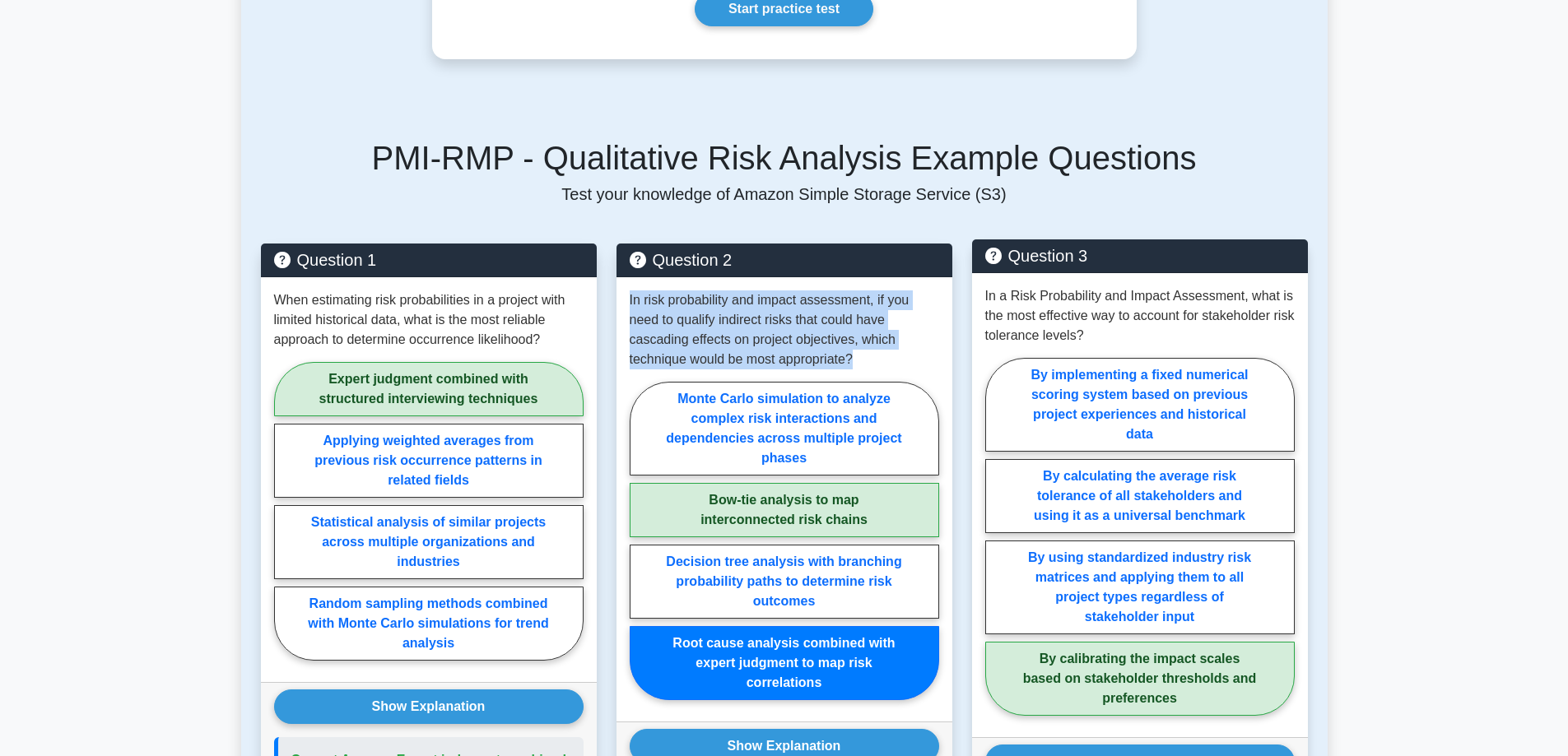
scroll to position [2715, 0]
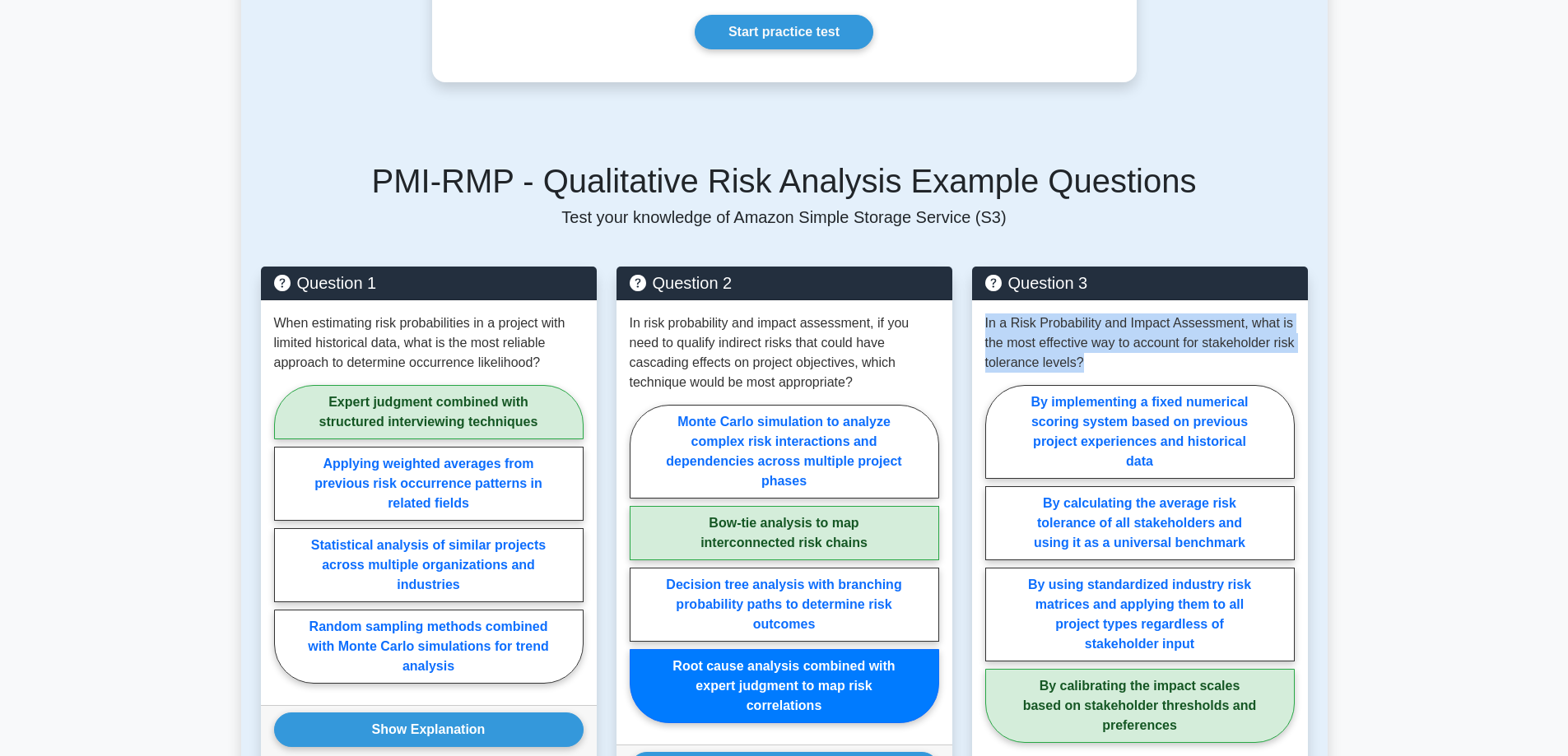
drag, startPoint x: 1110, startPoint y: 342, endPoint x: 968, endPoint y: 300, distance: 148.1
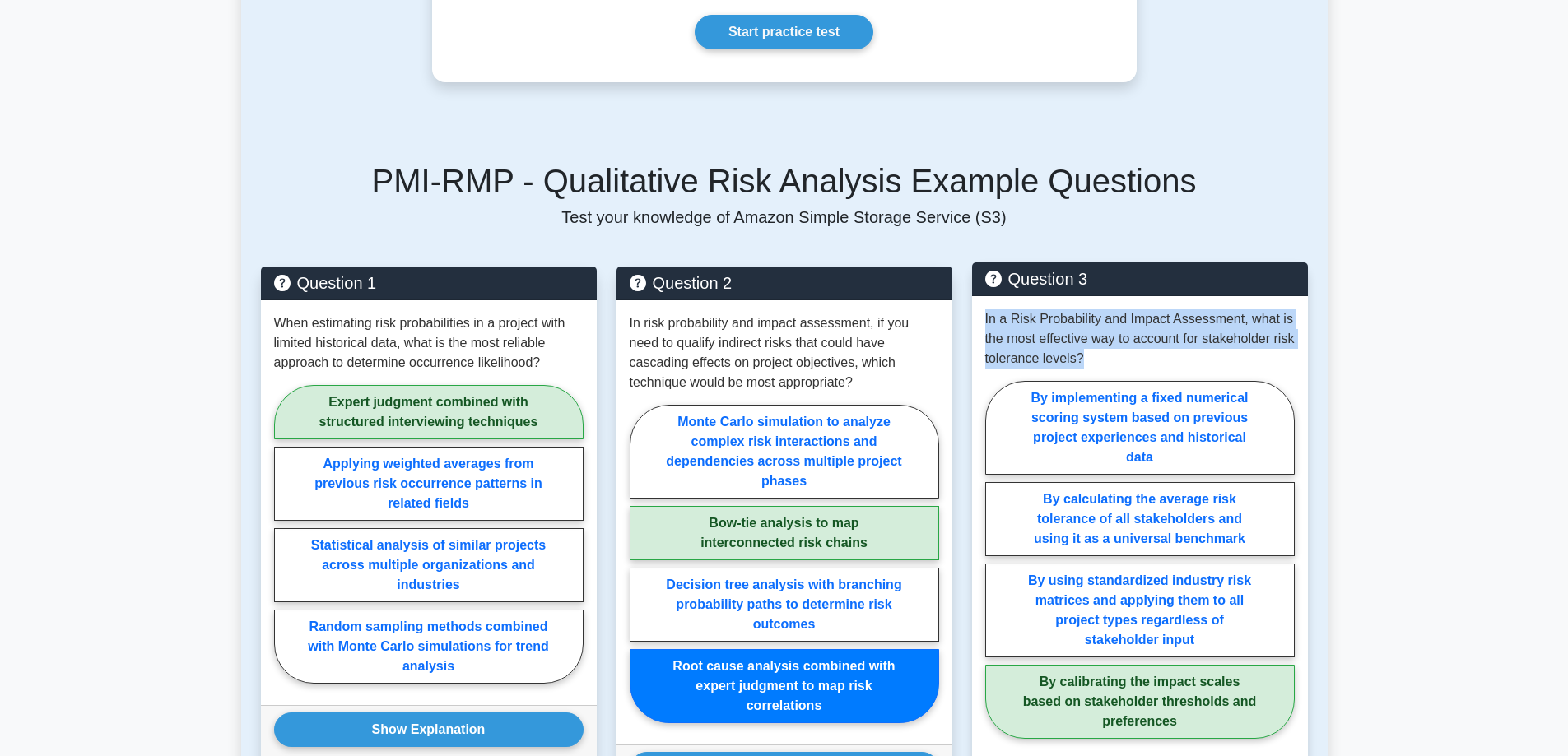
copy p "In a Risk Probability and Impact Assessment, what is the most effective way to …"
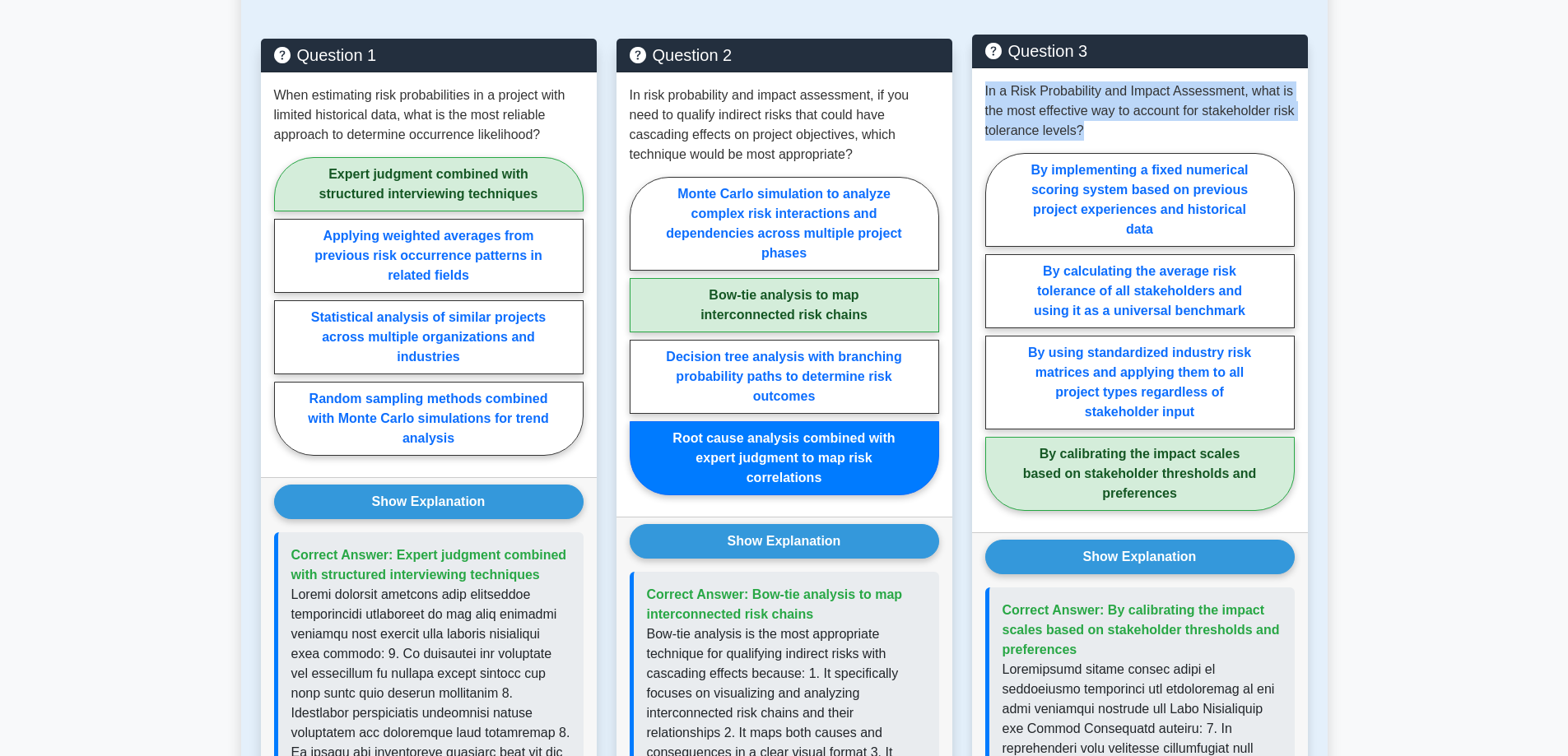
scroll to position [2962, 0]
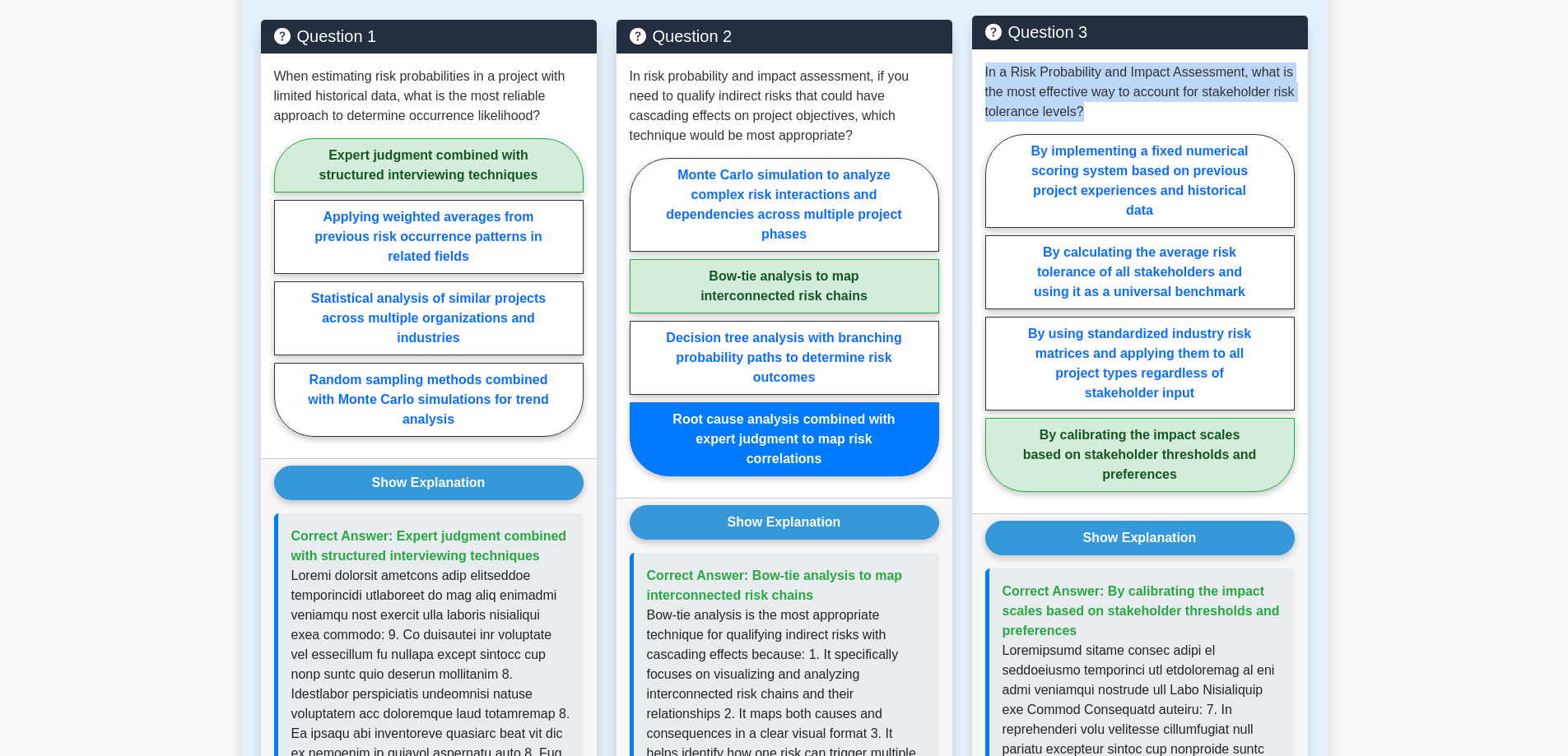
drag, startPoint x: 1082, startPoint y: 615, endPoint x: 1102, endPoint y: 570, distance: 49.2
click at [1102, 582] on p "Correct Answer: By calibrating the impact scales based on stakeholder threshold…" at bounding box center [1142, 612] width 279 height 59
copy span "By calibrating the impact scales based on stakeholder thresholds and preferences"
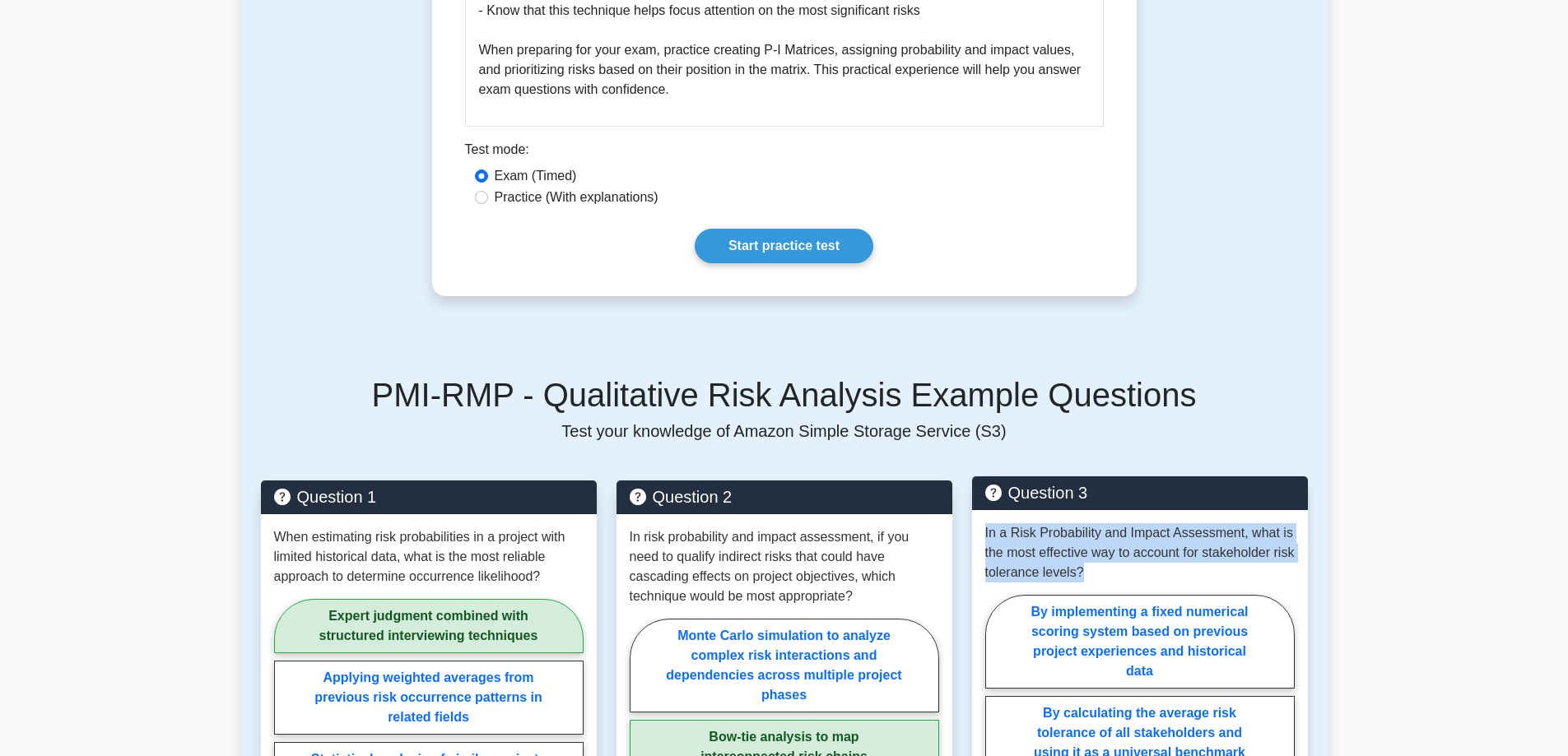
scroll to position [2551, 0]
